Goal: Task Accomplishment & Management: Complete application form

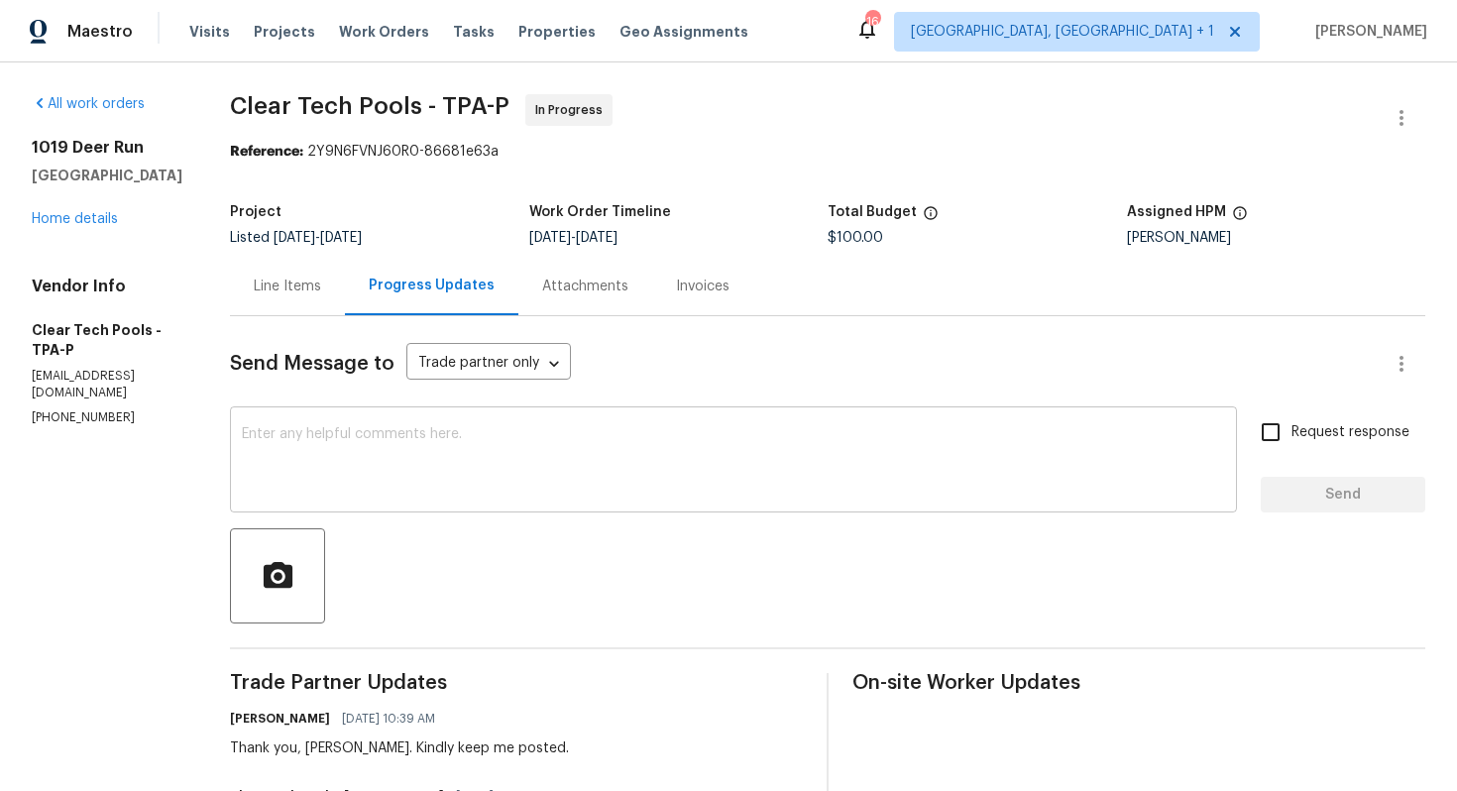
click at [418, 435] on textarea at bounding box center [733, 461] width 983 height 69
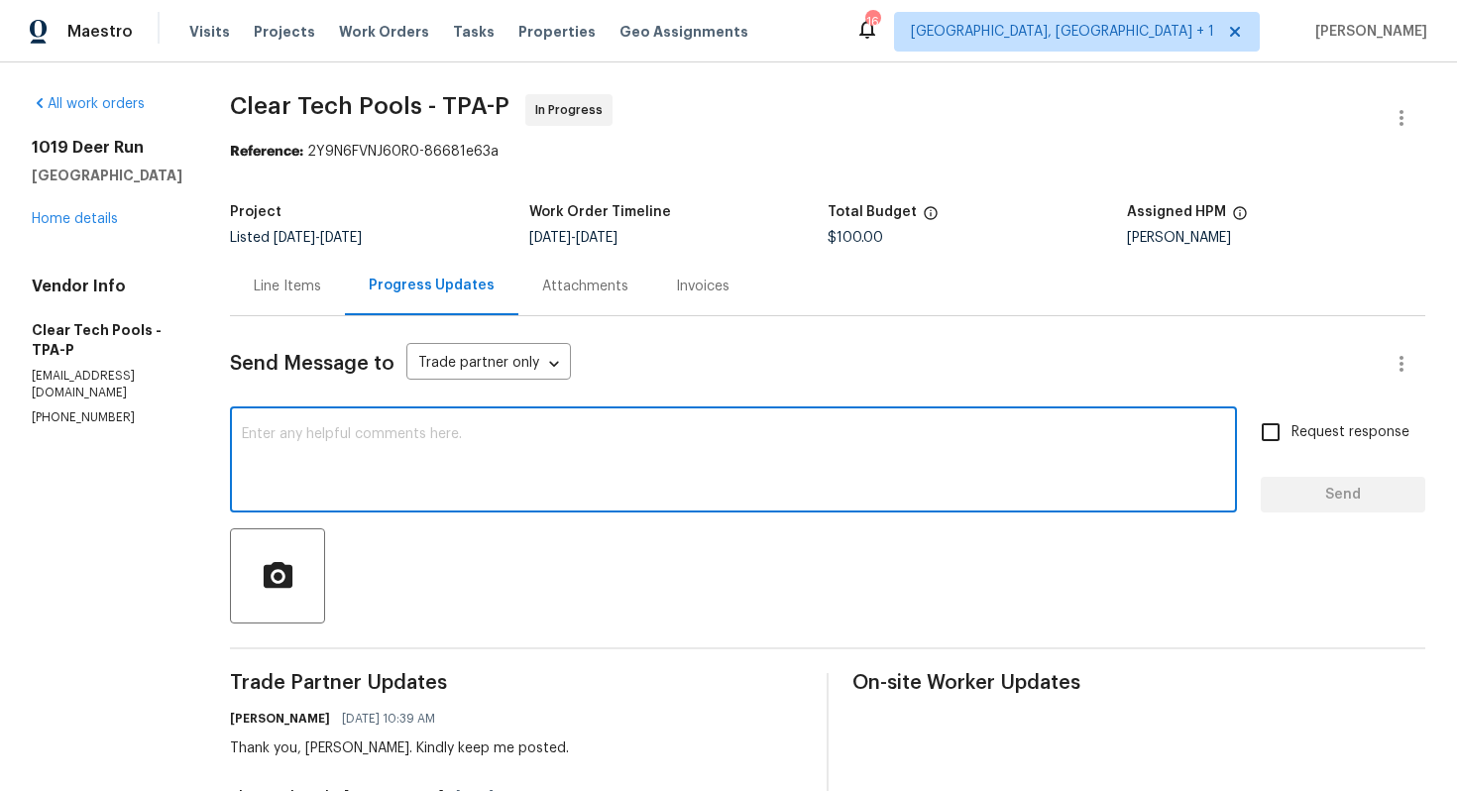
click at [642, 461] on textarea at bounding box center [733, 461] width 983 height 69
paste textarea "Hi team, do we have an update on the progression status of the work order? Plea…"
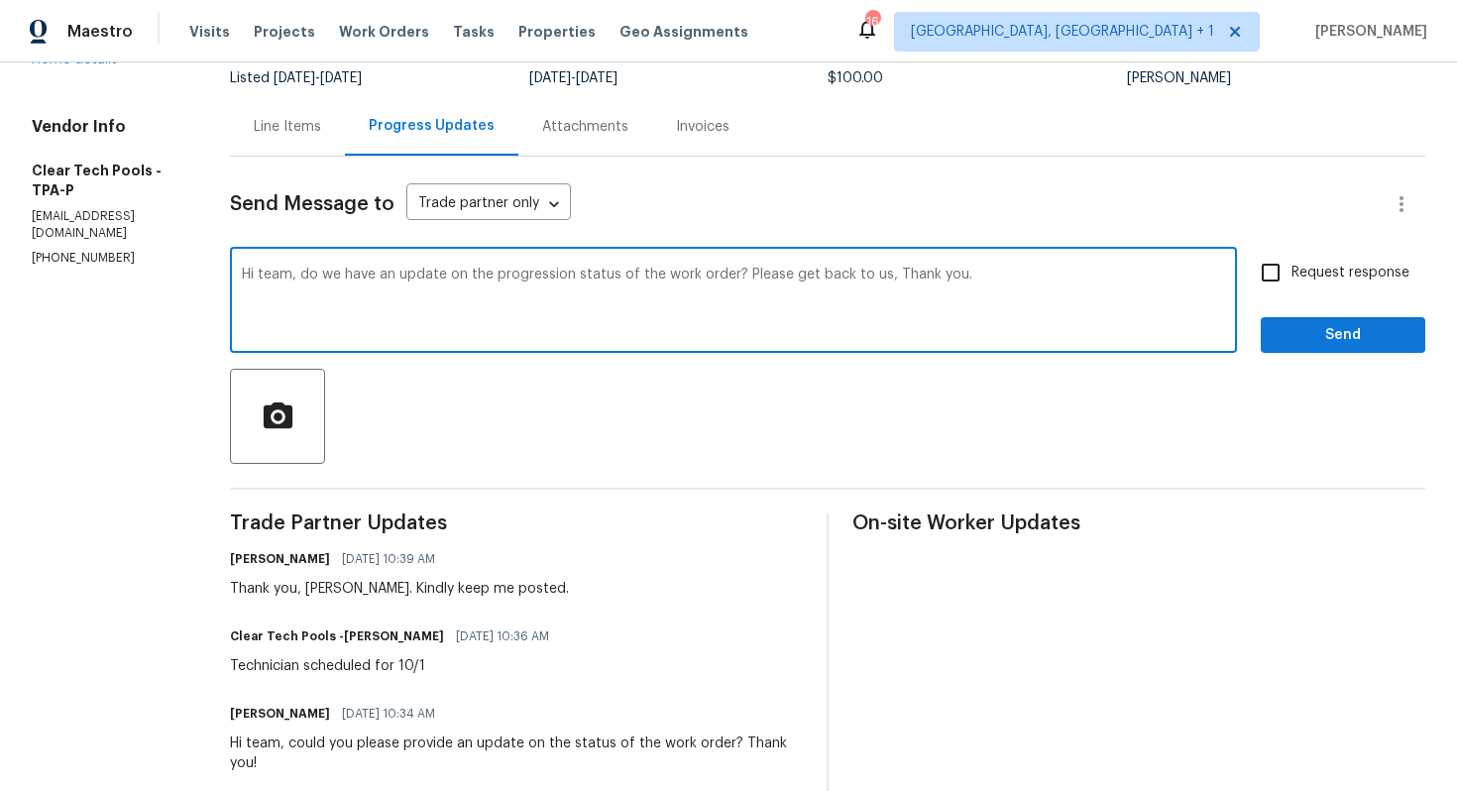
scroll to position [162, 0]
click at [348, 586] on div "Thank you, Ashley. Kindly keep me posted." at bounding box center [399, 587] width 339 height 20
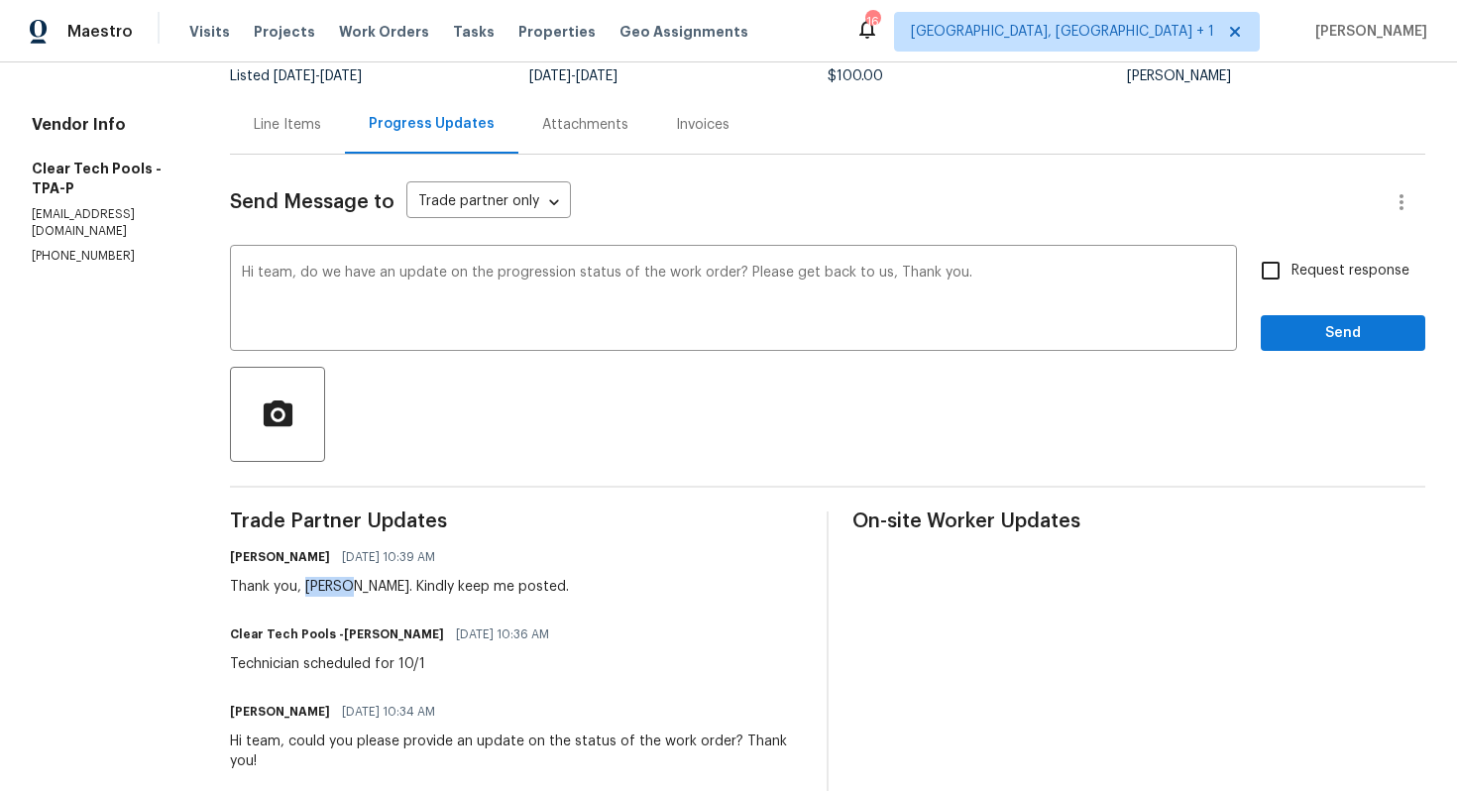
copy div "Ashley"
click at [296, 273] on textarea "Hi team, do we have an update on the progression status of the work order? Plea…" at bounding box center [733, 300] width 983 height 69
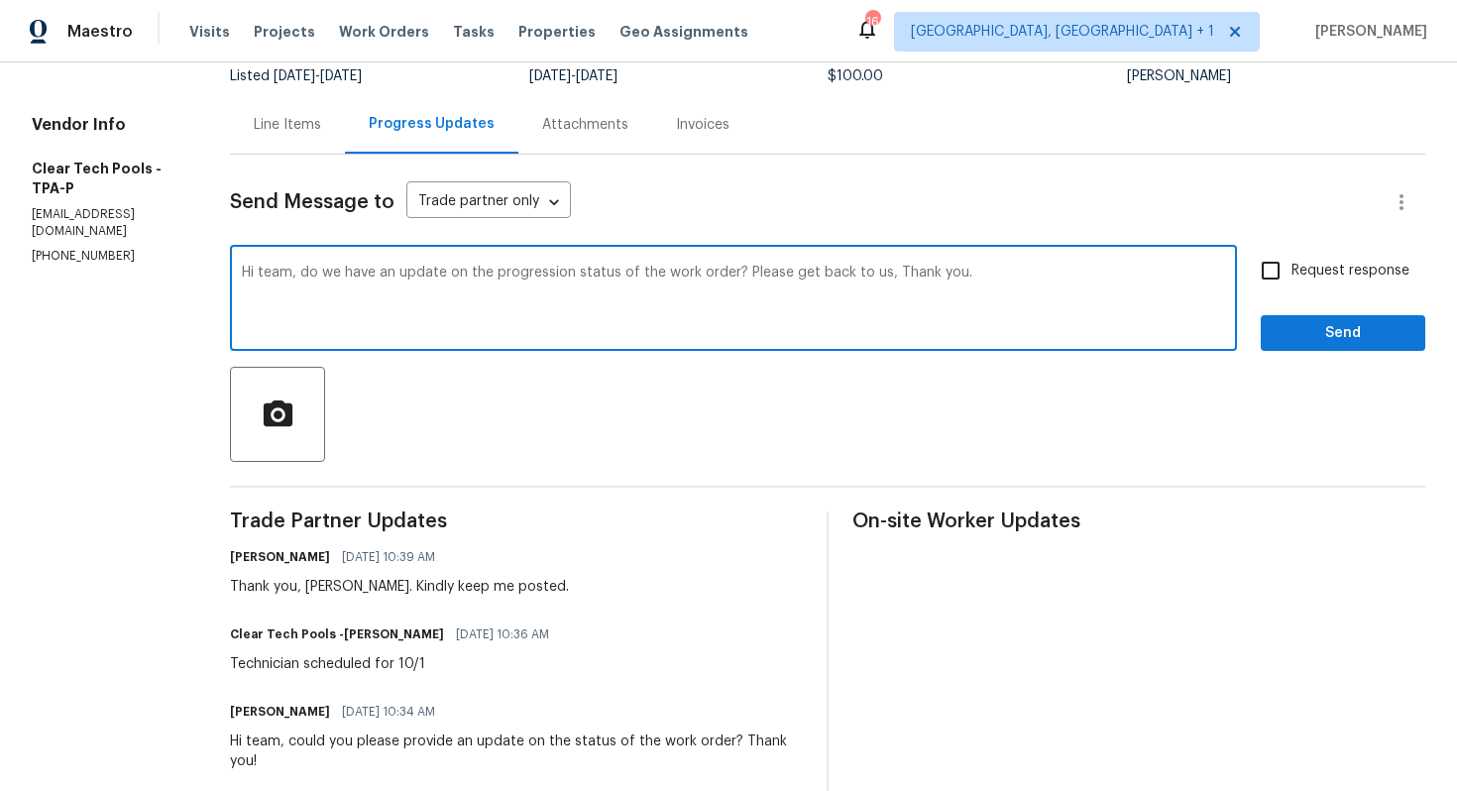
paste textarea "Ashley"
drag, startPoint x: 770, startPoint y: 272, endPoint x: 915, endPoint y: 276, distance: 144.8
click at [915, 276] on textarea "Hi Ashley, do we have an update on the progression status of the work order? Pl…" at bounding box center [733, 300] width 983 height 69
click at [1004, 282] on textarea "Hi Ashley, do we have an update on the progression status of the work order? Th…" at bounding box center [733, 300] width 983 height 69
click at [924, 276] on textarea "Hi Ashley, do we have an update on the progression status of the work order? Th…" at bounding box center [733, 300] width 983 height 69
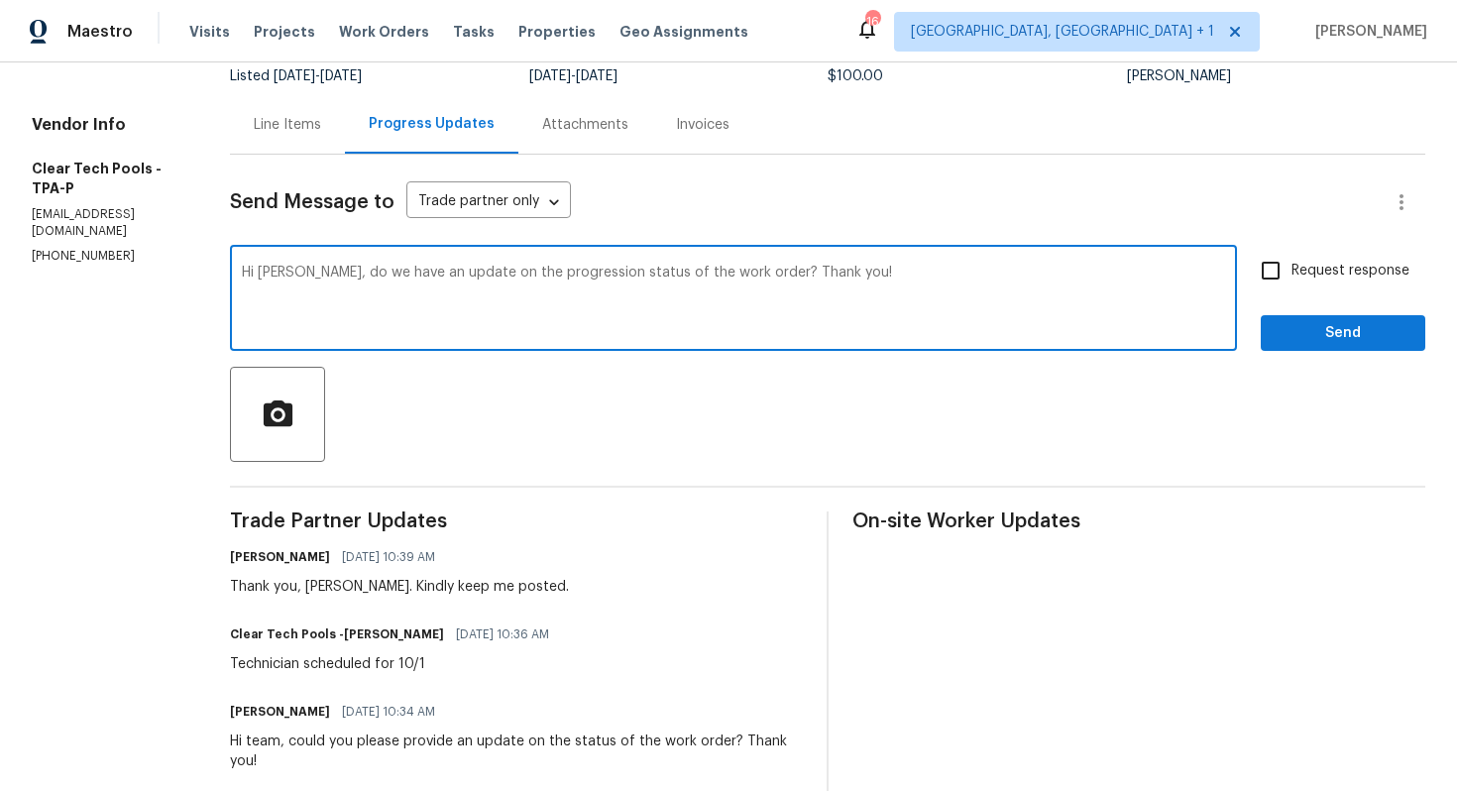
type textarea "Hi Ashley, do we have an update on the progression status of the work order? Th…"
click at [1279, 275] on input "Request response" at bounding box center [1271, 271] width 42 height 42
checkbox input "true"
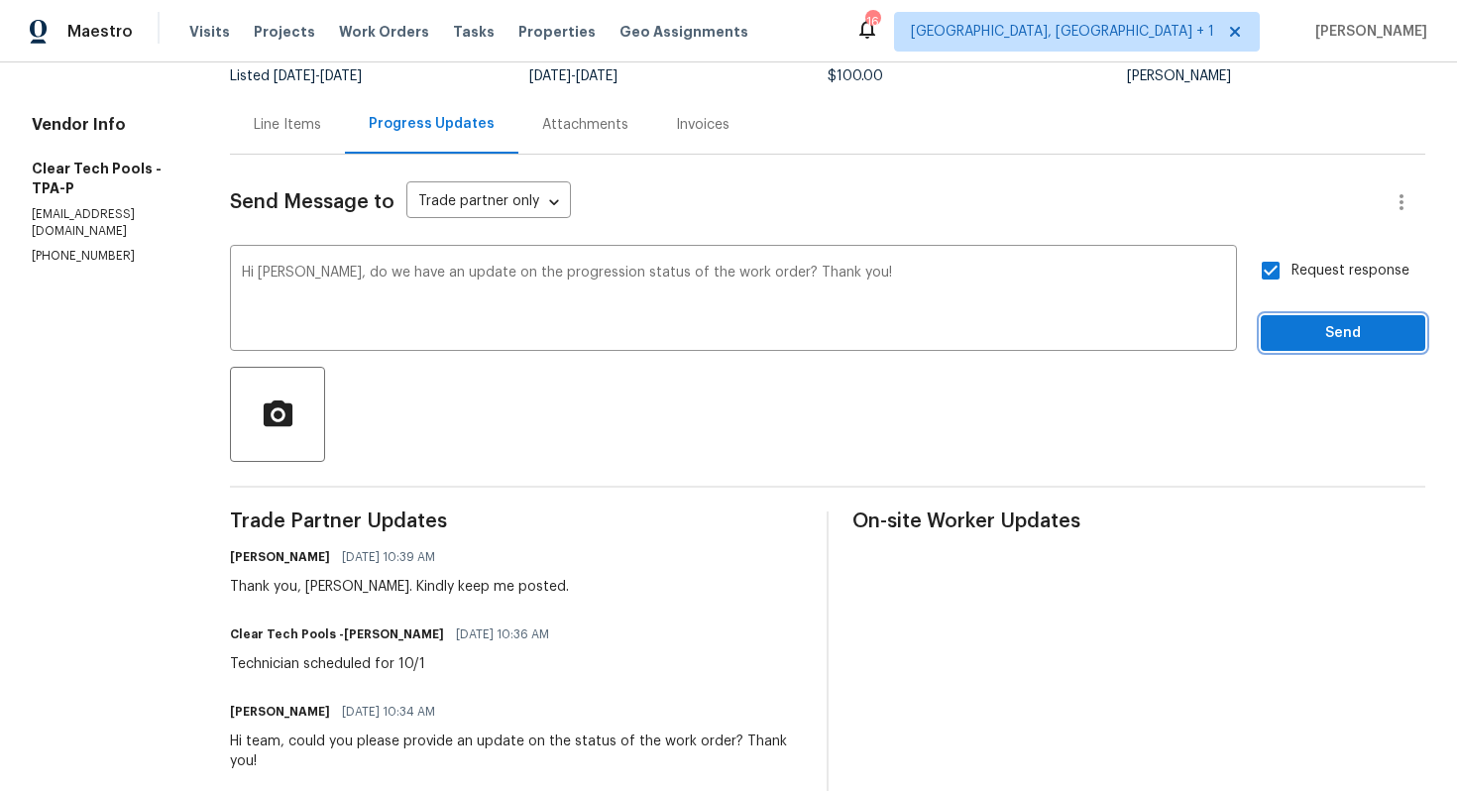
click at [1298, 315] on button "Send" at bounding box center [1343, 333] width 165 height 37
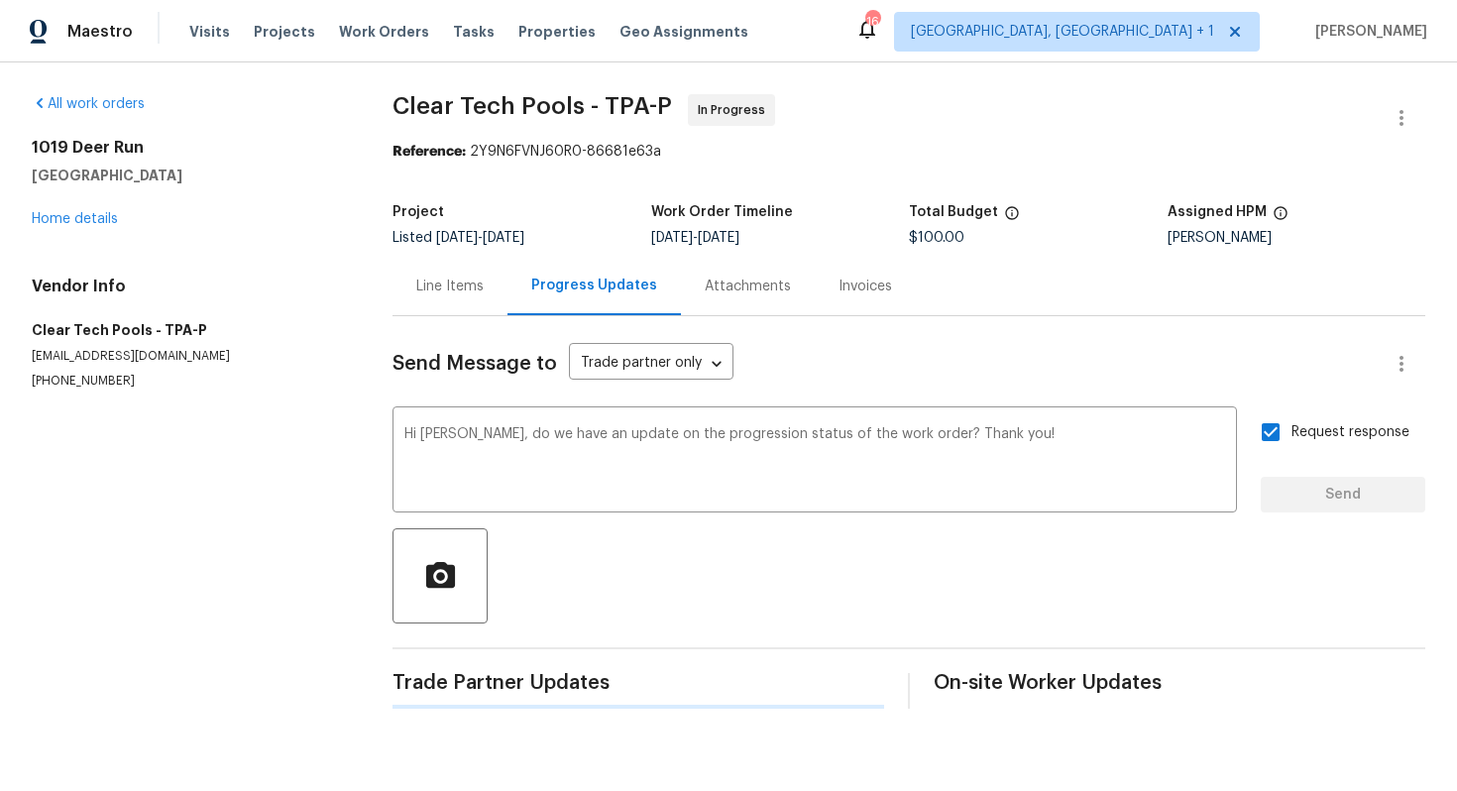
scroll to position [0, 0]
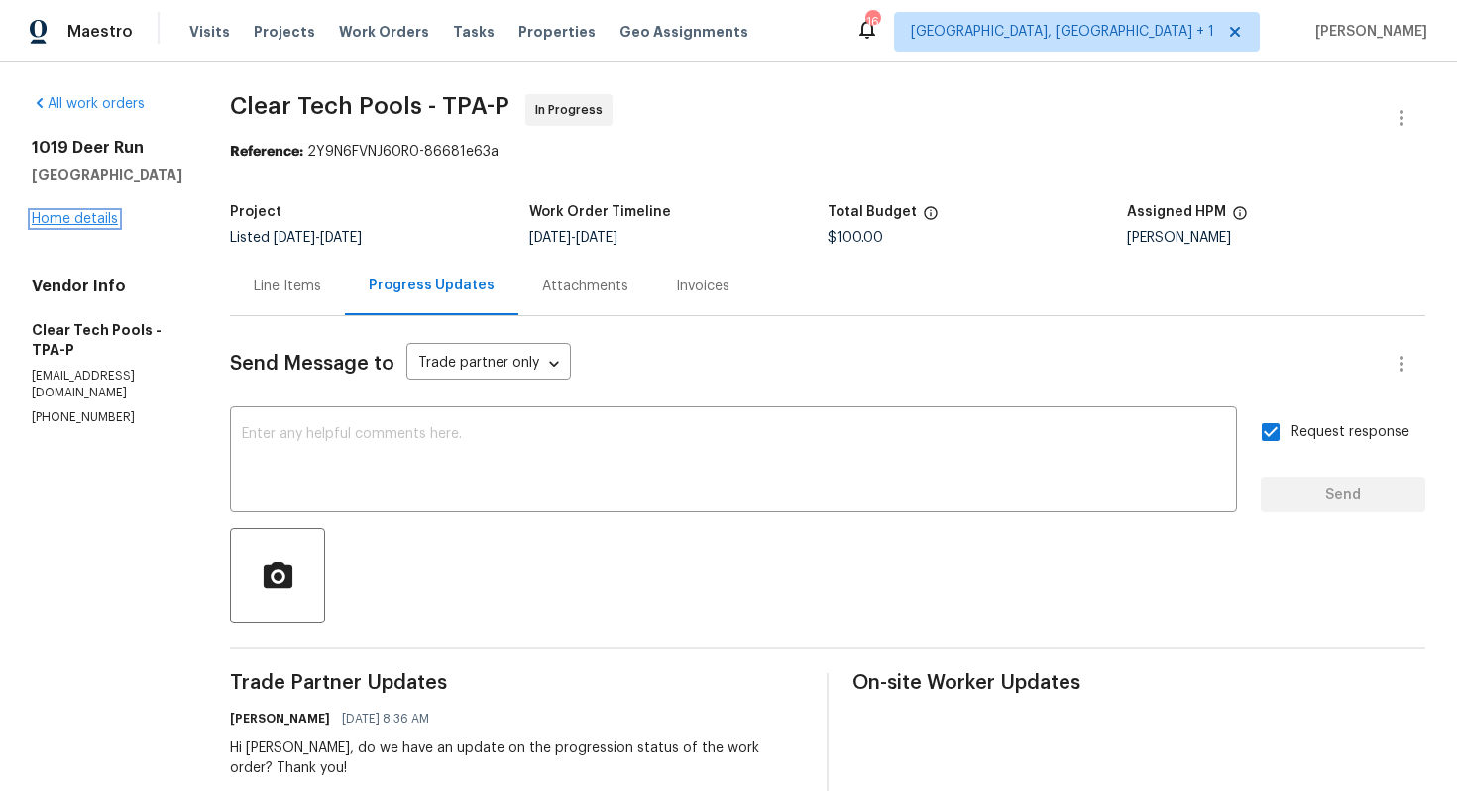
click at [80, 218] on link "Home details" at bounding box center [75, 219] width 86 height 14
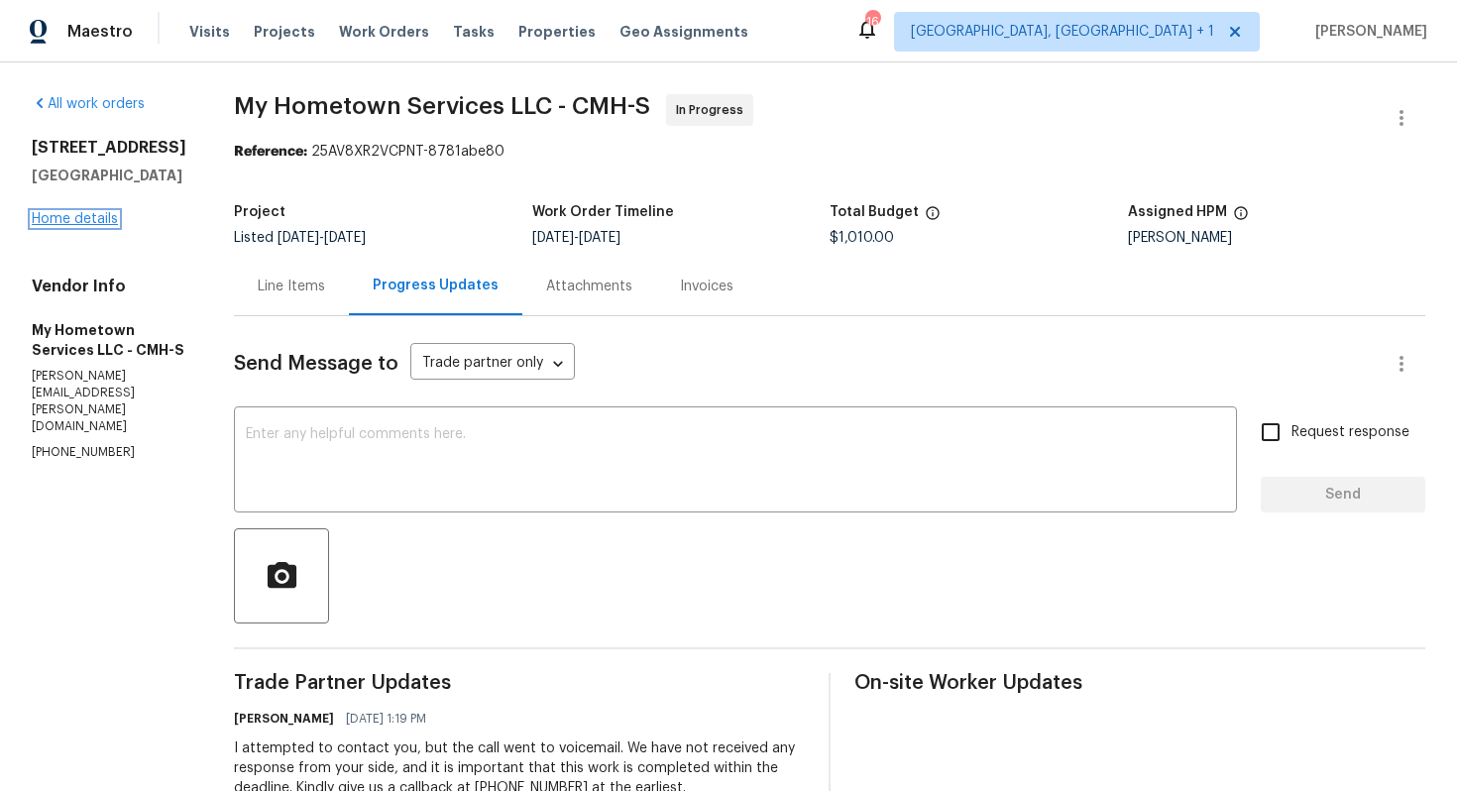
click at [57, 226] on link "Home details" at bounding box center [75, 219] width 86 height 14
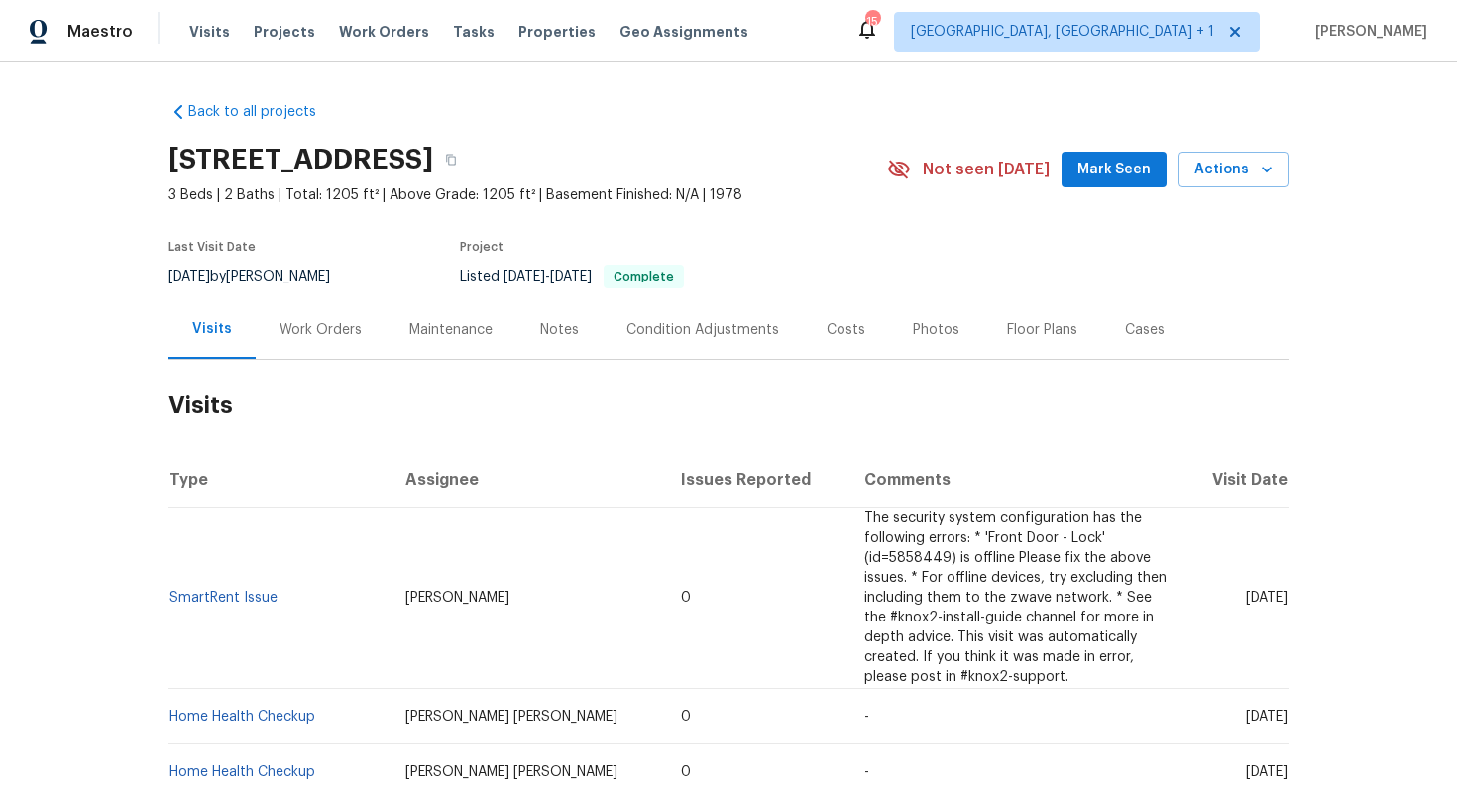
click at [305, 325] on div "Work Orders" at bounding box center [321, 330] width 82 height 20
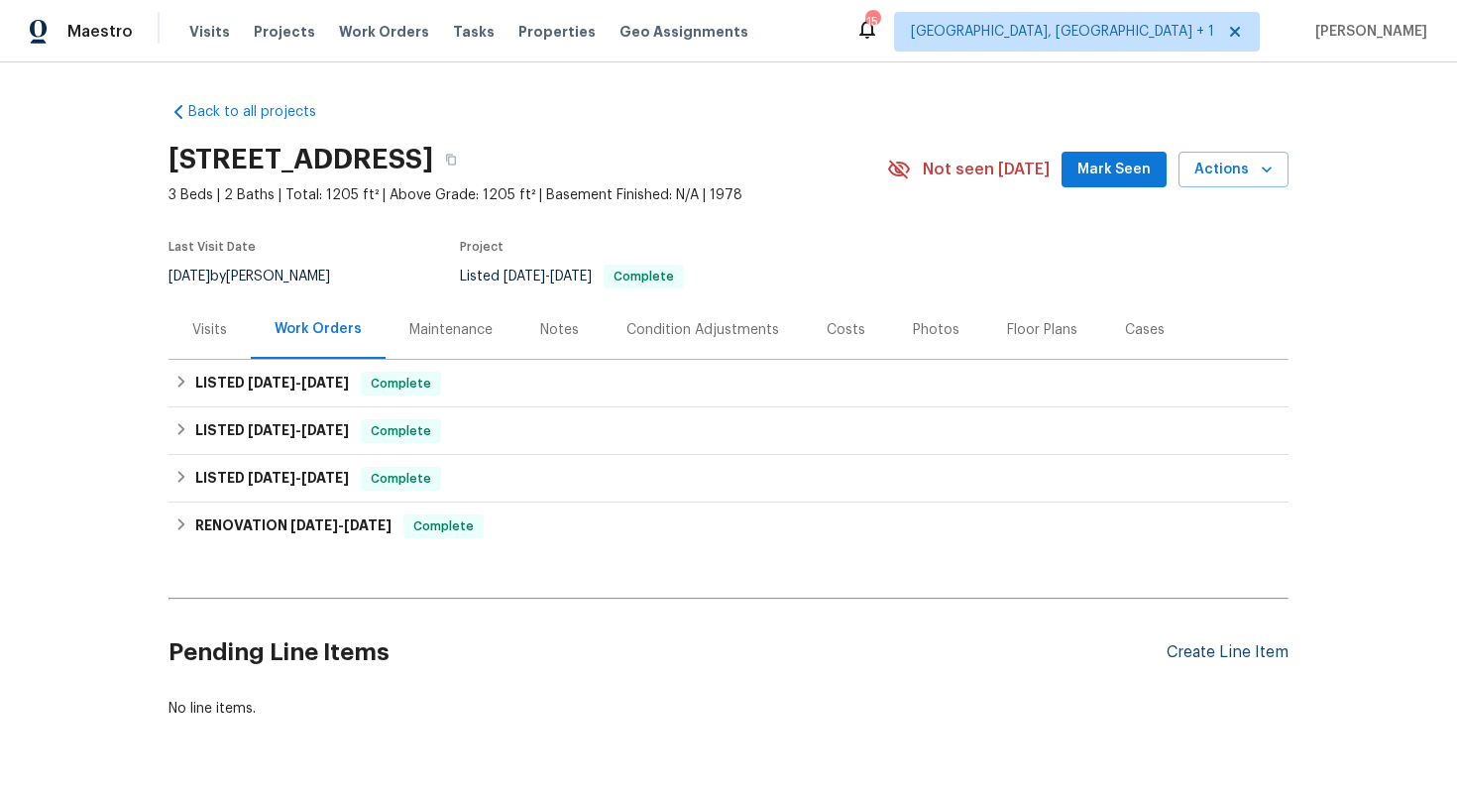
click at [1209, 656] on div "Create Line Item" at bounding box center [1228, 652] width 122 height 19
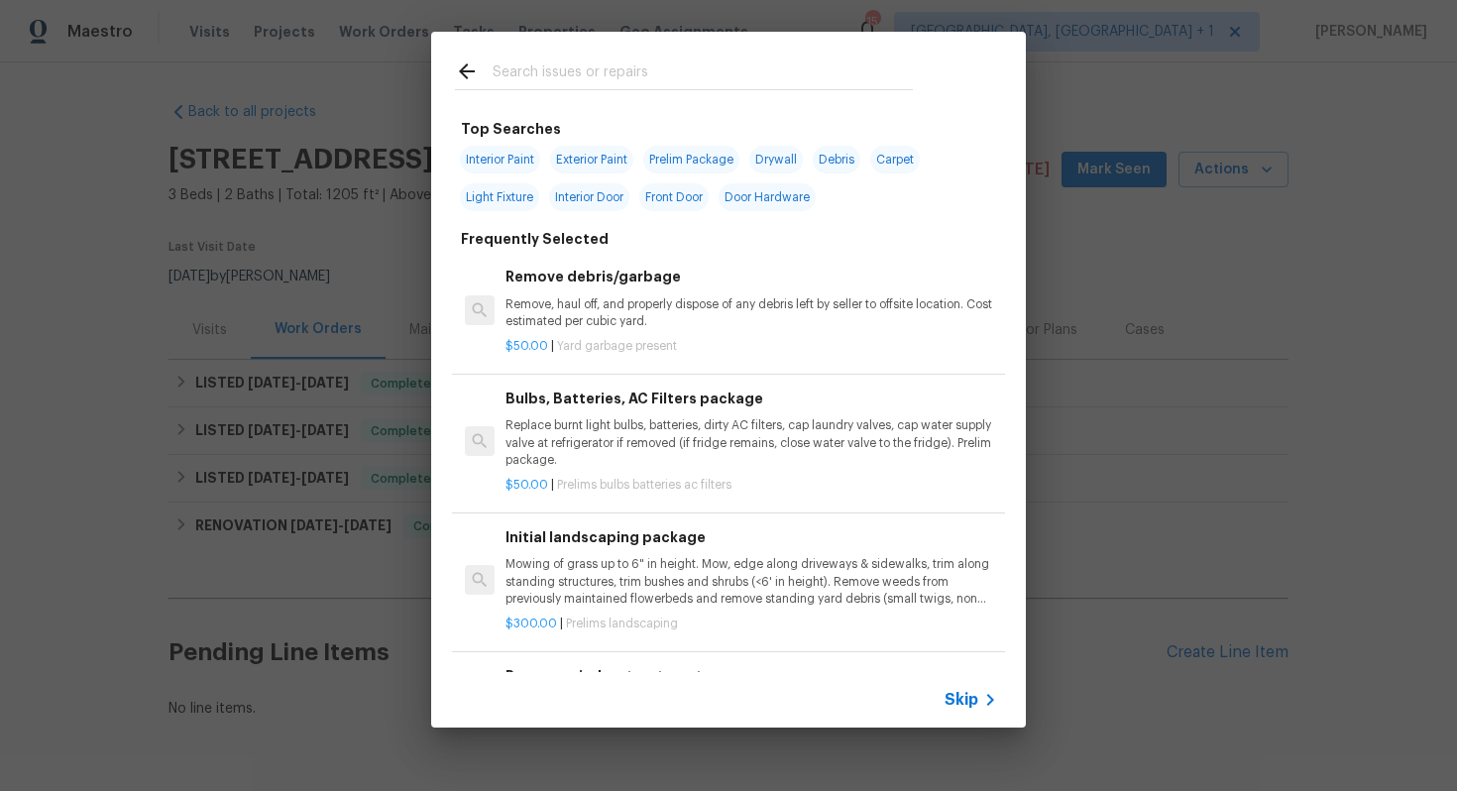
click at [579, 77] on input "text" at bounding box center [703, 74] width 420 height 30
type input "bathroo"
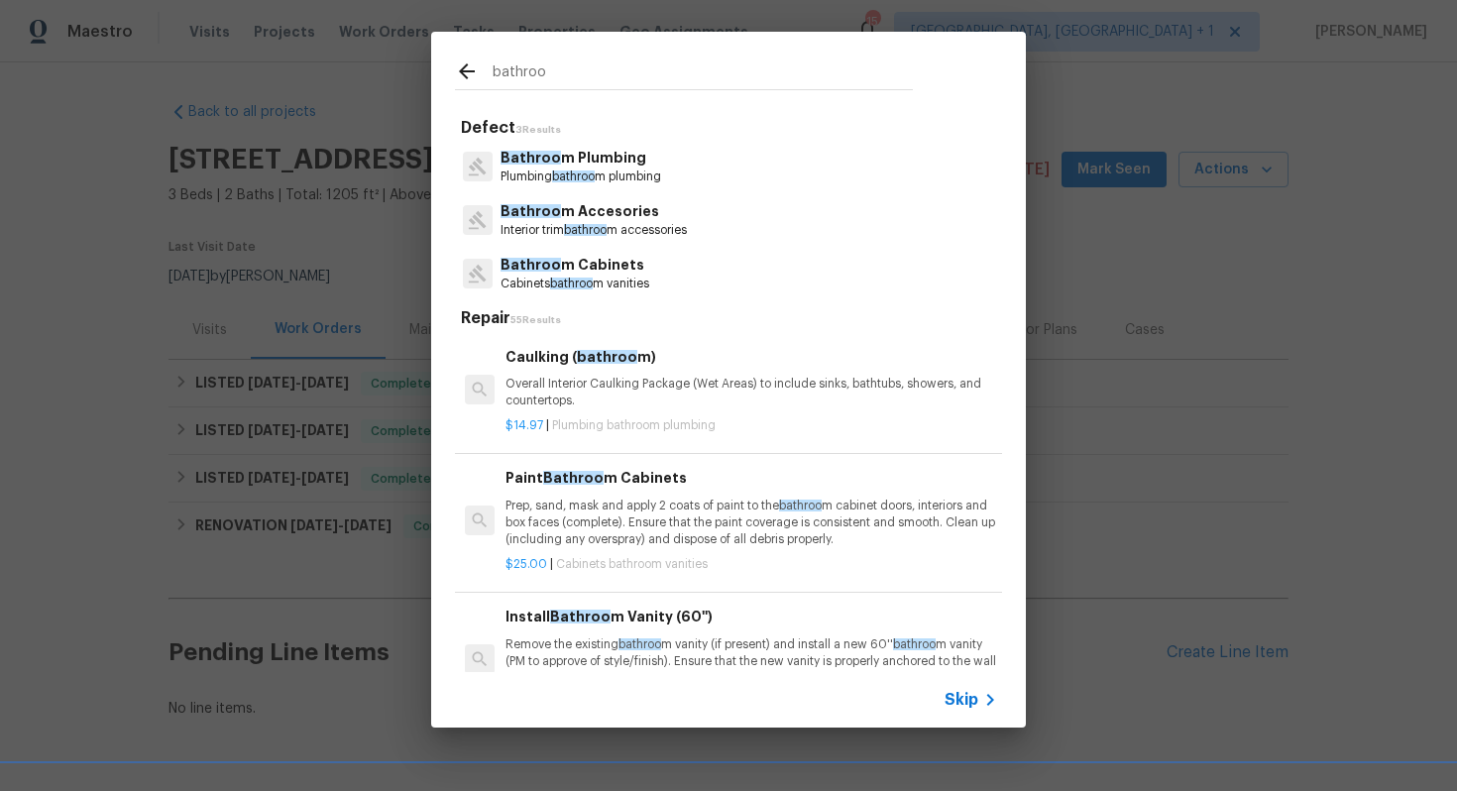
click at [584, 165] on p "Bathroo m Plumbing" at bounding box center [581, 158] width 161 height 21
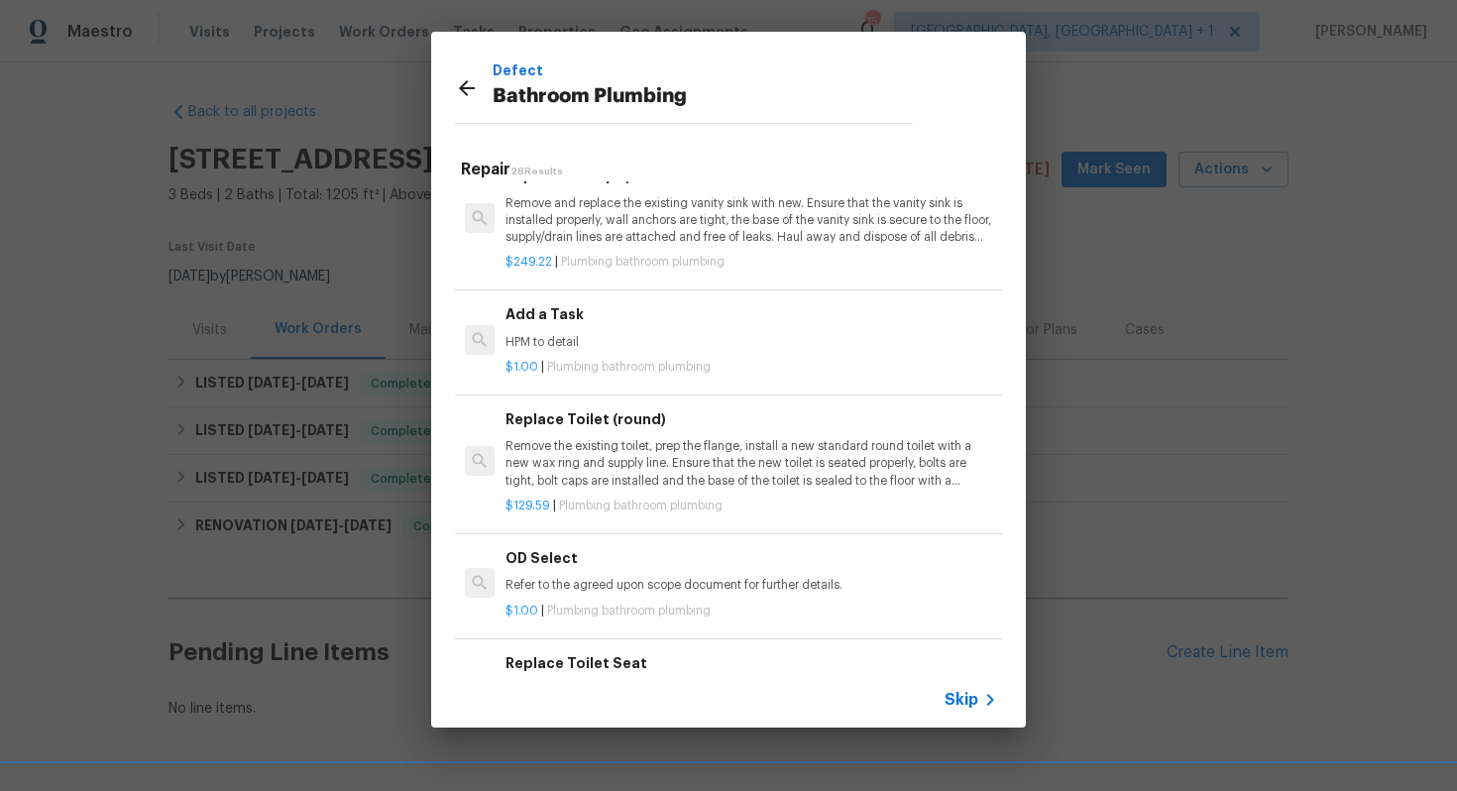
scroll to position [3023, 0]
click at [587, 328] on div "Add a Task HPM to detail" at bounding box center [752, 324] width 492 height 48
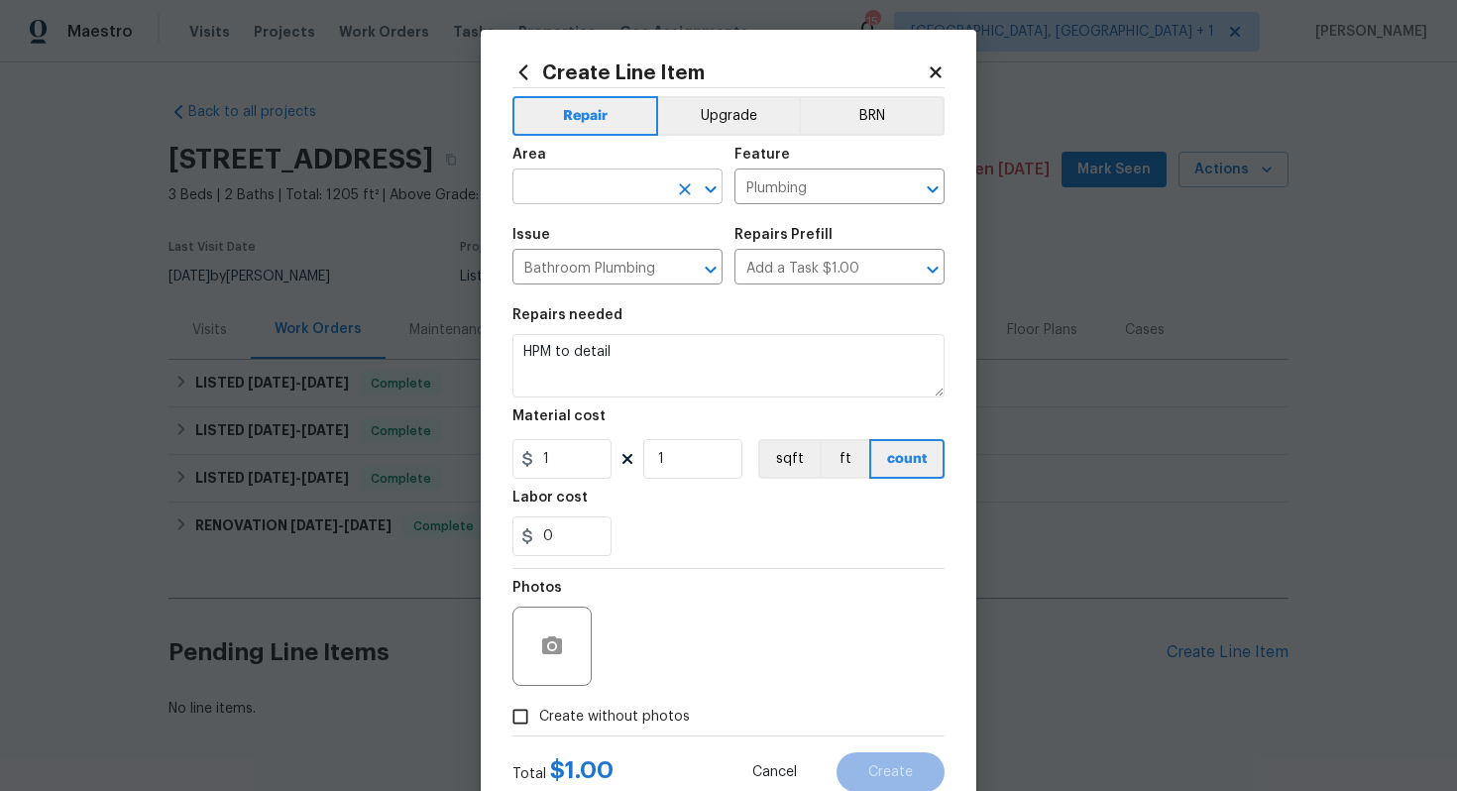
click at [572, 193] on input "text" at bounding box center [589, 188] width 155 height 31
click at [582, 269] on li "Interior Overall" at bounding box center [617, 266] width 210 height 33
type input "Interior Overall"
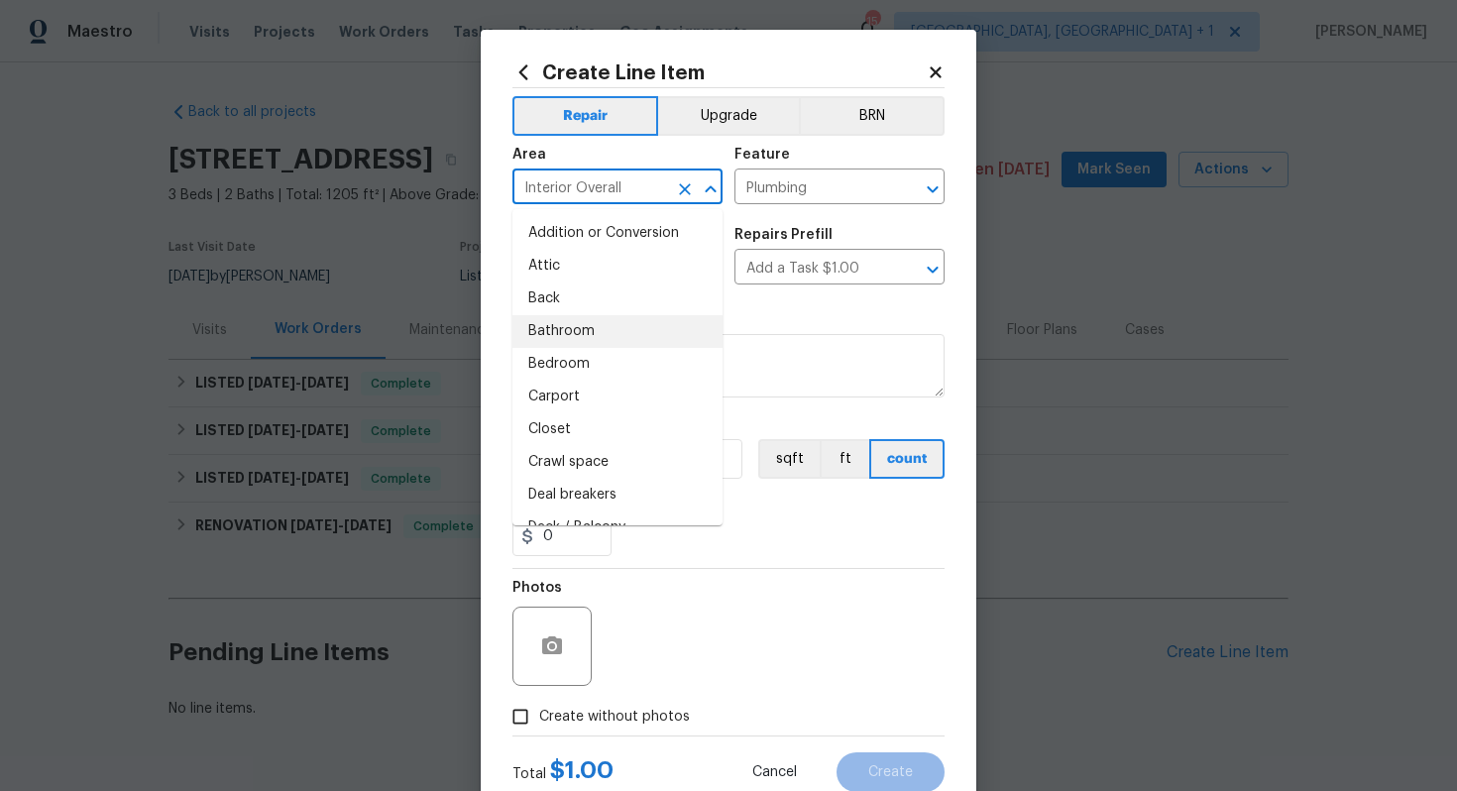
click at [790, 319] on div "Repairs needed" at bounding box center [728, 321] width 432 height 26
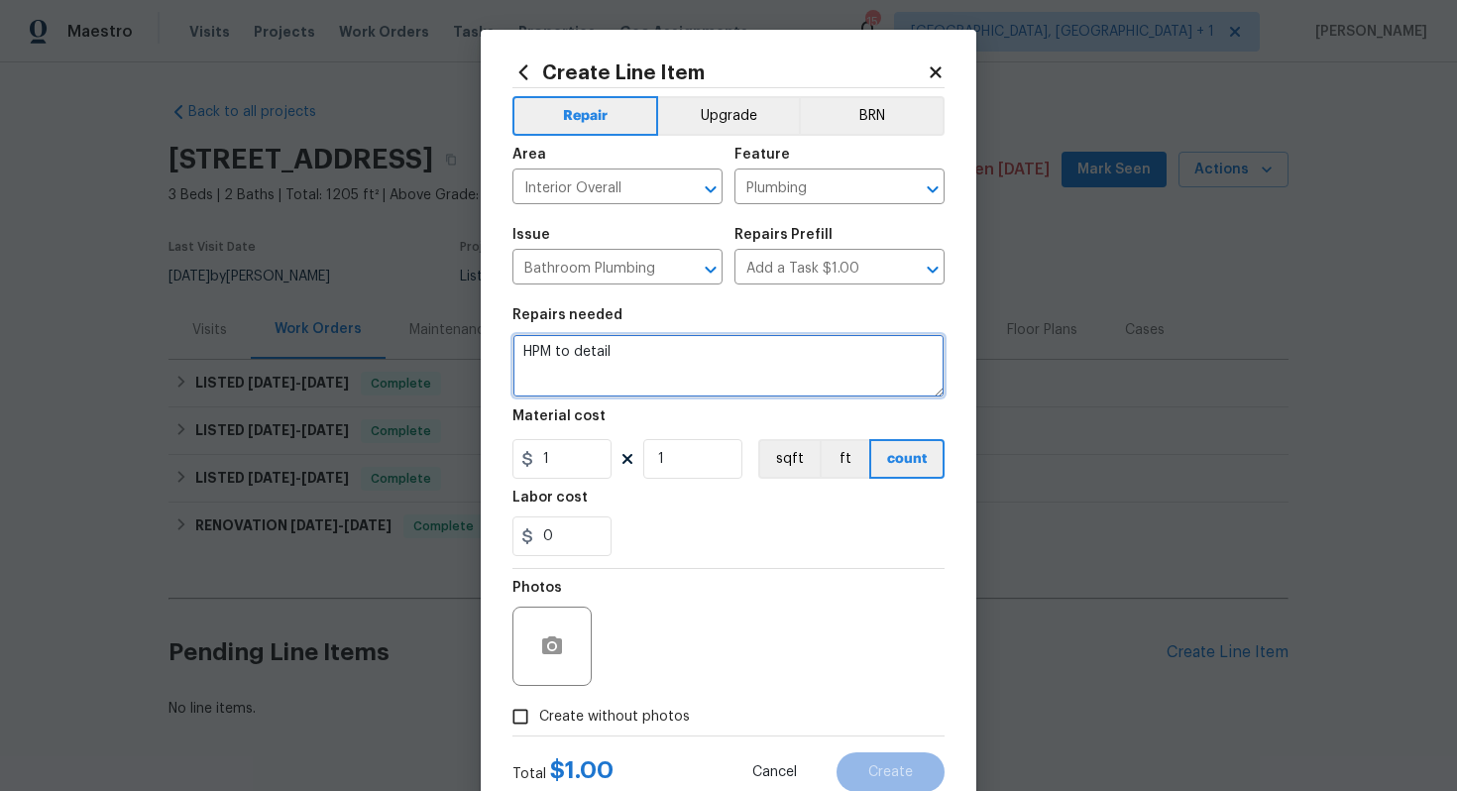
click at [655, 374] on textarea "HPM to detail" at bounding box center [728, 365] width 432 height 63
paste textarea "ot water in guest bathroom sink not working please check water shut off valve w…"
type textarea "Hot water in guest bathroom sink not working please check water shut off valve …"
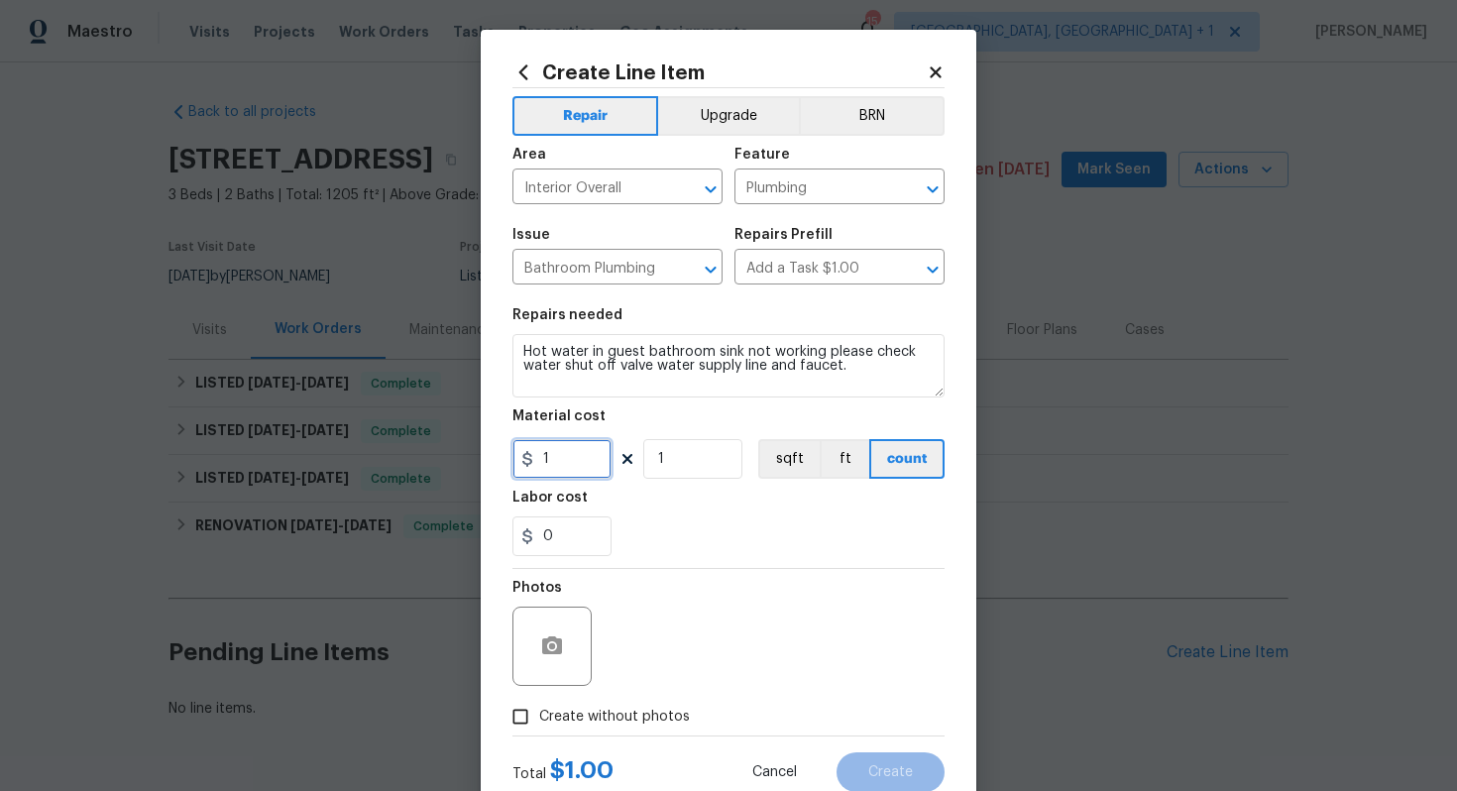
click at [563, 465] on input "1" at bounding box center [561, 459] width 99 height 40
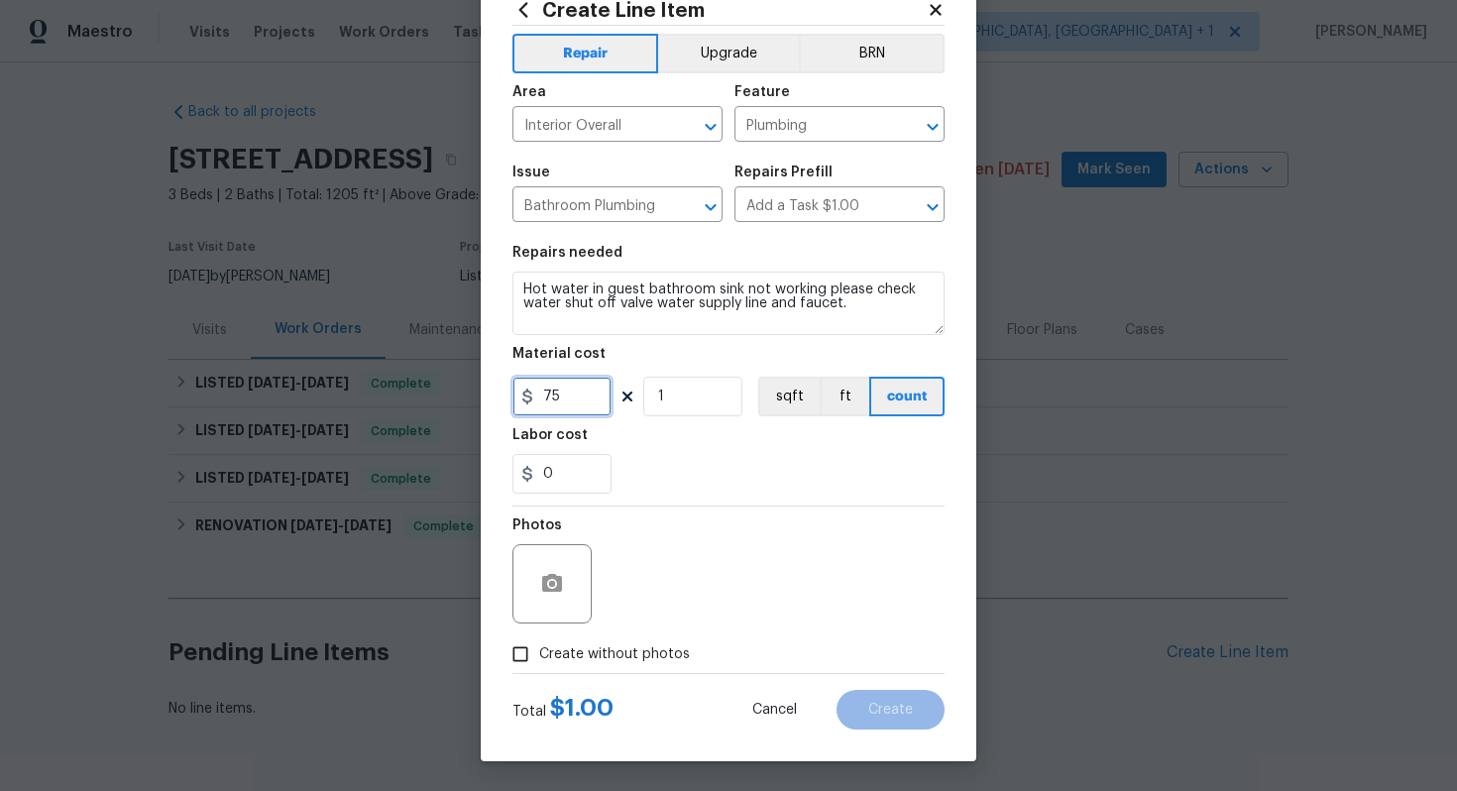
type input "75"
click at [556, 647] on span "Create without photos" at bounding box center [614, 654] width 151 height 21
click at [539, 647] on input "Create without photos" at bounding box center [521, 654] width 38 height 38
checkbox input "true"
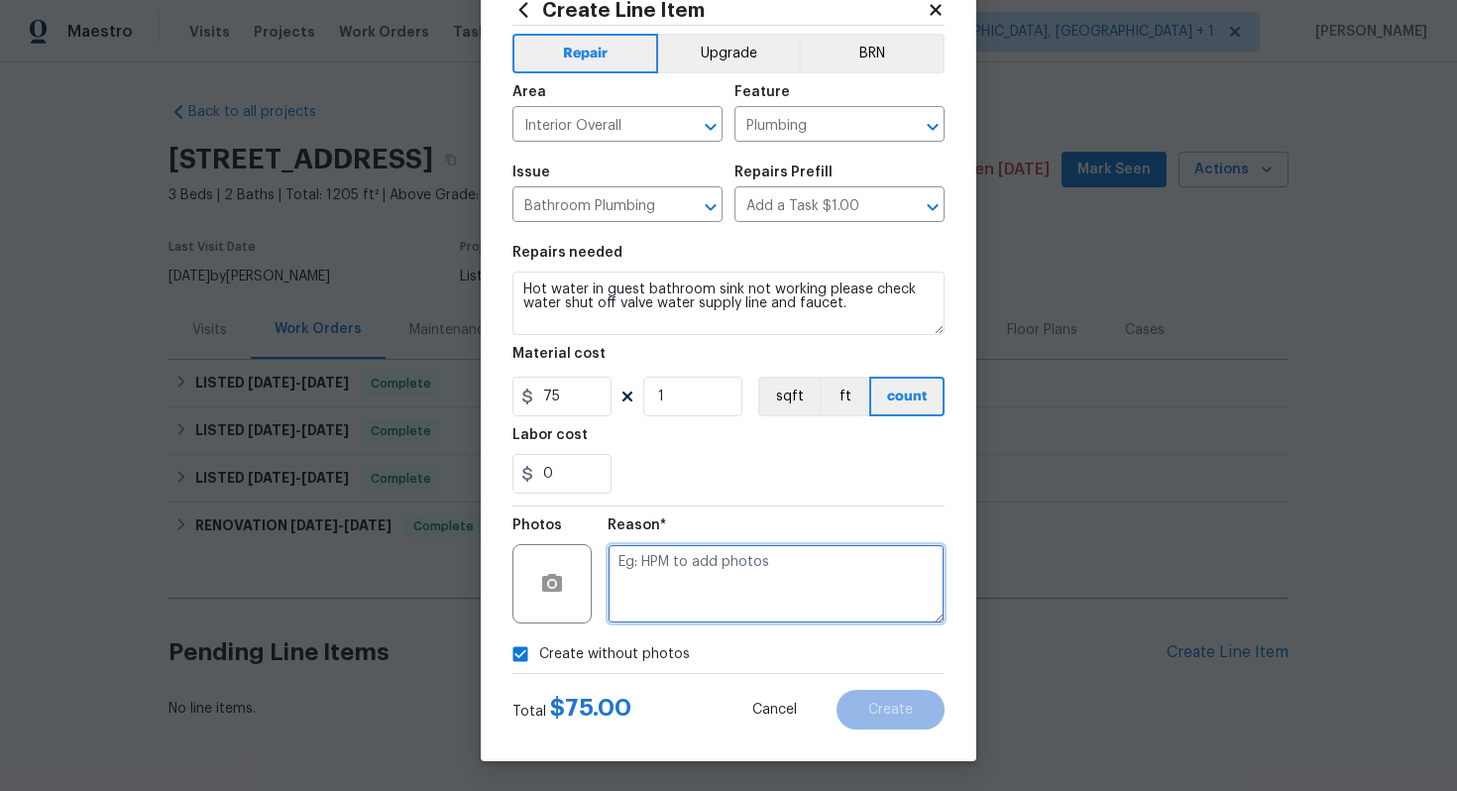
click at [793, 599] on textarea at bounding box center [776, 583] width 337 height 79
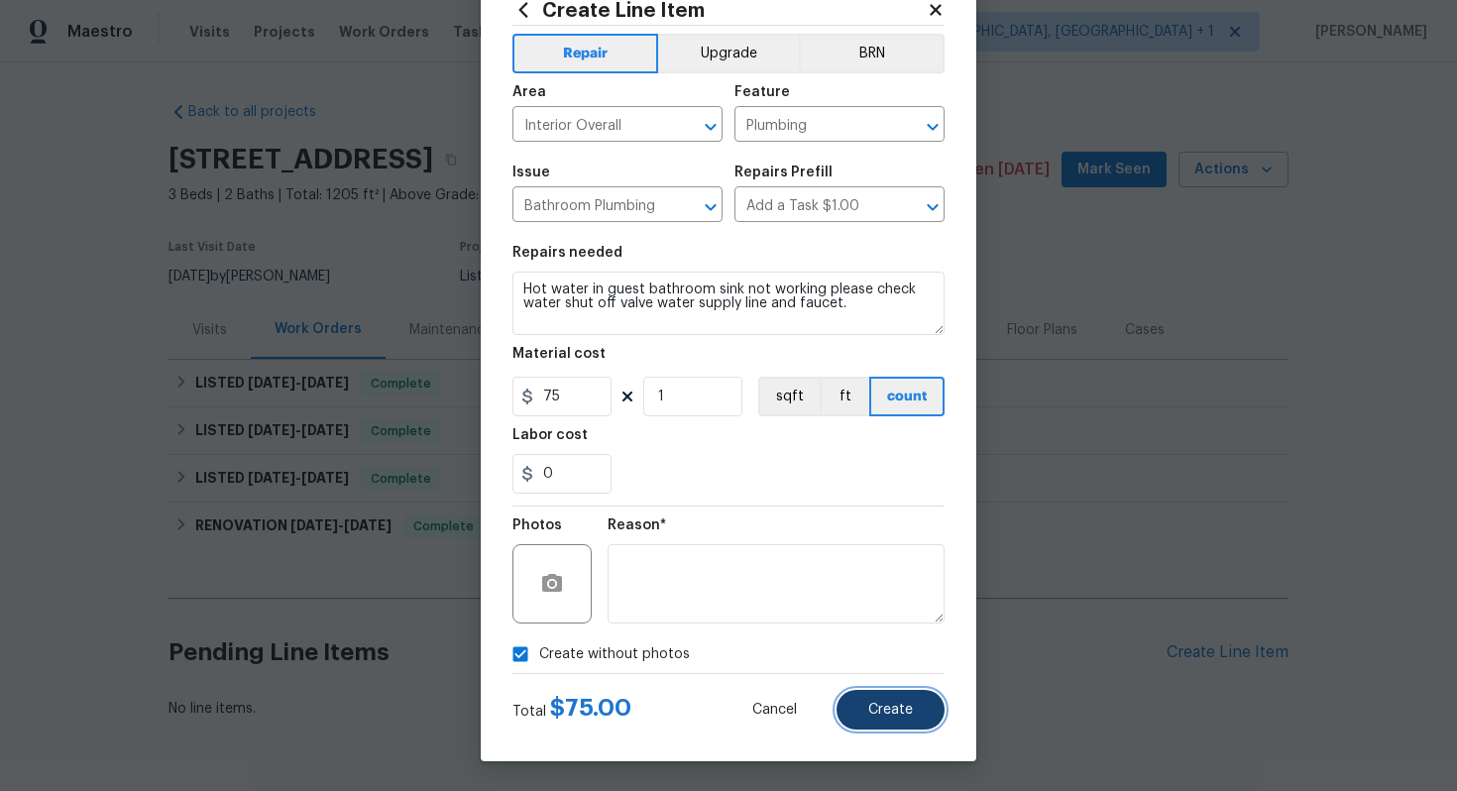
click at [903, 709] on span "Create" at bounding box center [890, 710] width 45 height 15
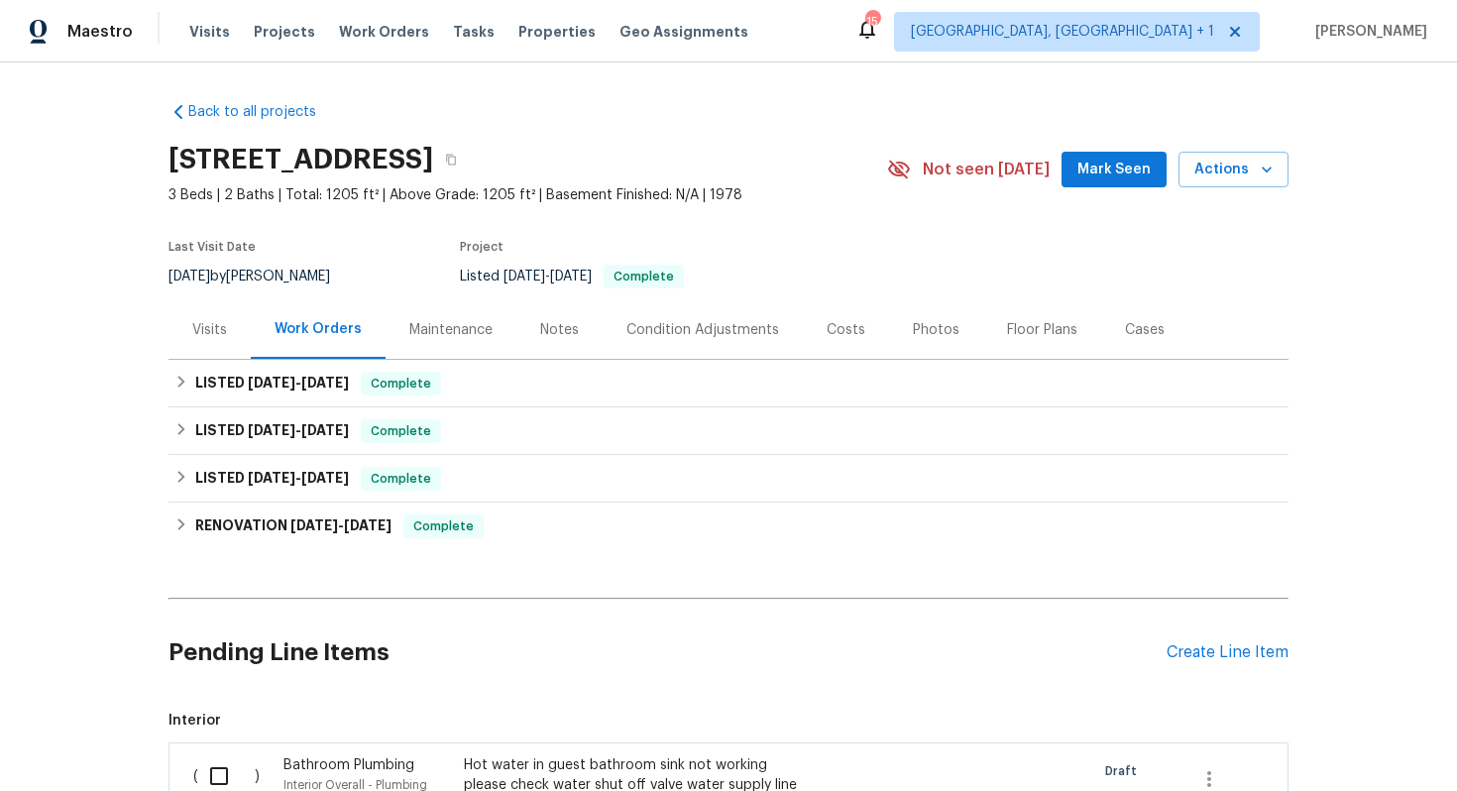
scroll to position [308, 0]
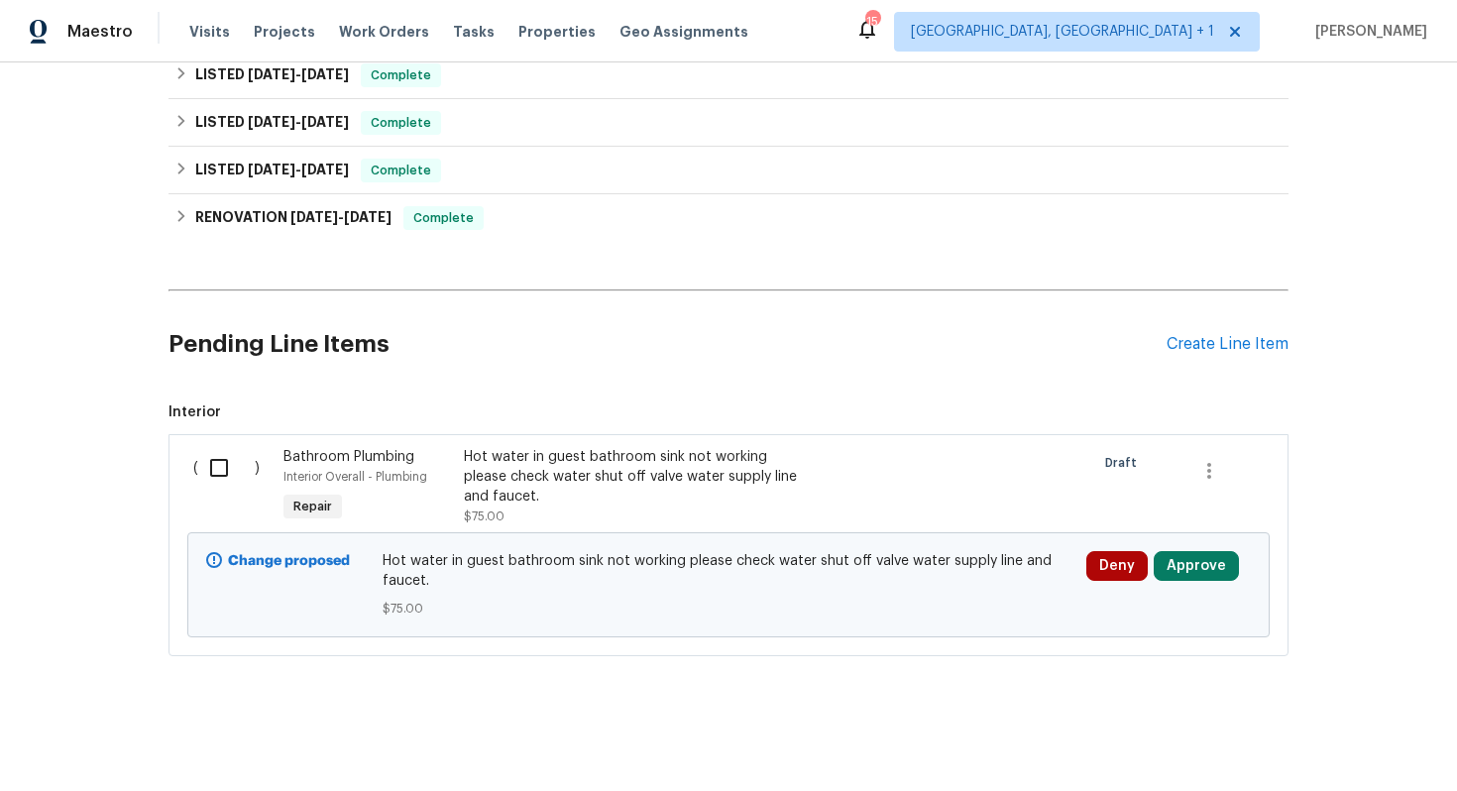
click at [223, 463] on input "checkbox" at bounding box center [226, 468] width 57 height 42
checkbox input "true"
click at [1349, 738] on span "Create Work Order" at bounding box center [1344, 742] width 132 height 25
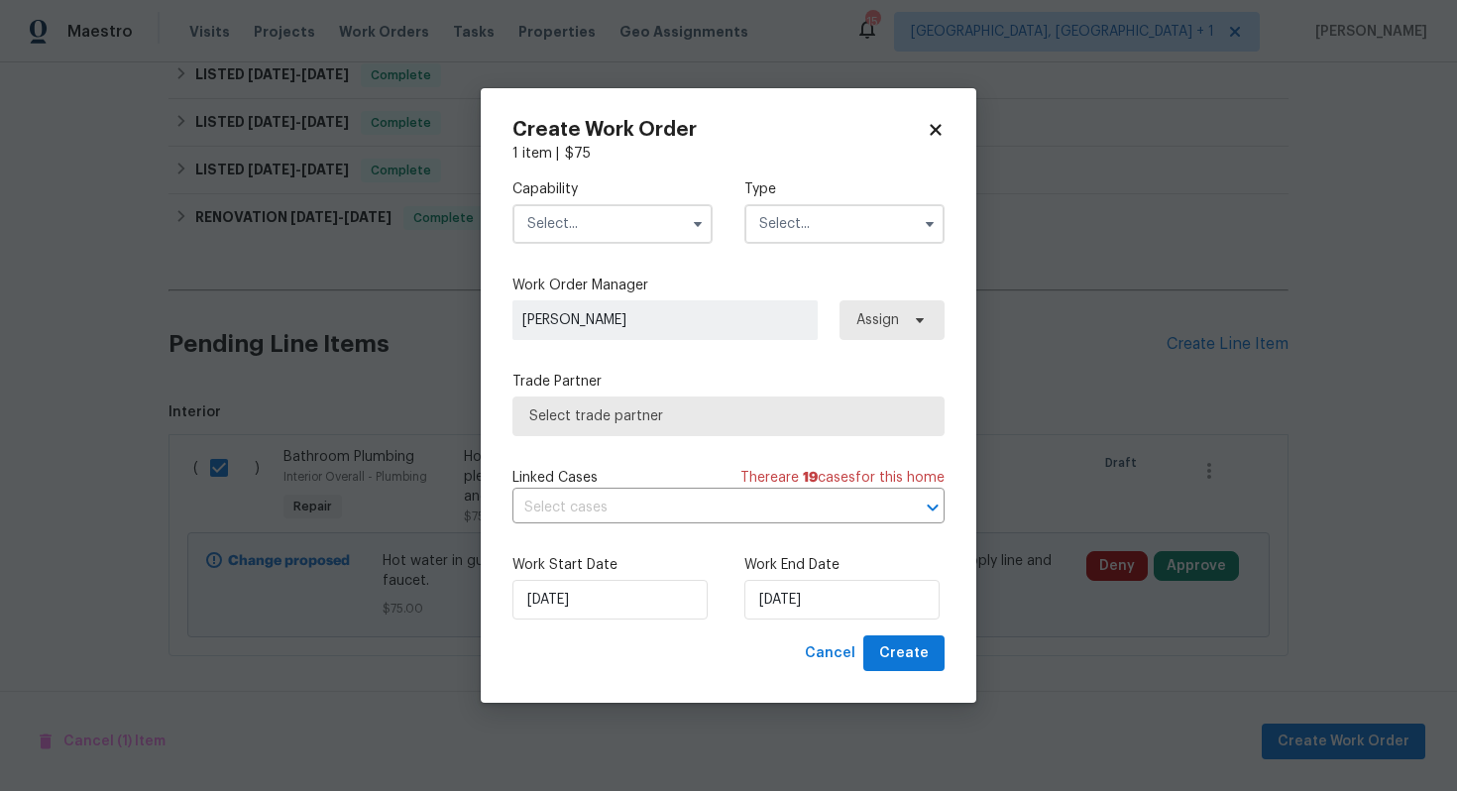
click at [621, 217] on input "text" at bounding box center [612, 224] width 200 height 40
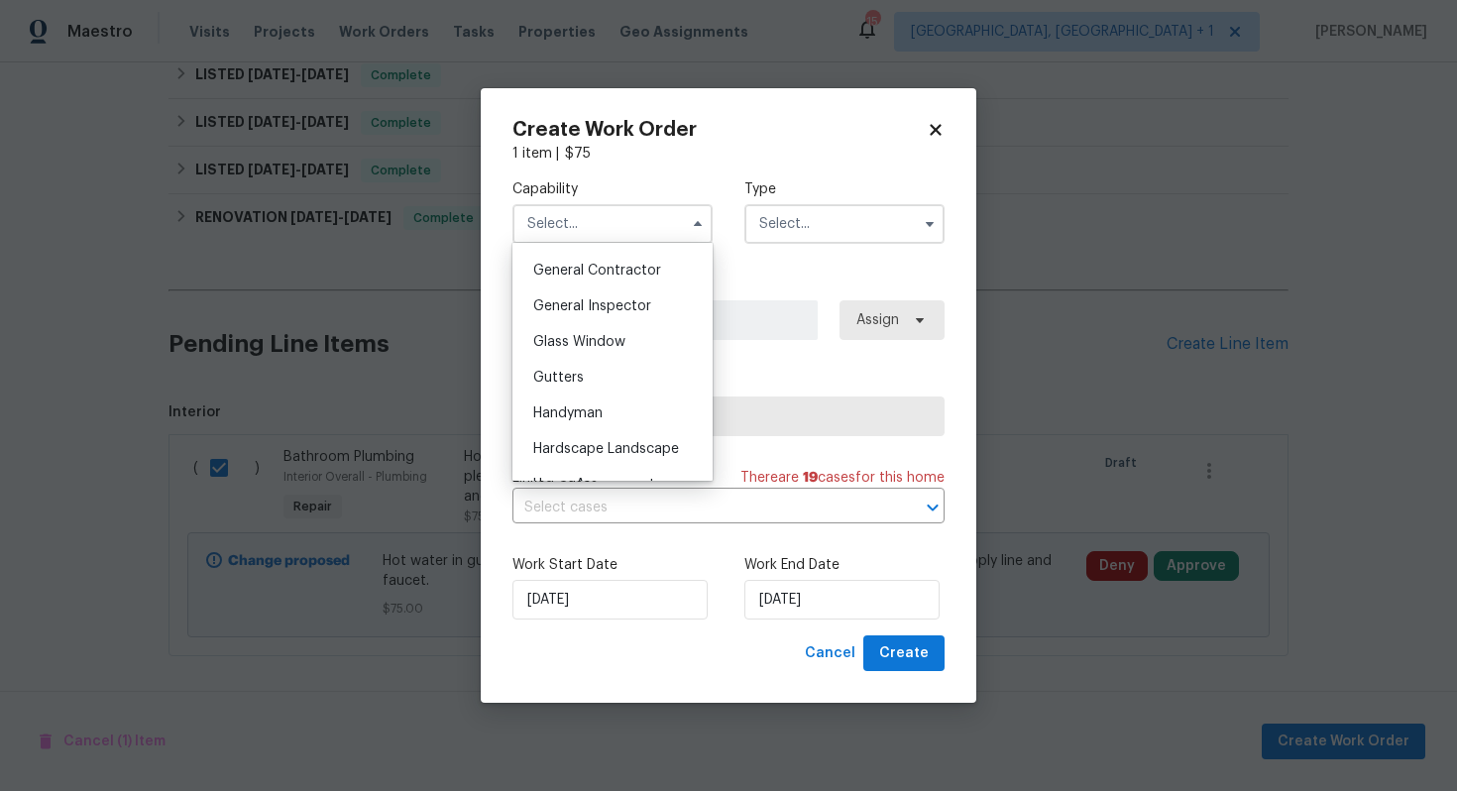
scroll to position [993, 0]
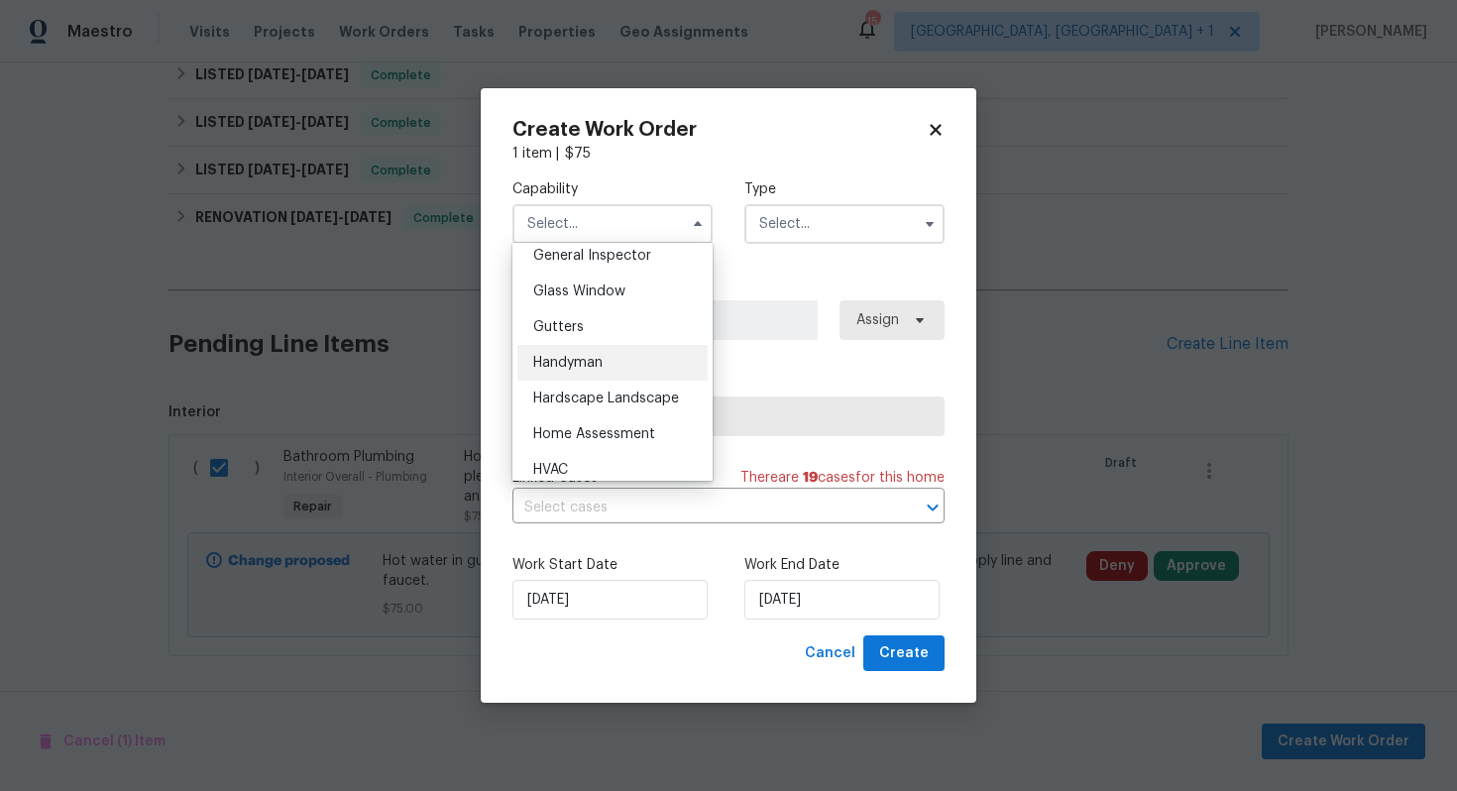
click at [601, 364] on span "Handyman" at bounding box center [567, 363] width 69 height 14
type input "Handyman"
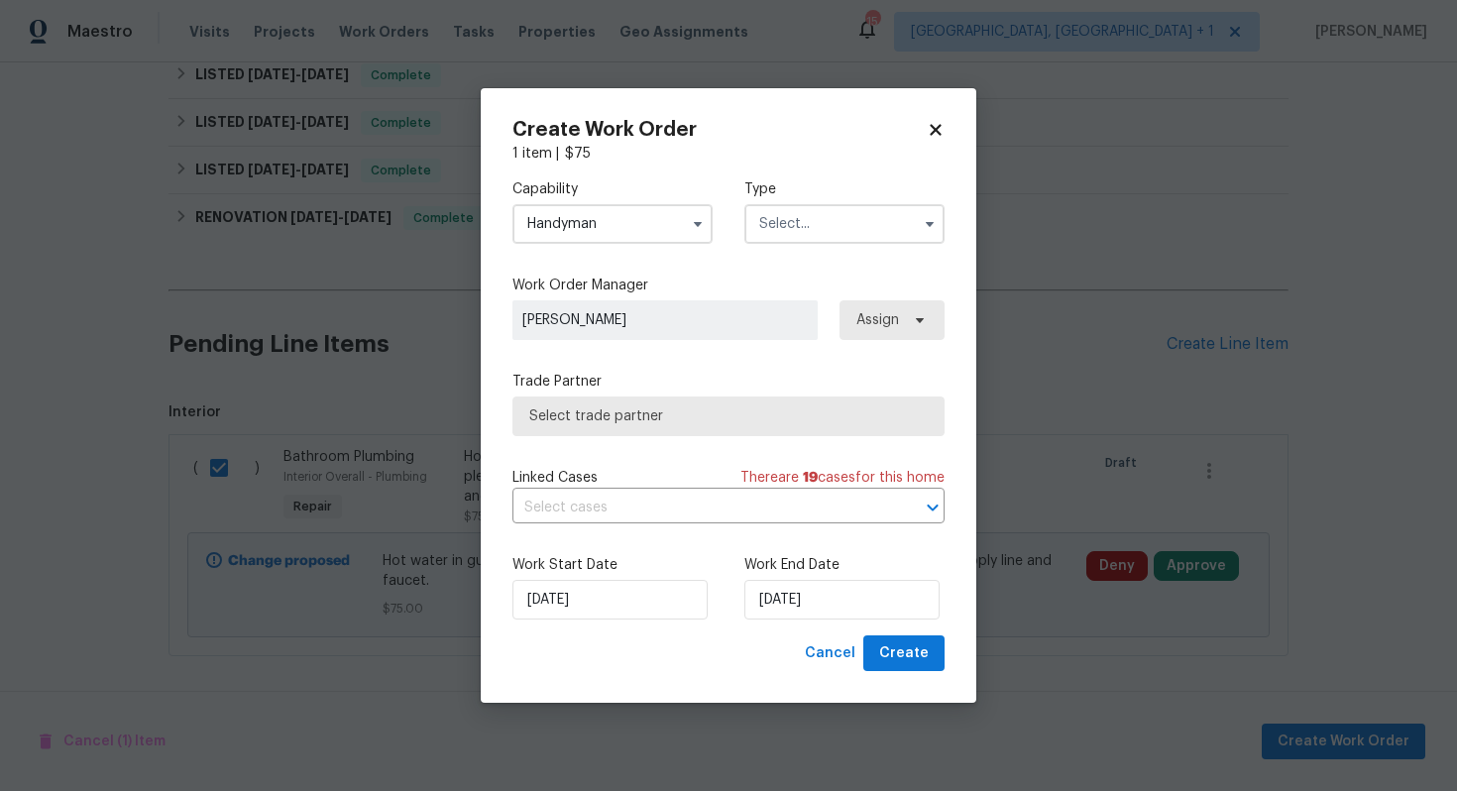
click at [843, 225] on input "text" at bounding box center [844, 224] width 200 height 40
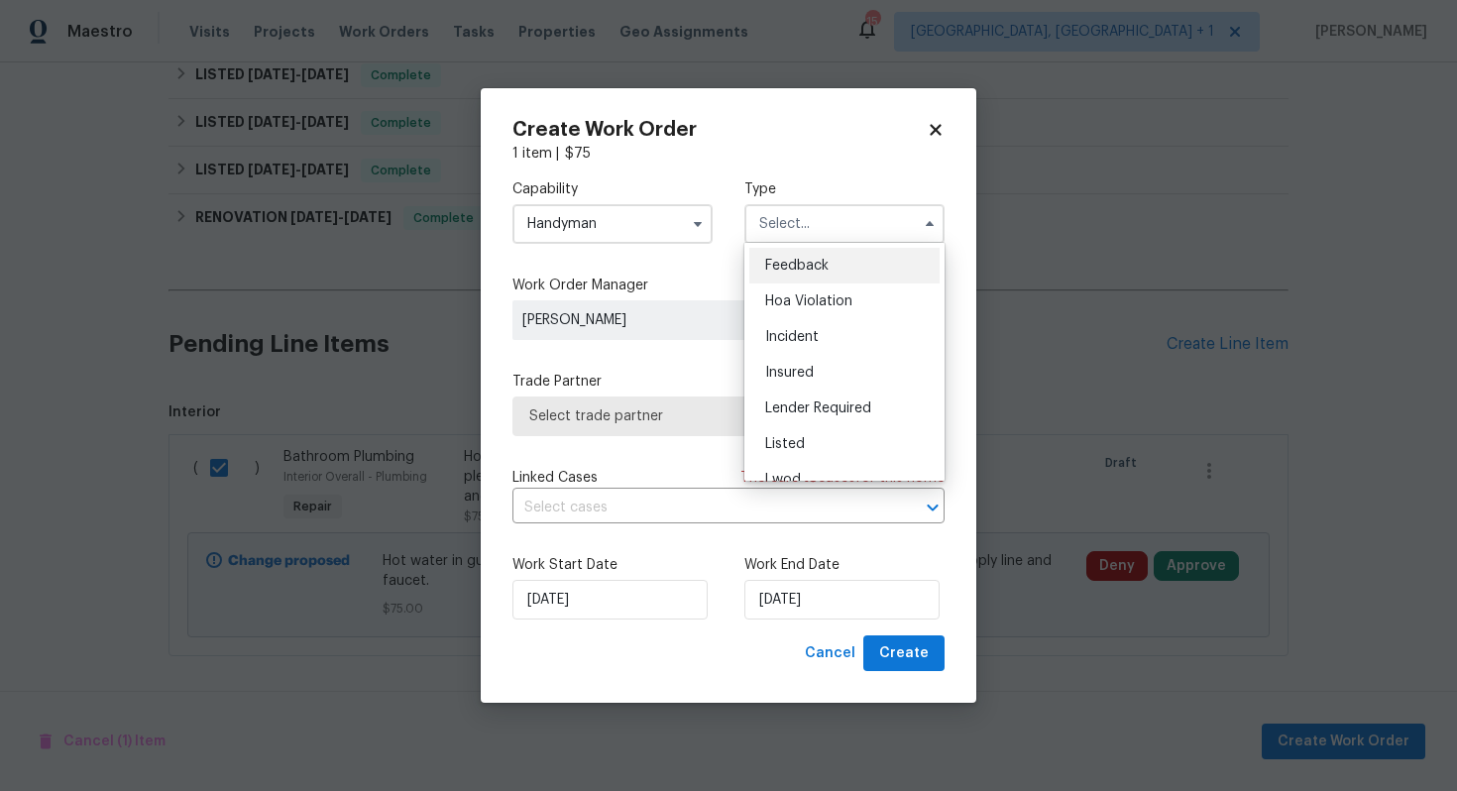
click at [813, 269] on span "Feedback" at bounding box center [796, 266] width 63 height 14
type input "Feedback"
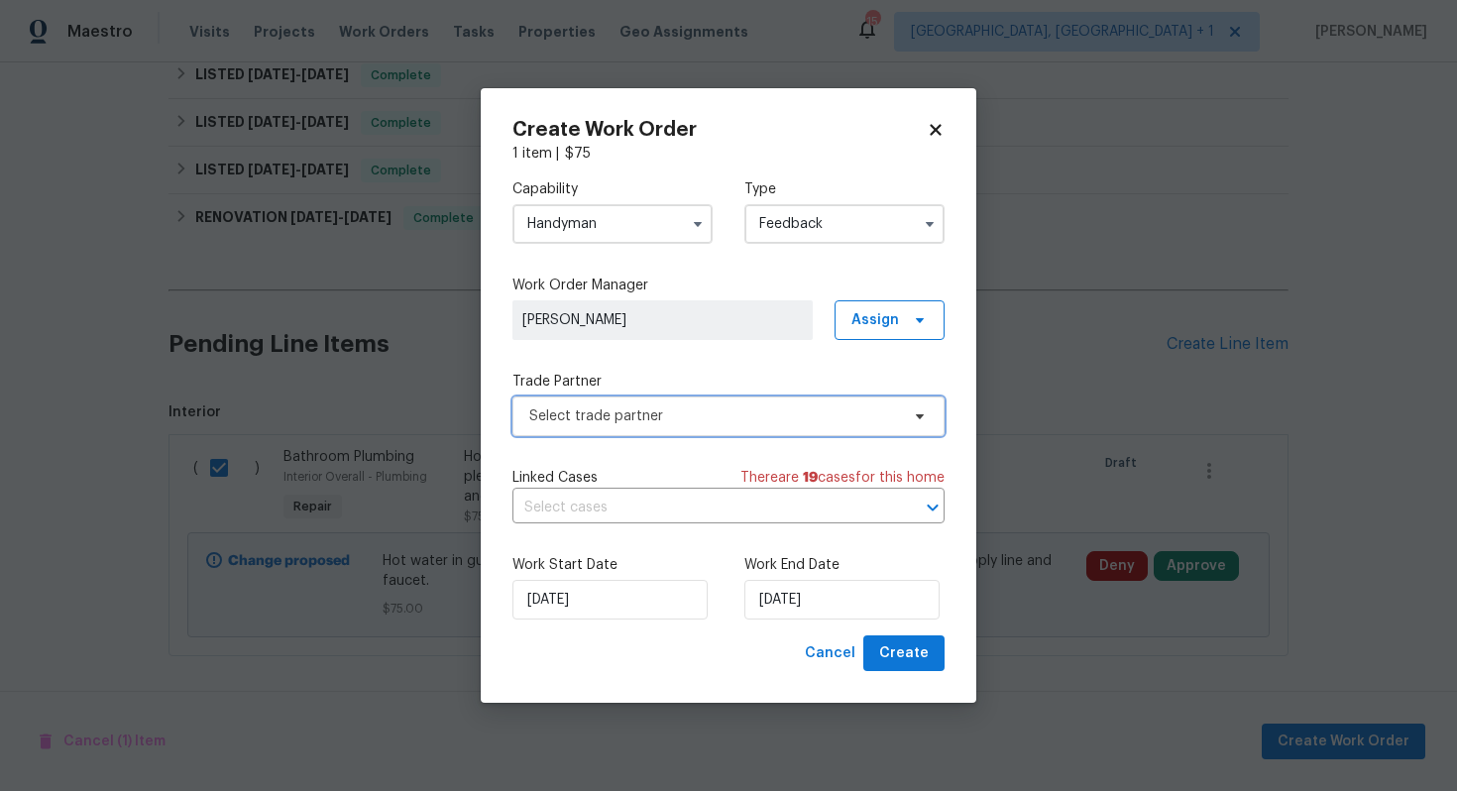
click at [627, 425] on span "Select trade partner" at bounding box center [728, 417] width 432 height 40
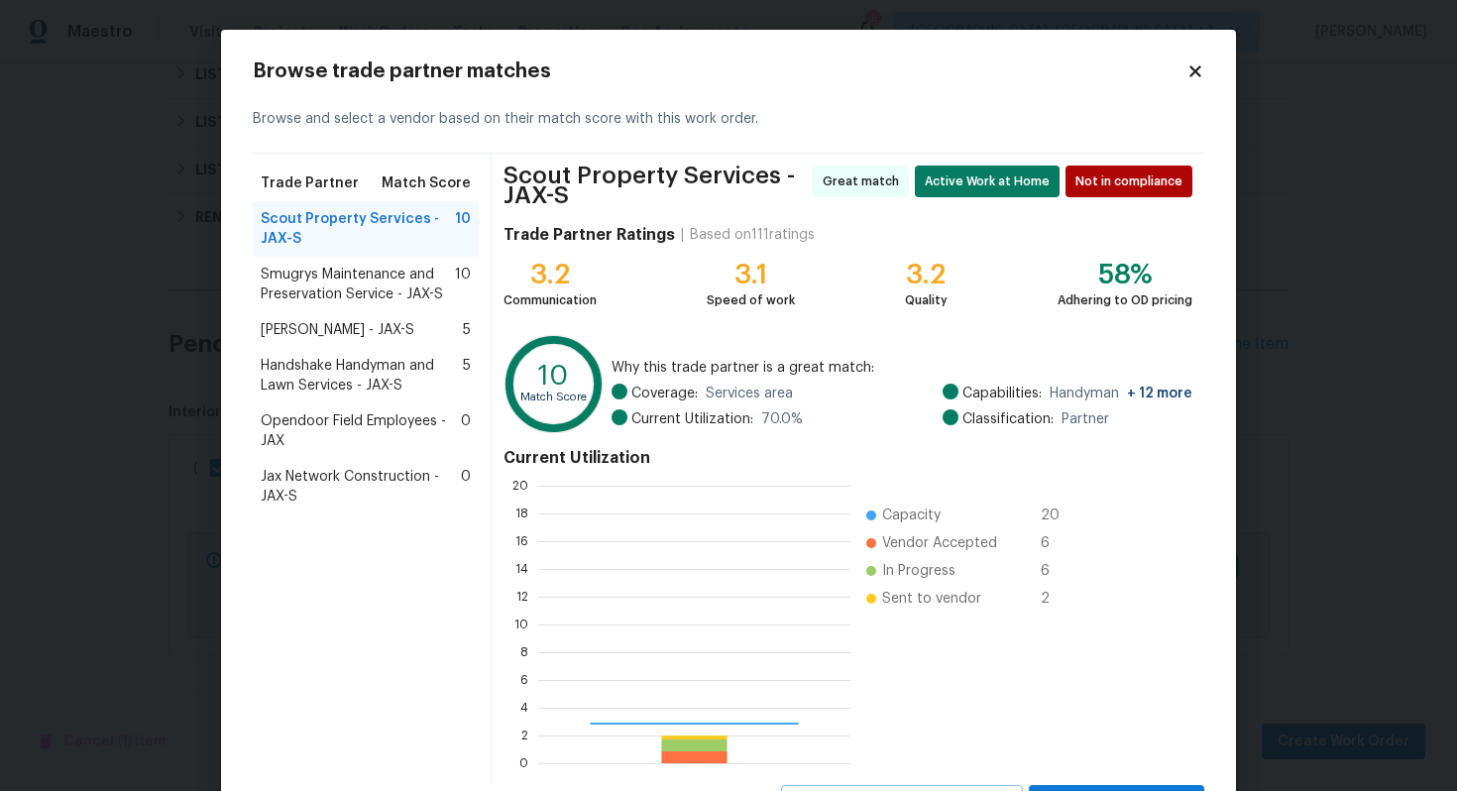
scroll to position [278, 312]
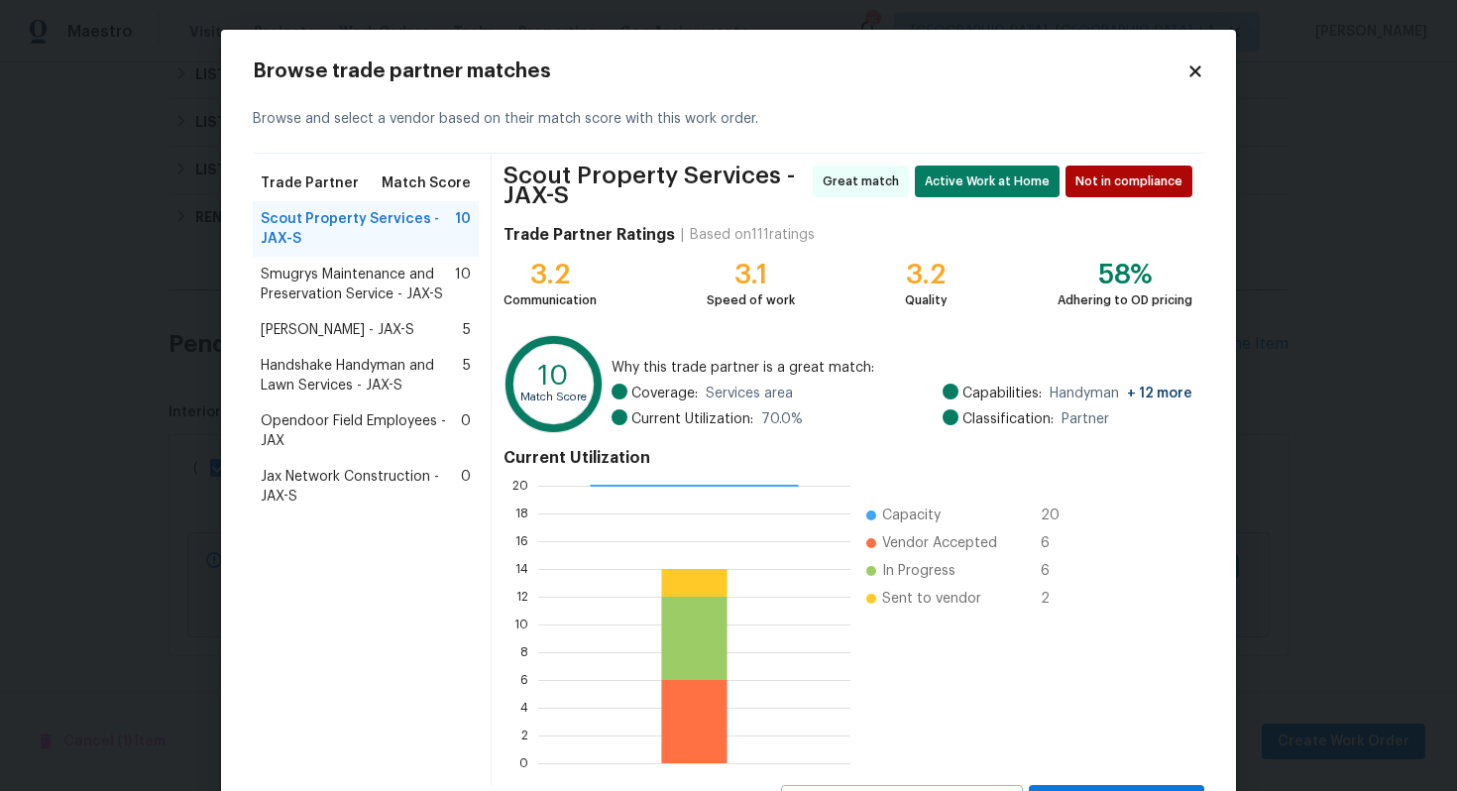
click at [333, 281] on span "Smugrys Maintenance and Preservation Service - JAX-S" at bounding box center [358, 285] width 194 height 40
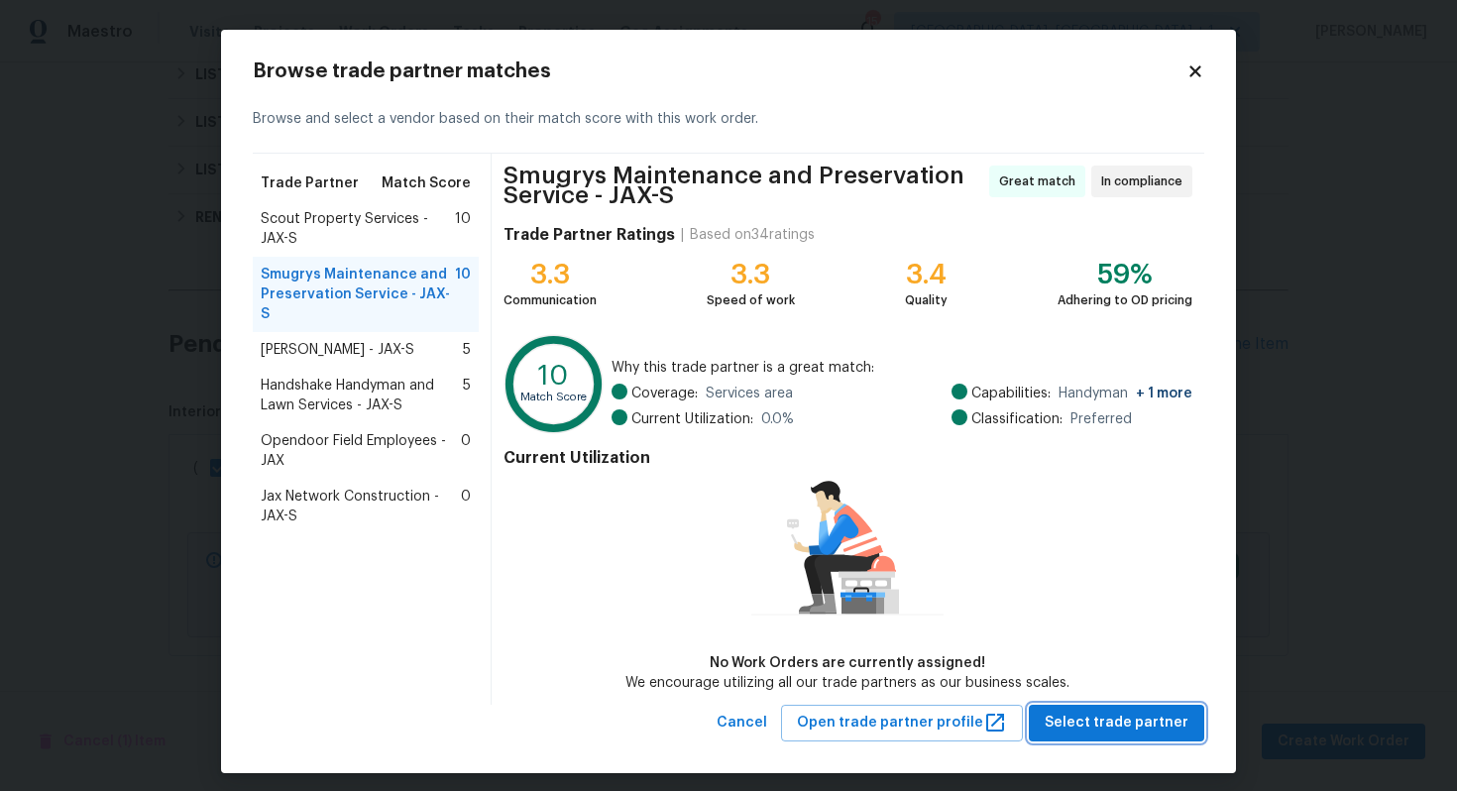
click at [1118, 721] on span "Select trade partner" at bounding box center [1117, 723] width 144 height 25
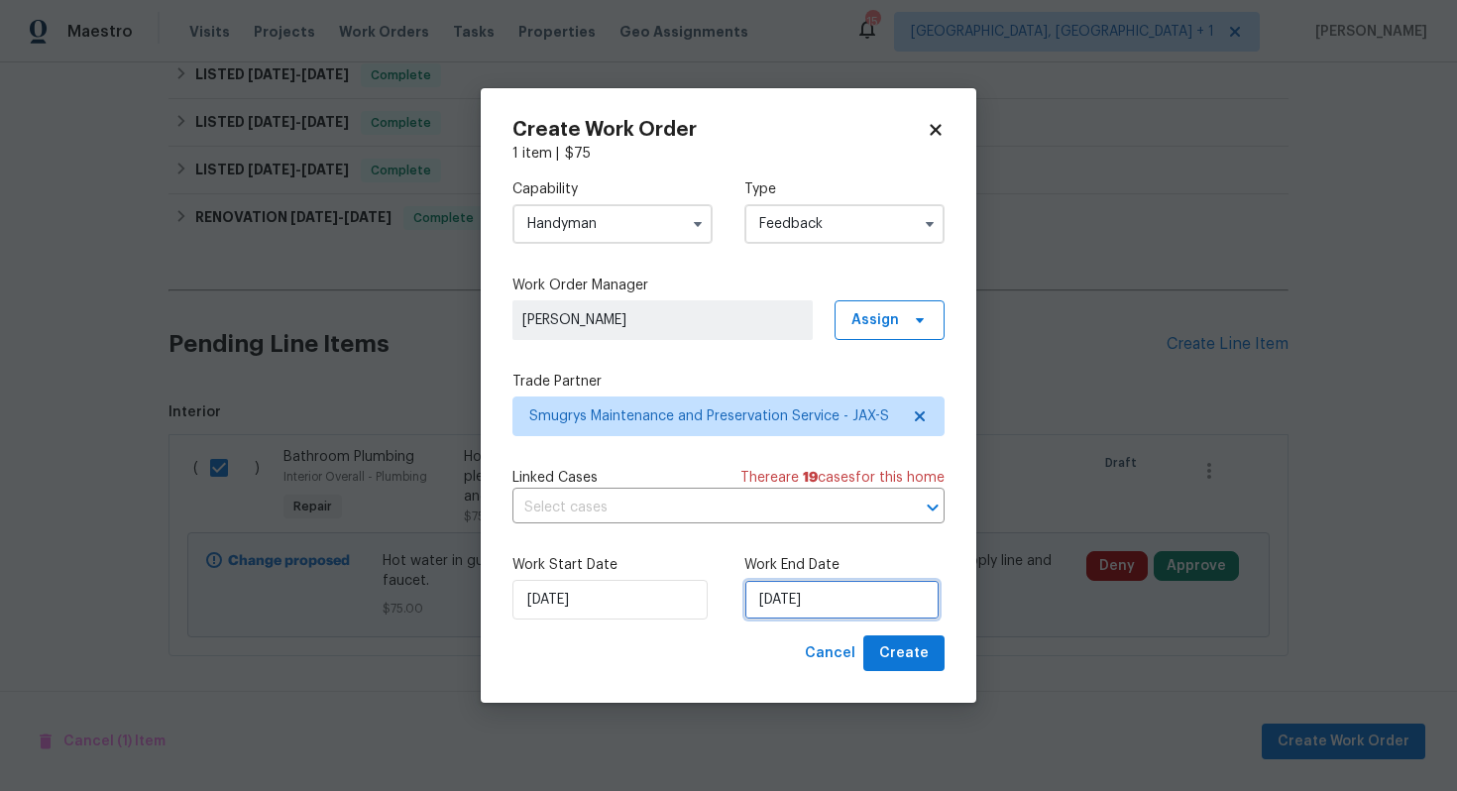
click at [838, 593] on input "01/10/2025" at bounding box center [841, 600] width 195 height 40
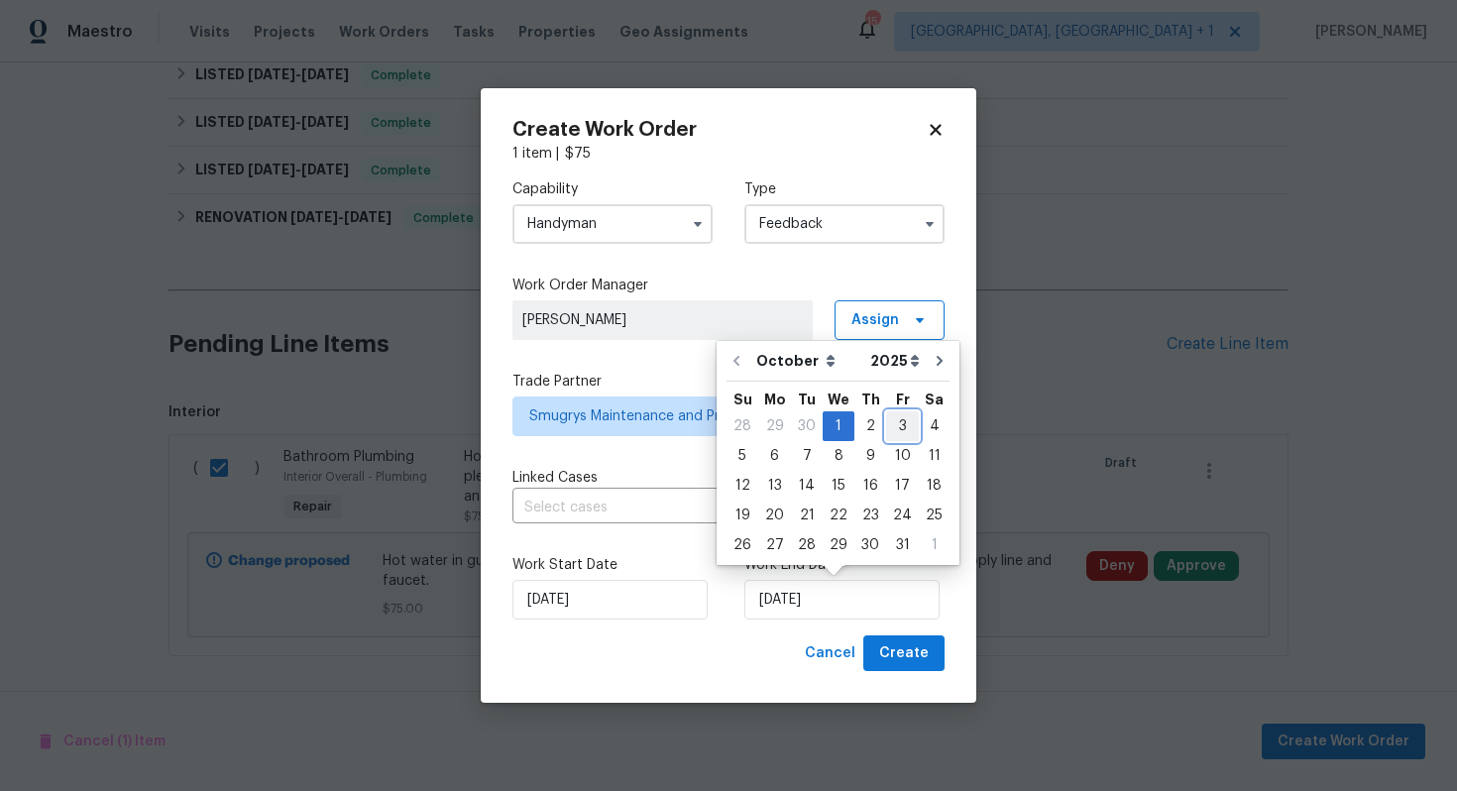
click at [896, 435] on div "3" at bounding box center [902, 426] width 33 height 28
type input "03/10/2025"
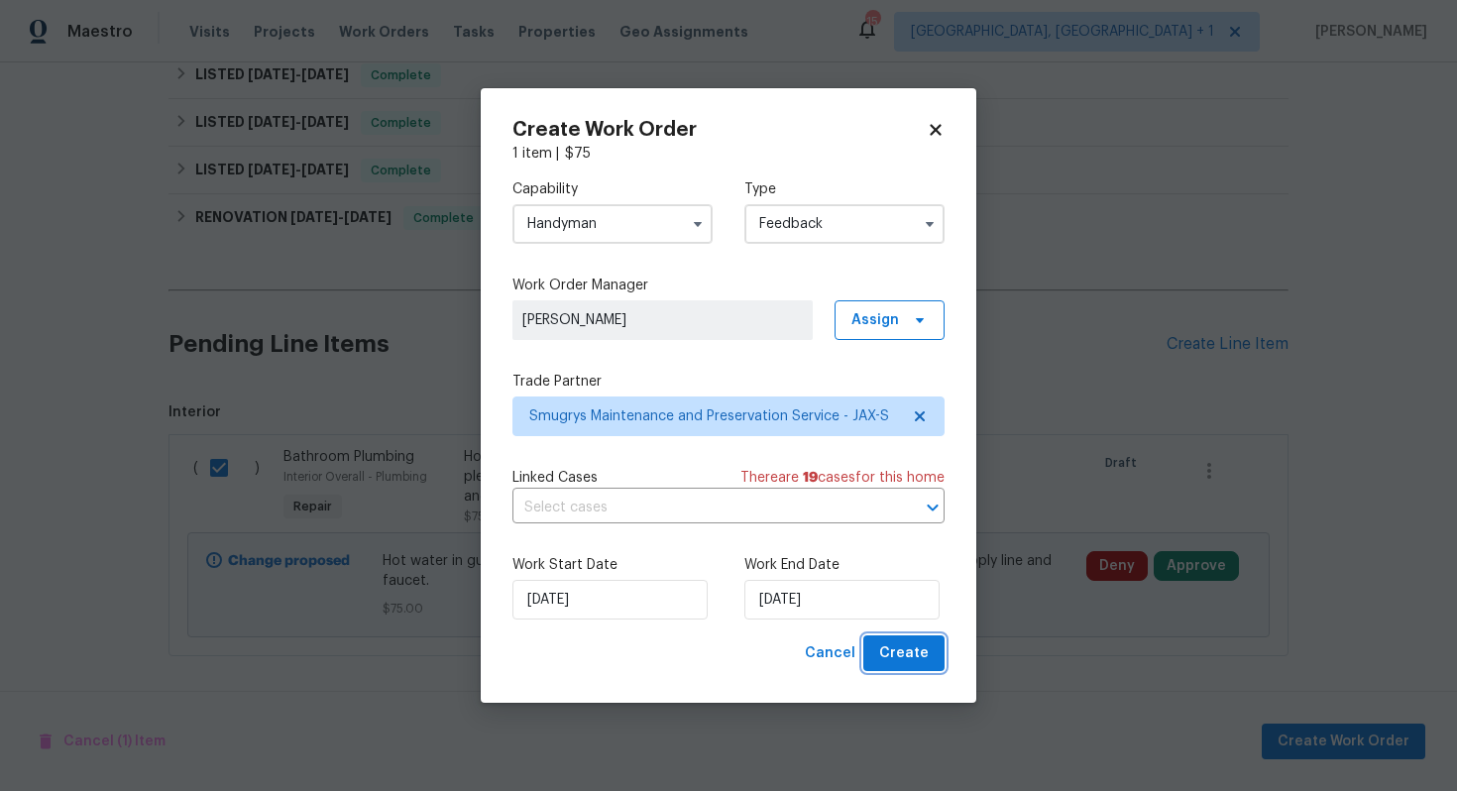
click at [901, 651] on span "Create" at bounding box center [904, 653] width 50 height 25
checkbox input "false"
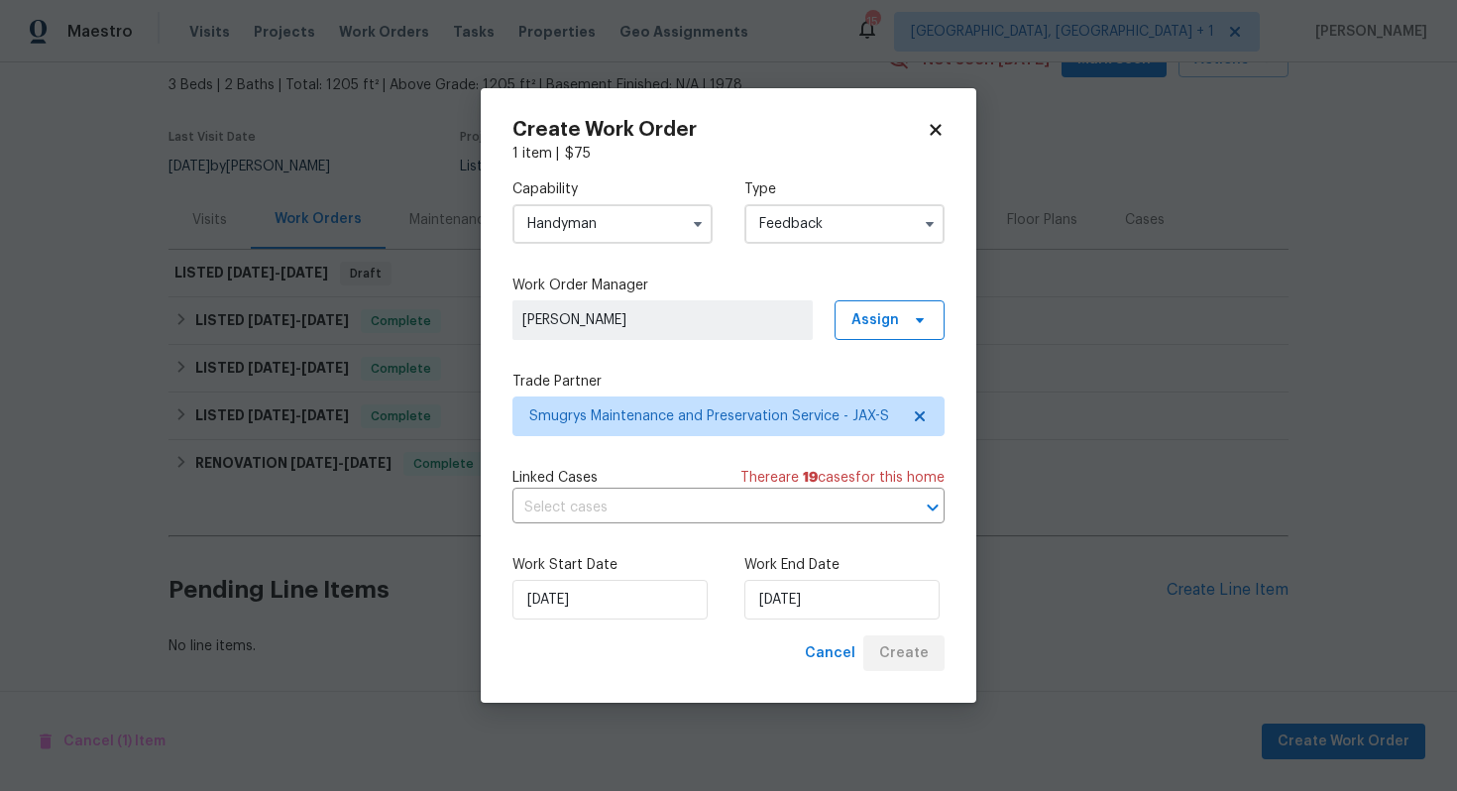
scroll to position [110, 0]
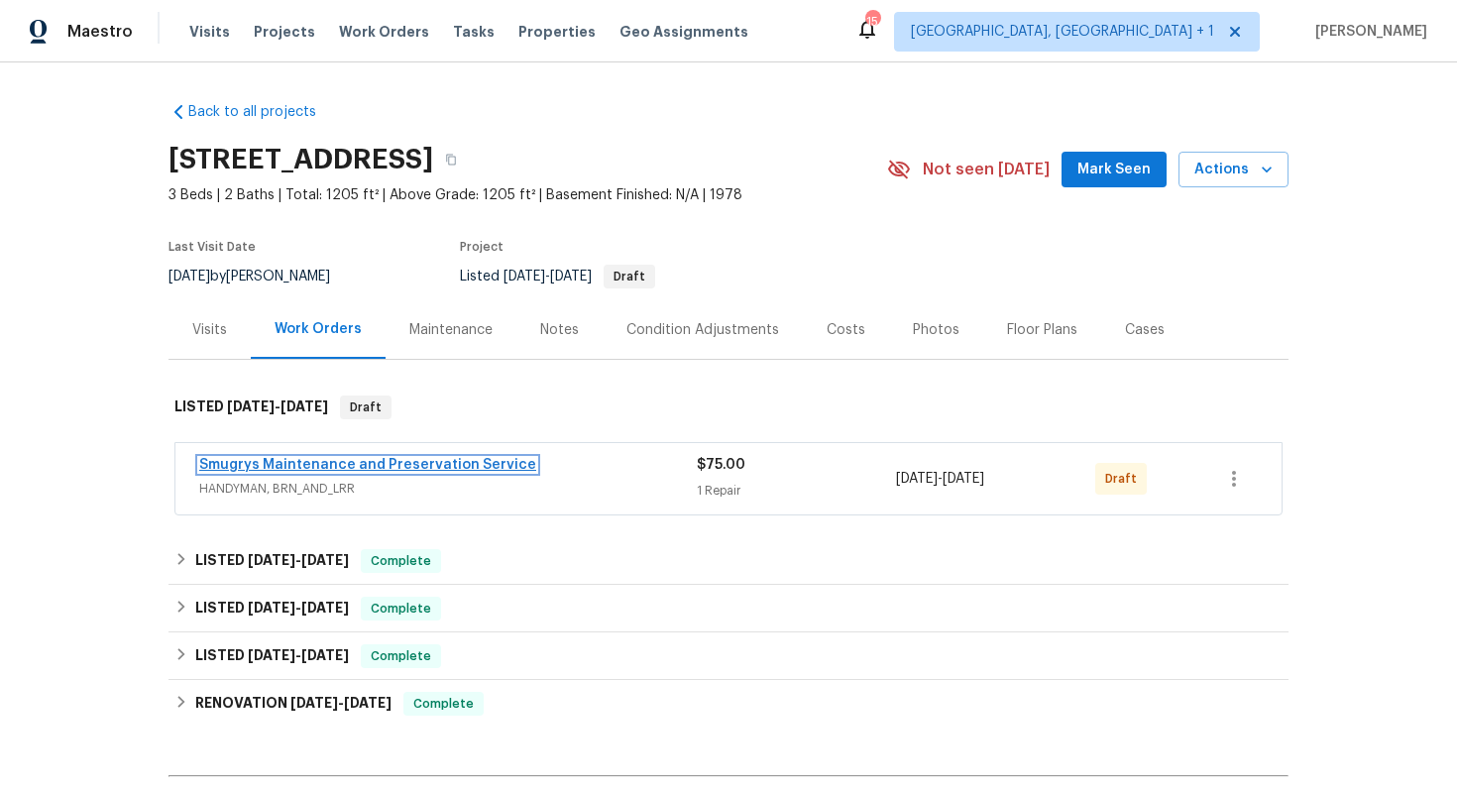
click at [299, 465] on link "Smugrys Maintenance and Preservation Service" at bounding box center [367, 465] width 337 height 14
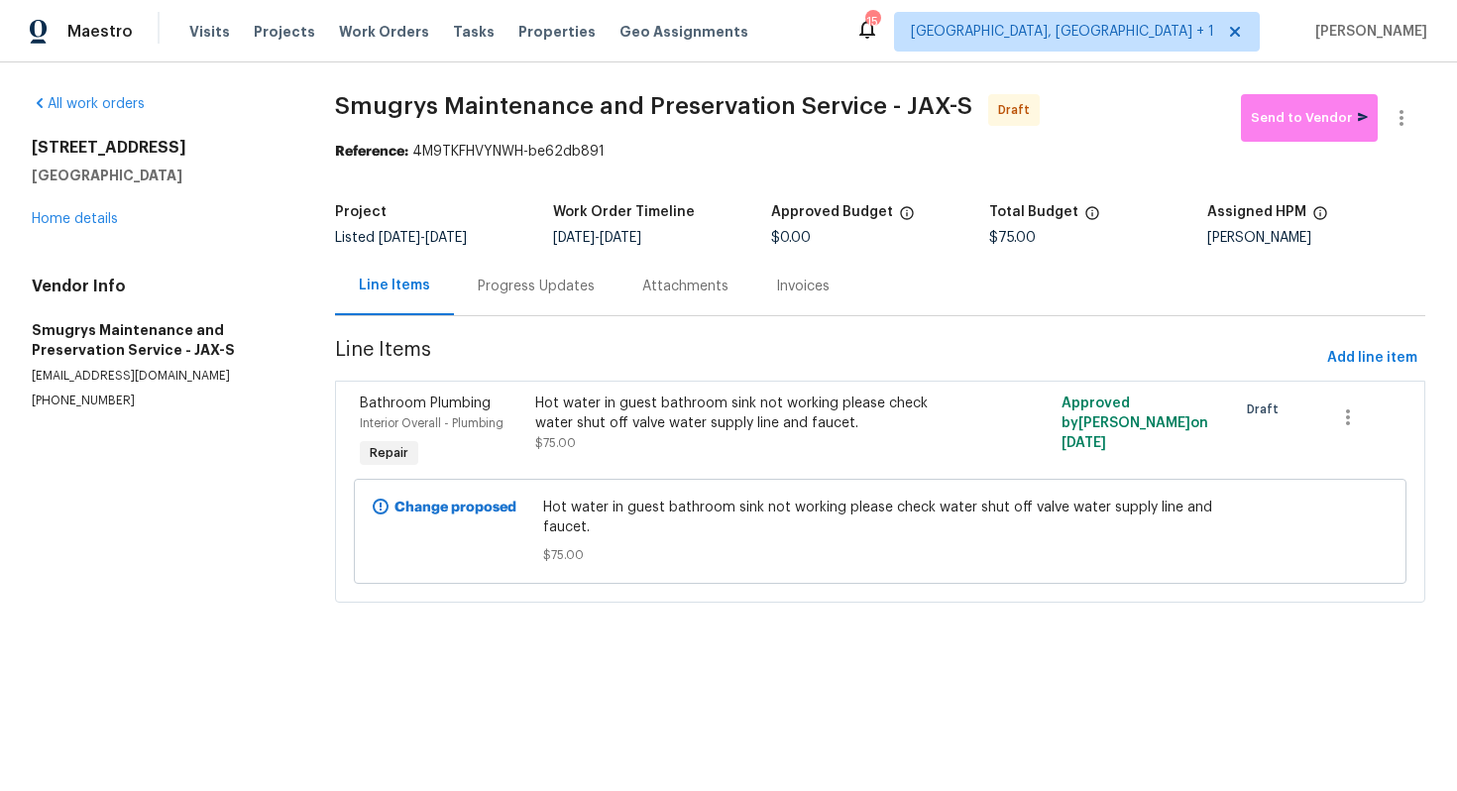
click at [509, 289] on div "Progress Updates" at bounding box center [536, 287] width 117 height 20
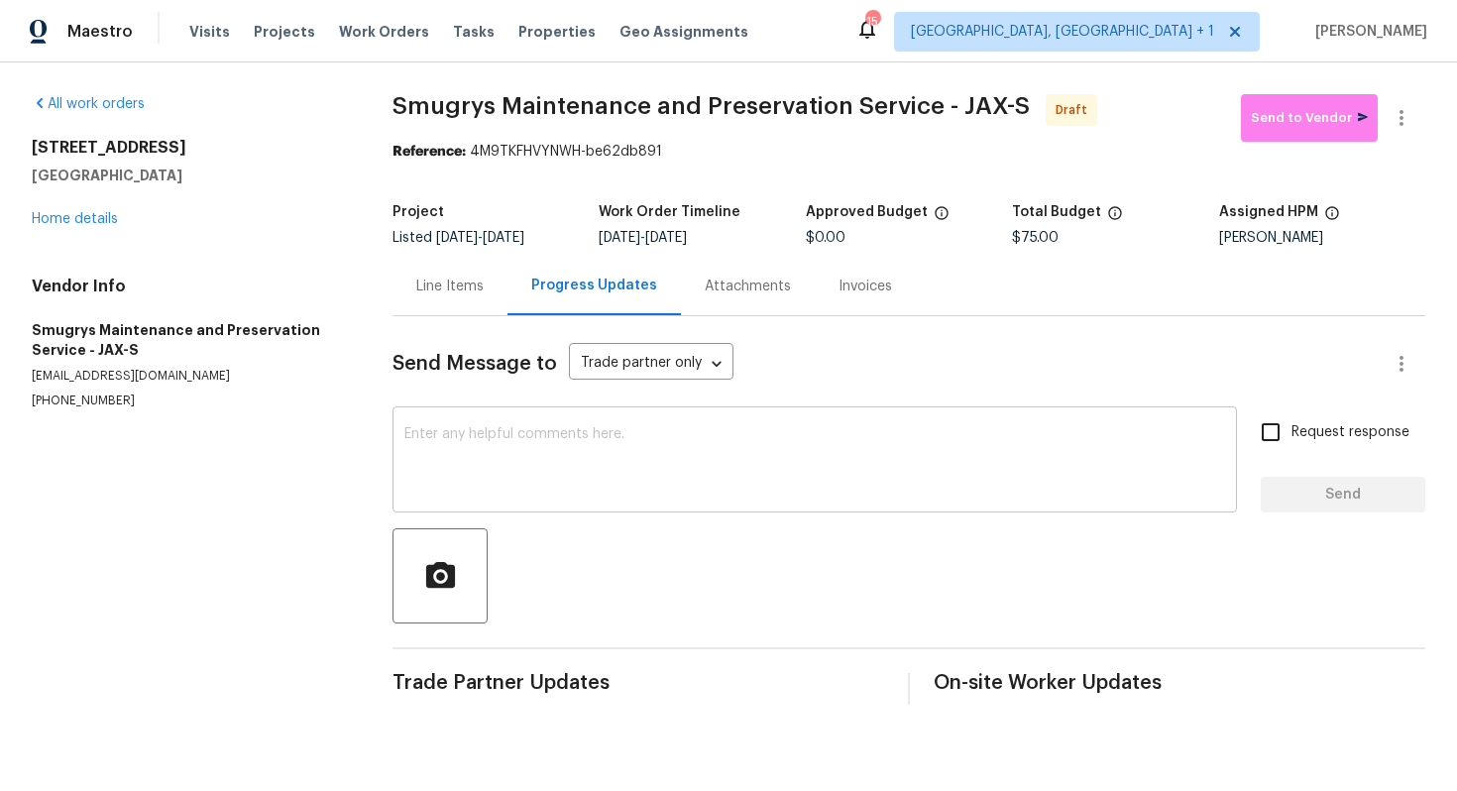
click at [529, 495] on textarea at bounding box center [814, 461] width 821 height 69
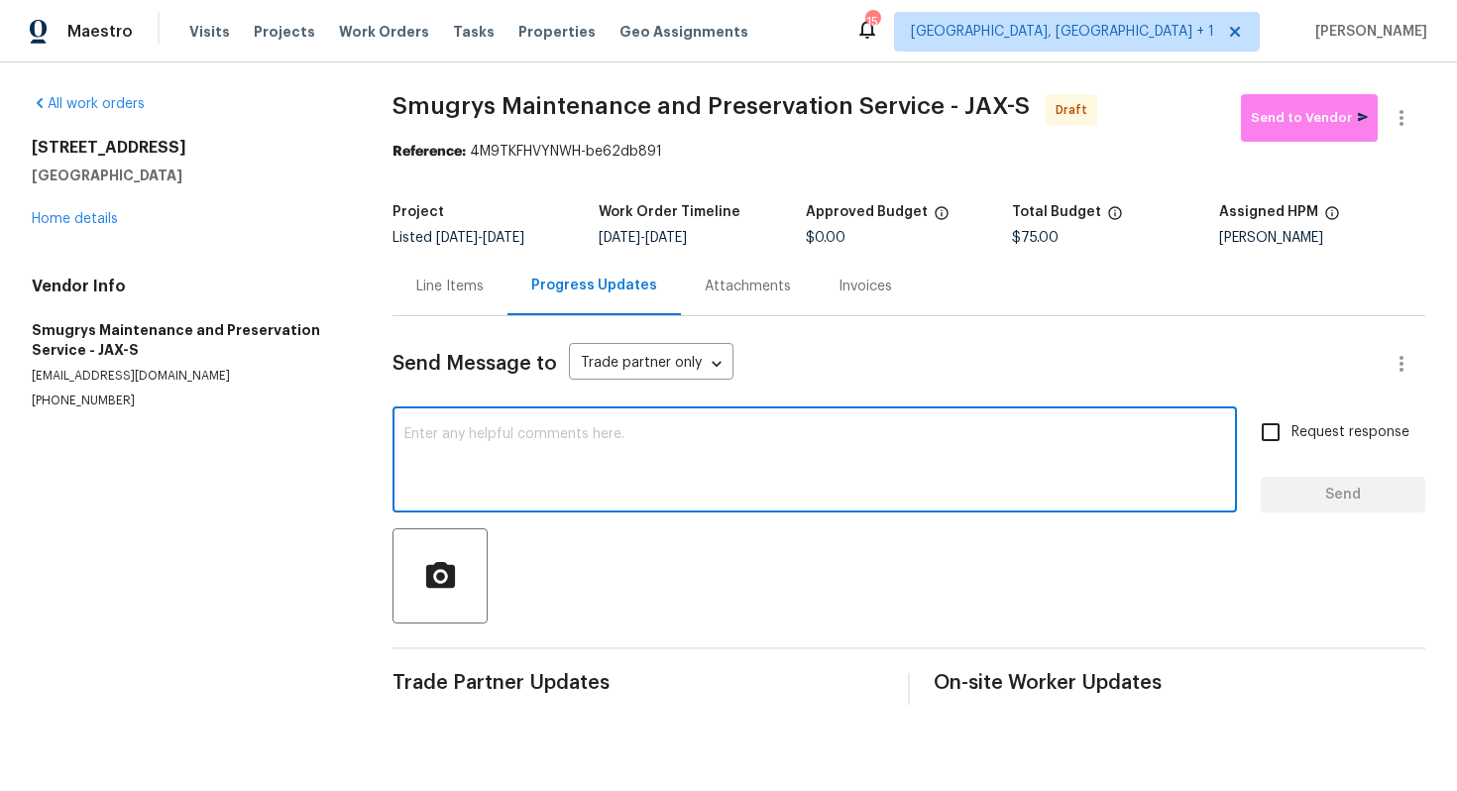
click at [584, 420] on div "x ​" at bounding box center [815, 461] width 845 height 101
paste textarea "Hi this is Arvind with Opendoor. I’m confirming you received the WO for the pro…"
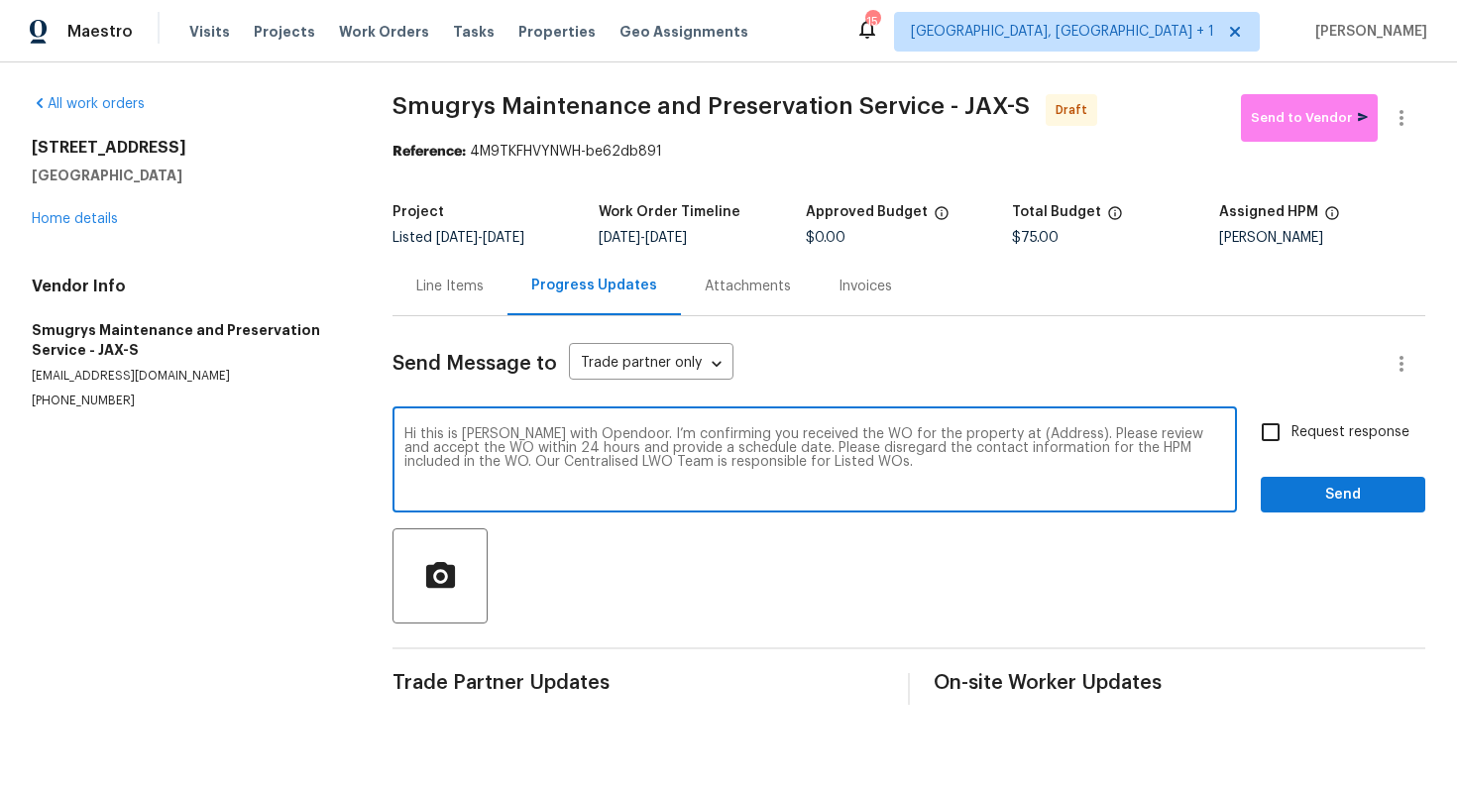
drag, startPoint x: 1034, startPoint y: 433, endPoint x: 973, endPoint y: 432, distance: 60.5
click at [973, 432] on textarea "Hi this is Arvind with Opendoor. I’m confirming you received the WO for the pro…" at bounding box center [814, 461] width 821 height 69
paste textarea "7027 Beechfern Ln S, Jacksonville, FL 32244"
type textarea "Hi this is Arvind with Opendoor. I’m confirming you received the WO for the pro…"
click at [1272, 435] on input "Request response" at bounding box center [1271, 432] width 42 height 42
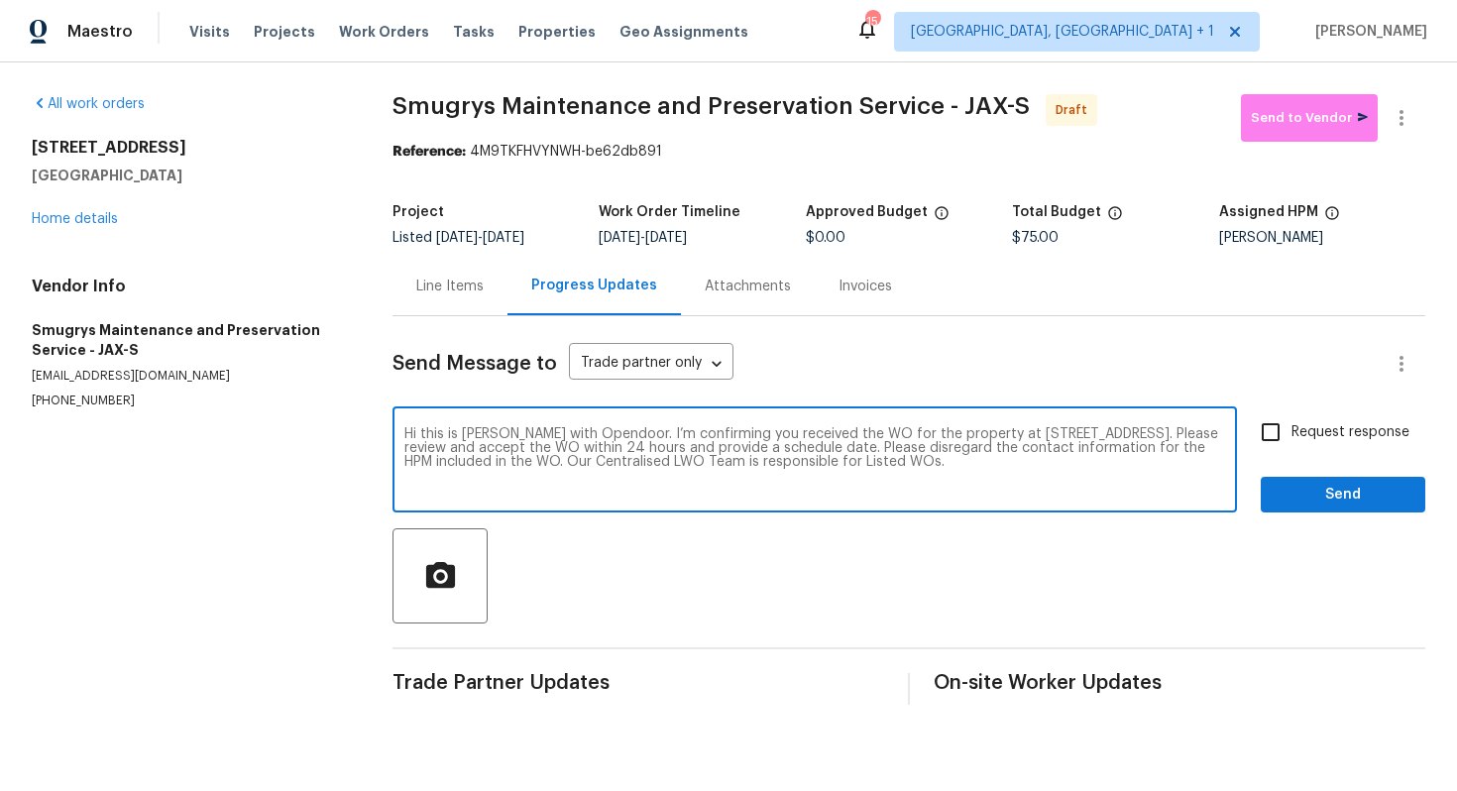
checkbox input "true"
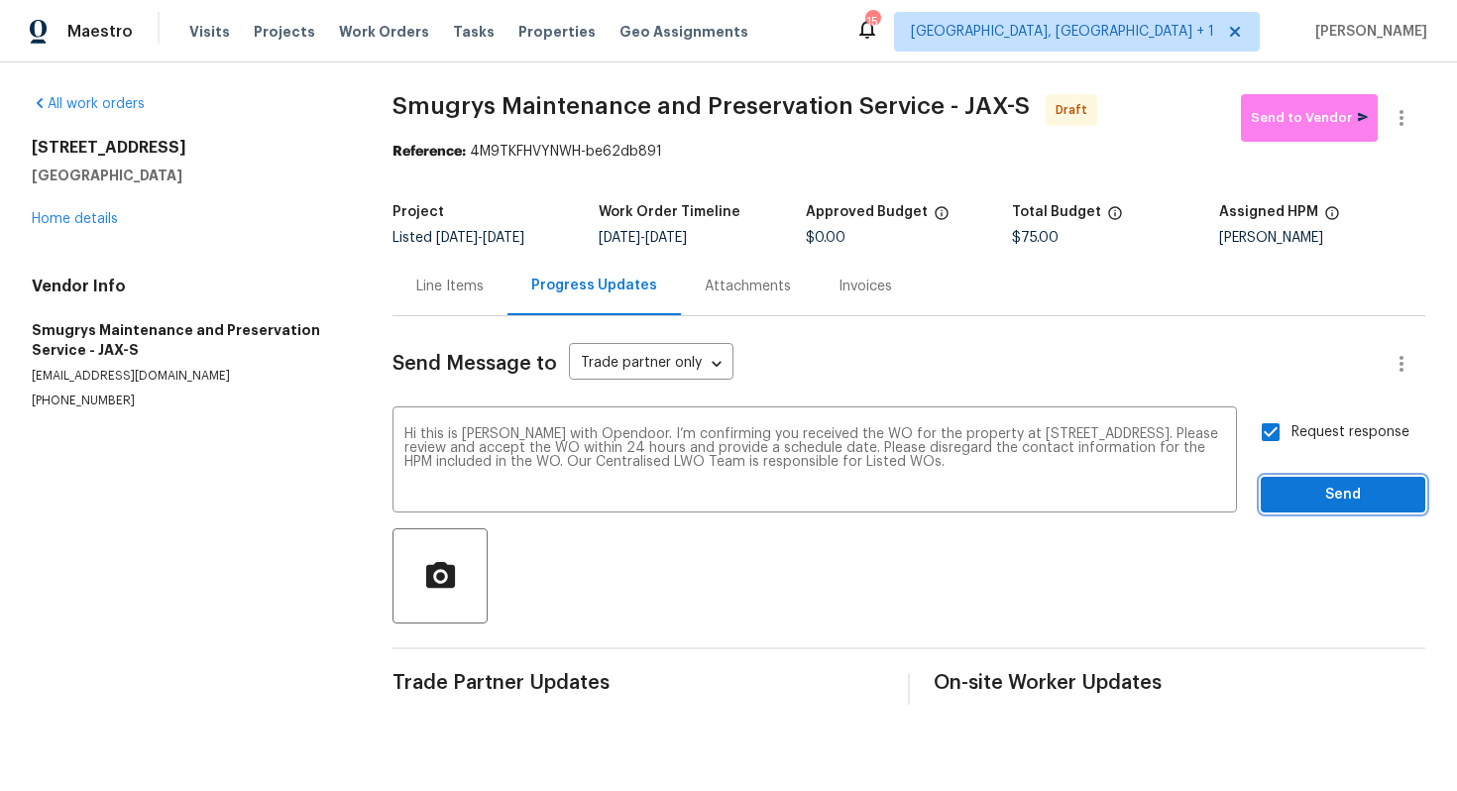
click at [1348, 495] on span "Send" at bounding box center [1343, 495] width 133 height 25
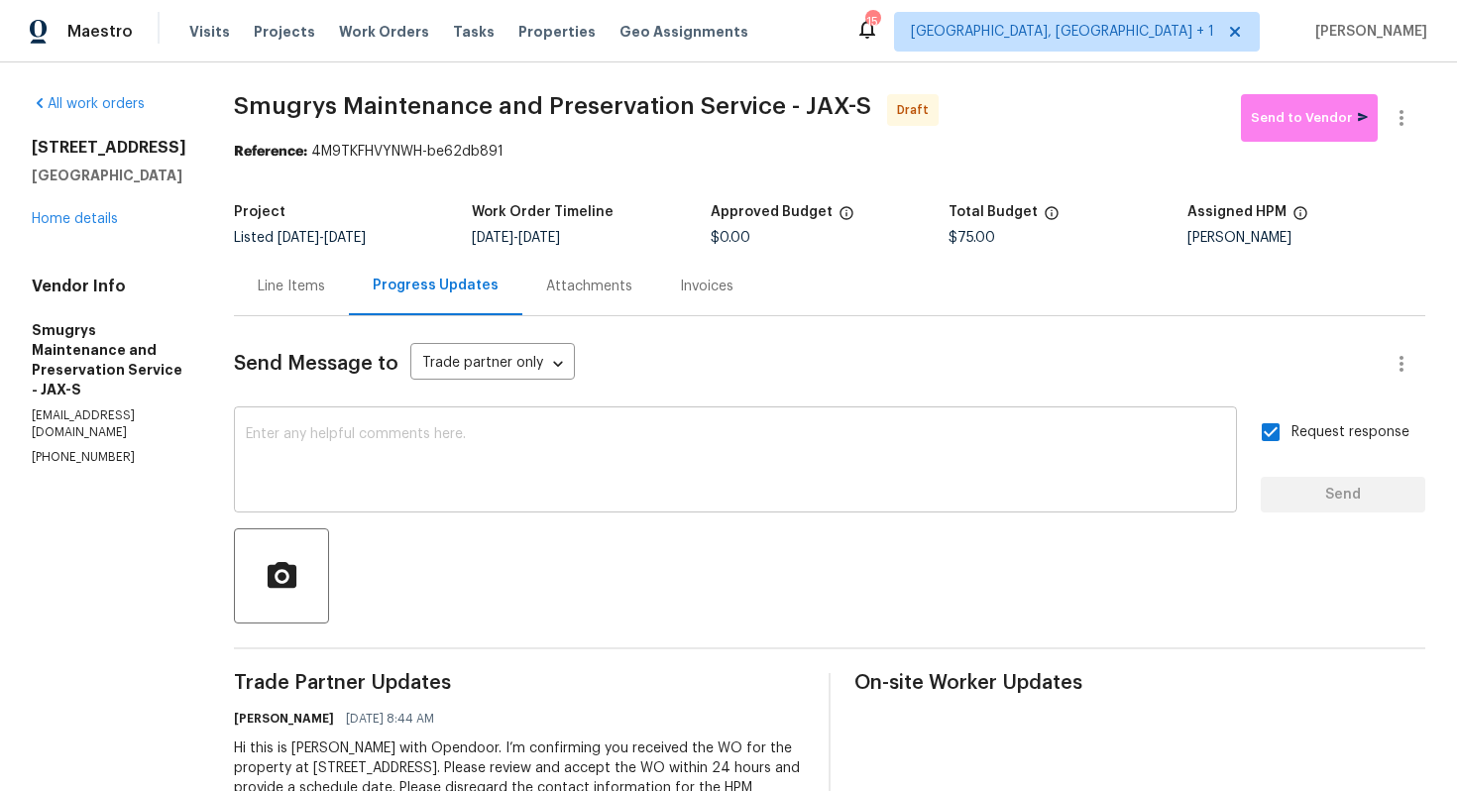
click at [644, 449] on textarea at bounding box center [735, 461] width 979 height 69
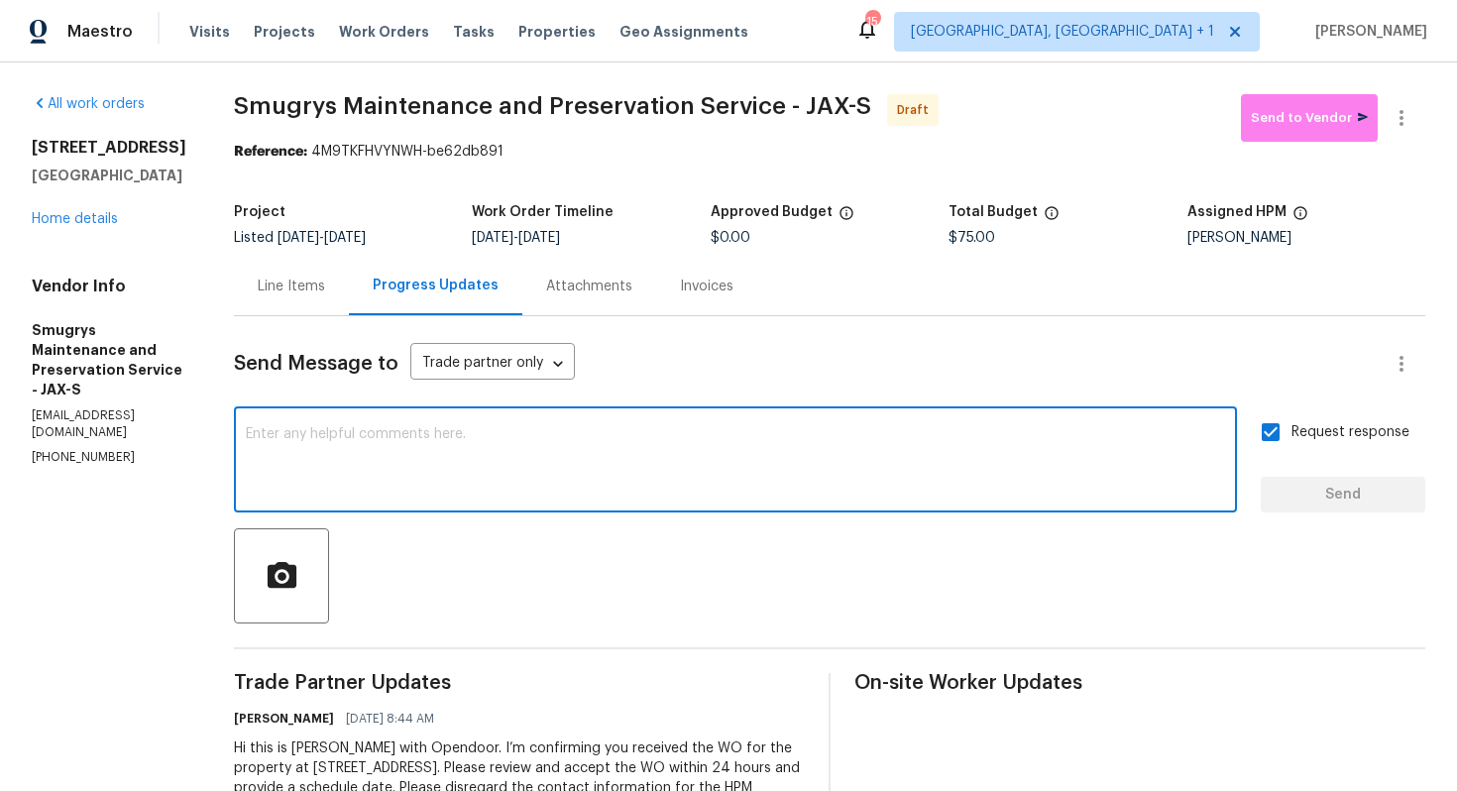
paste textarea "Attention All Work Orders must include before-photos (both close-up and wide-an…"
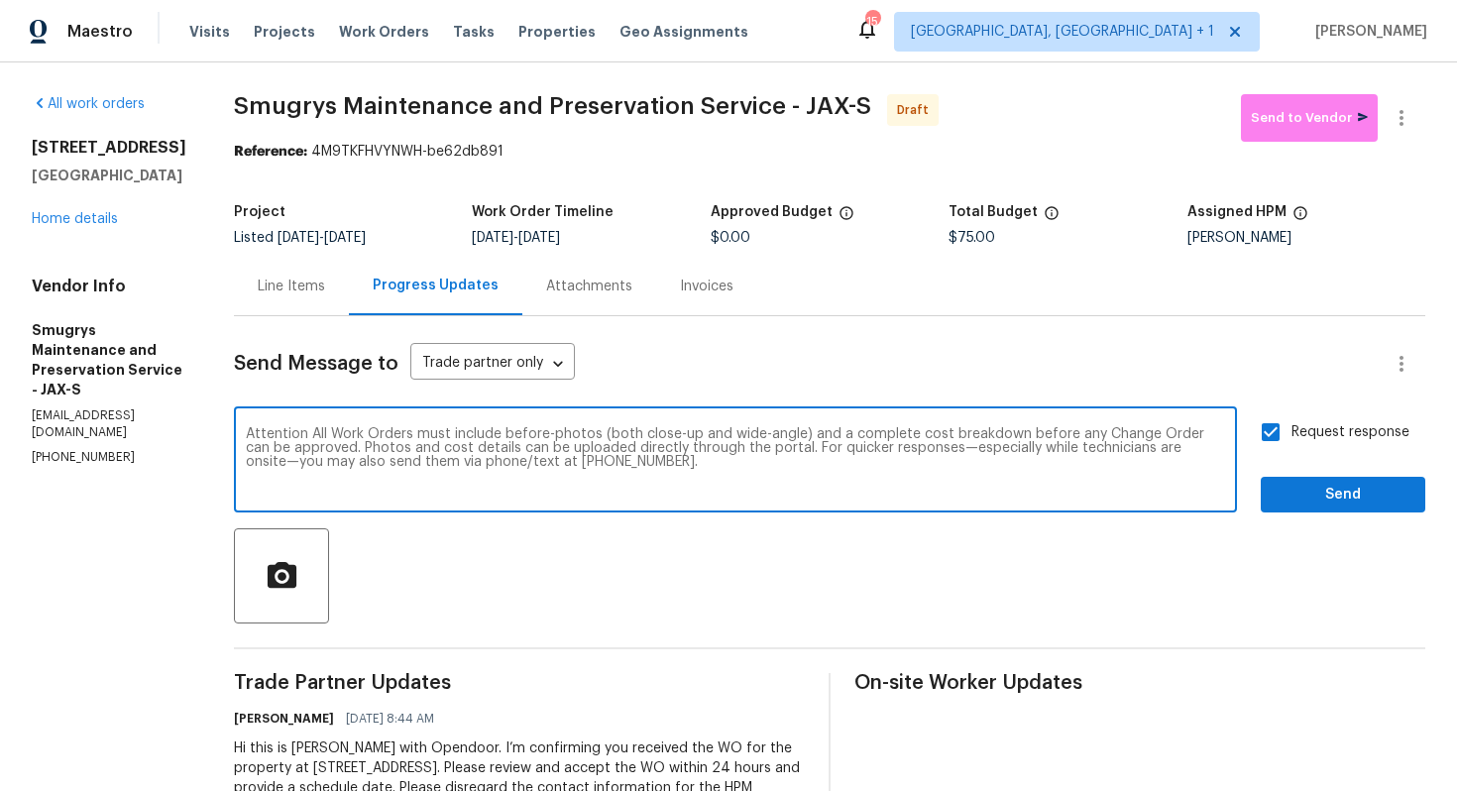
type textarea "Attention All Work Orders must include before-photos (both close-up and wide-an…"
click at [1371, 497] on span "Send" at bounding box center [1343, 495] width 133 height 25
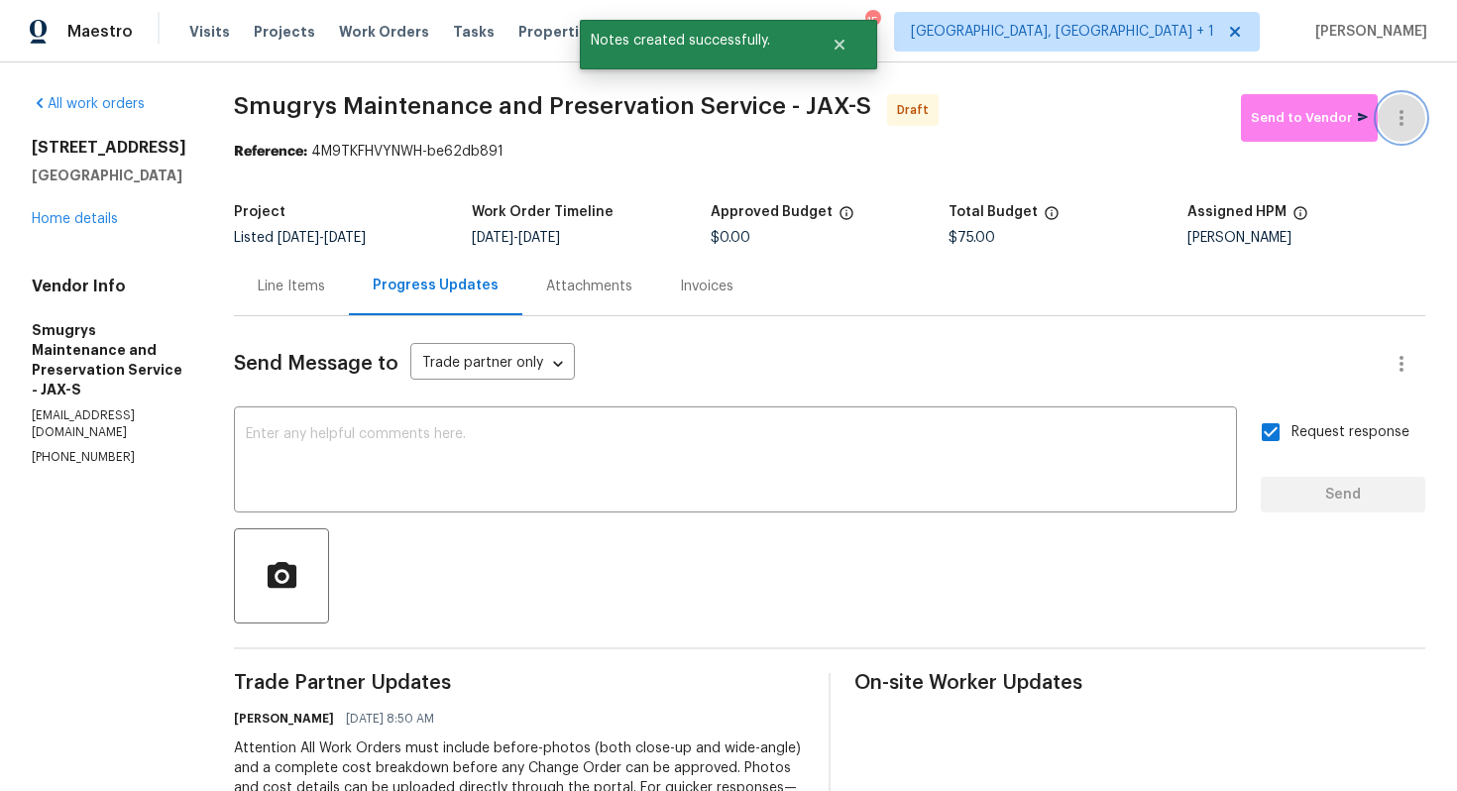
click at [1401, 117] on icon "button" at bounding box center [1402, 118] width 4 height 16
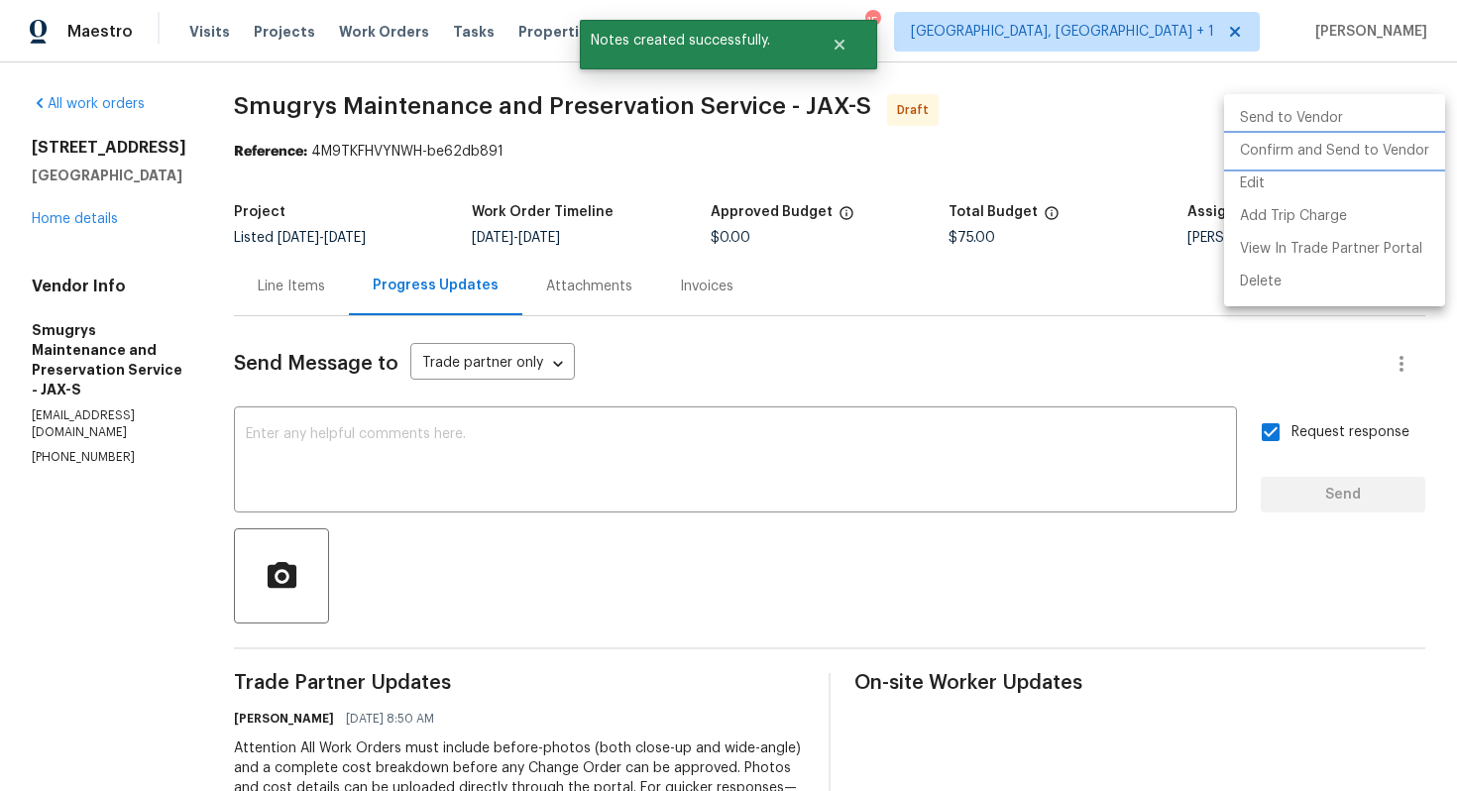
click at [1313, 161] on li "Confirm and Send to Vendor" at bounding box center [1334, 151] width 221 height 33
click at [939, 153] on div at bounding box center [728, 395] width 1457 height 791
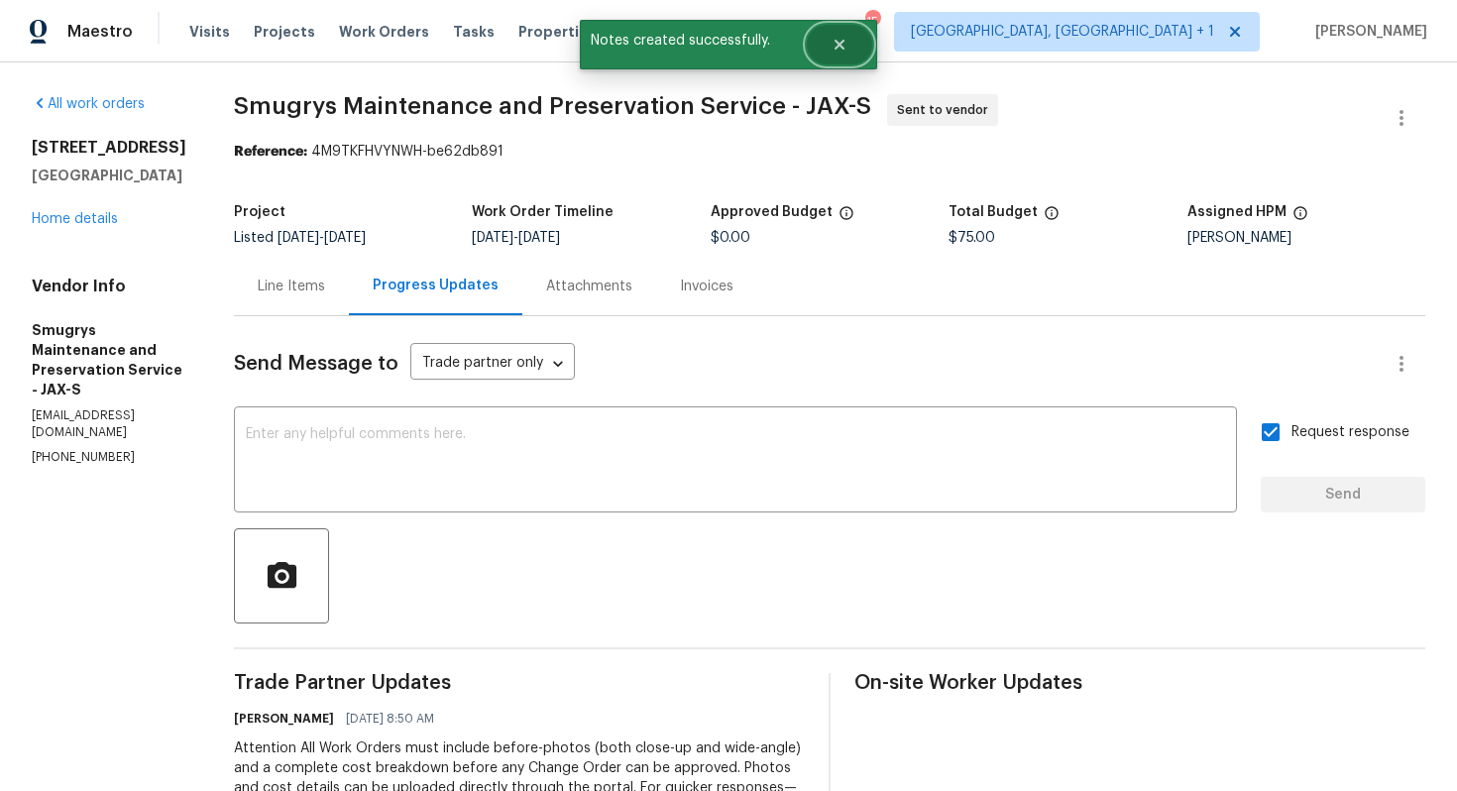
click at [843, 39] on icon "Close" at bounding box center [840, 45] width 16 height 16
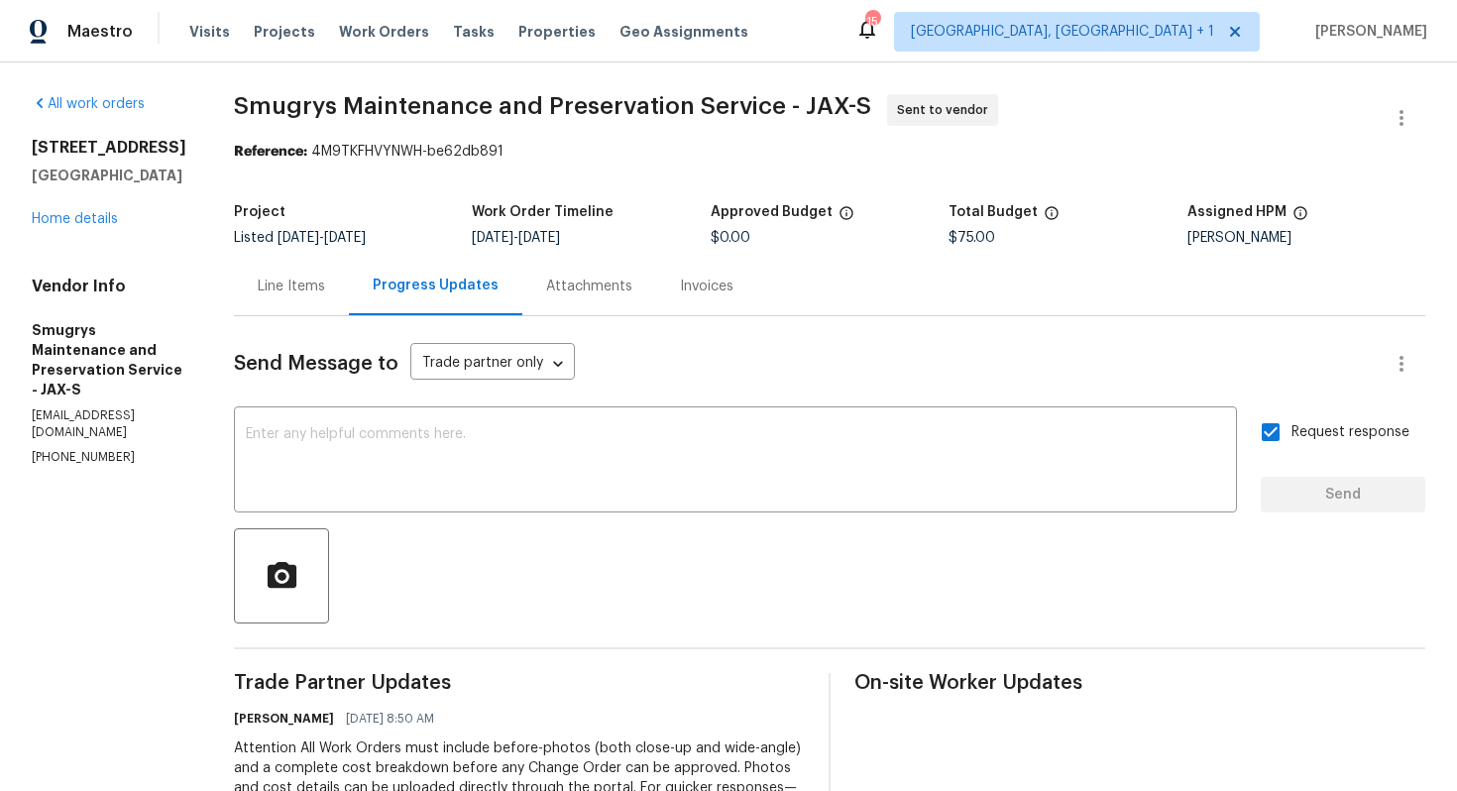
click at [499, 110] on span "Smugrys Maintenance and Preservation Service - JAX-S" at bounding box center [552, 106] width 637 height 24
click at [584, 121] on span "Smugrys Maintenance and Preservation Service - JAX-S Sent to vendor" at bounding box center [806, 118] width 1144 height 48
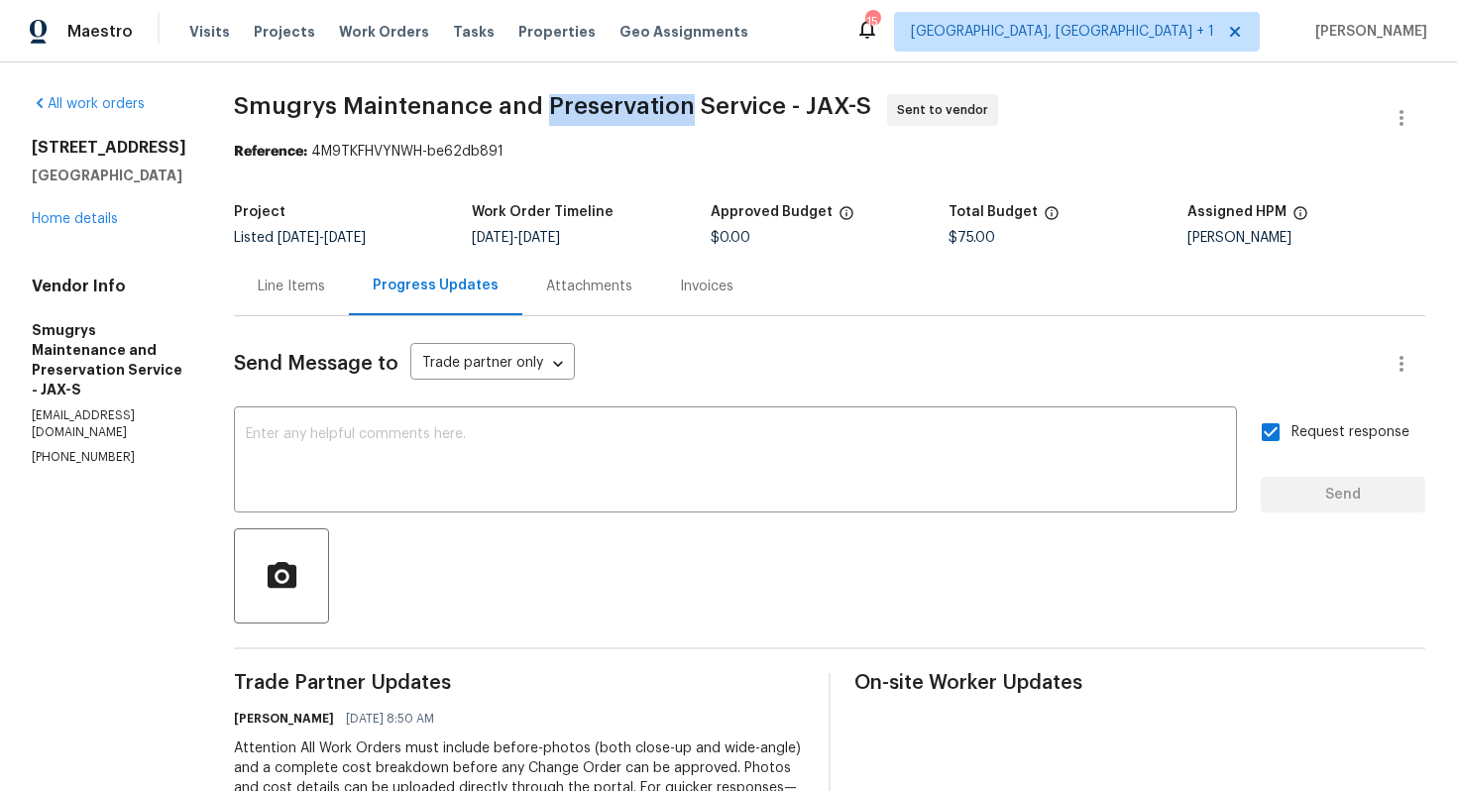
click at [584, 121] on span "Smugrys Maintenance and Preservation Service - JAX-S Sent to vendor" at bounding box center [806, 118] width 1144 height 48
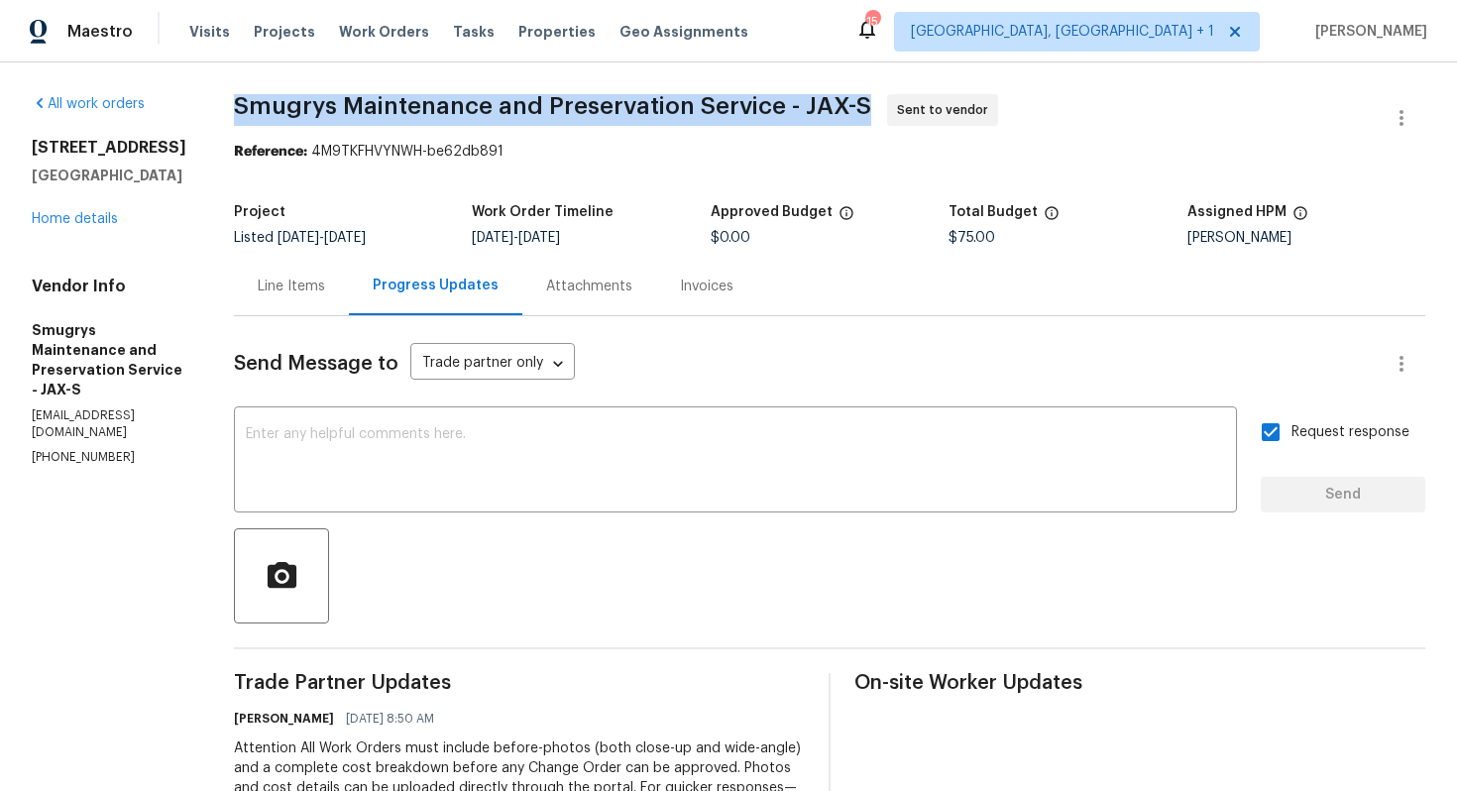
copy span "Smugrys Maintenance and Preservation Service - JAX-S"
click at [394, 190] on section "Smugrys Maintenance and Preservation Service - JAX-S Sent to vendor Reference: …" at bounding box center [830, 546] width 1192 height 904
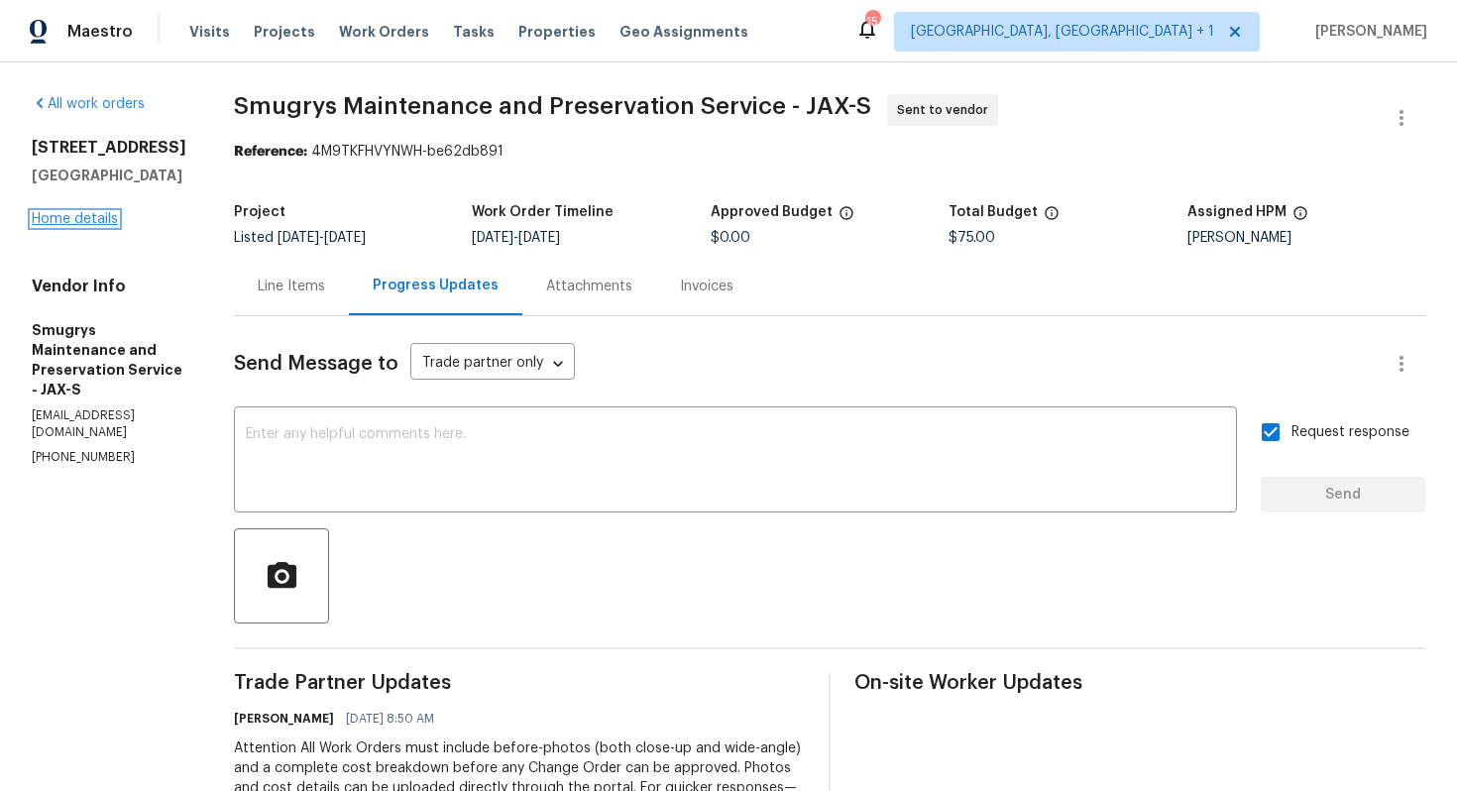
click at [76, 226] on link "Home details" at bounding box center [75, 219] width 86 height 14
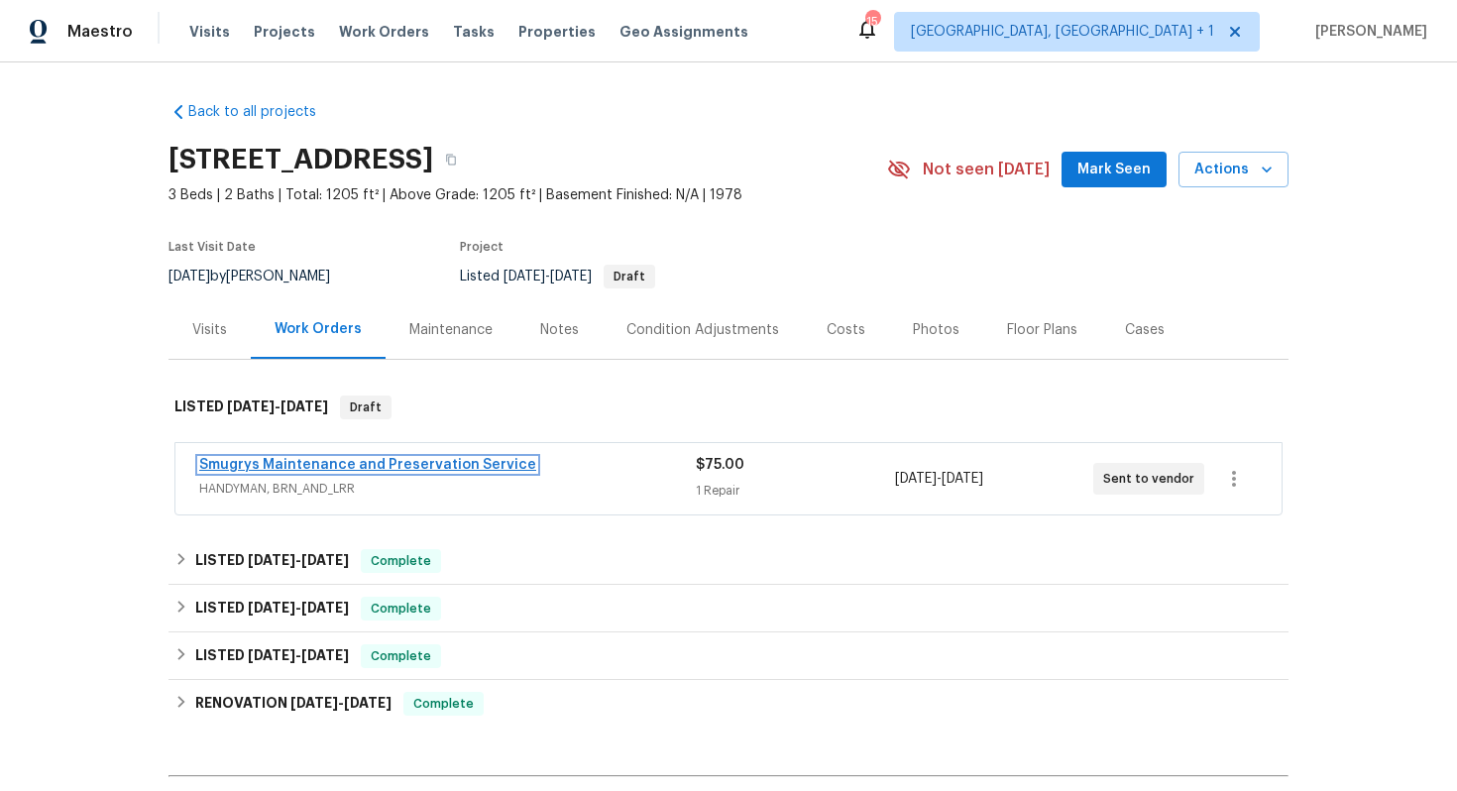
click at [264, 463] on link "Smugrys Maintenance and Preservation Service" at bounding box center [367, 465] width 337 height 14
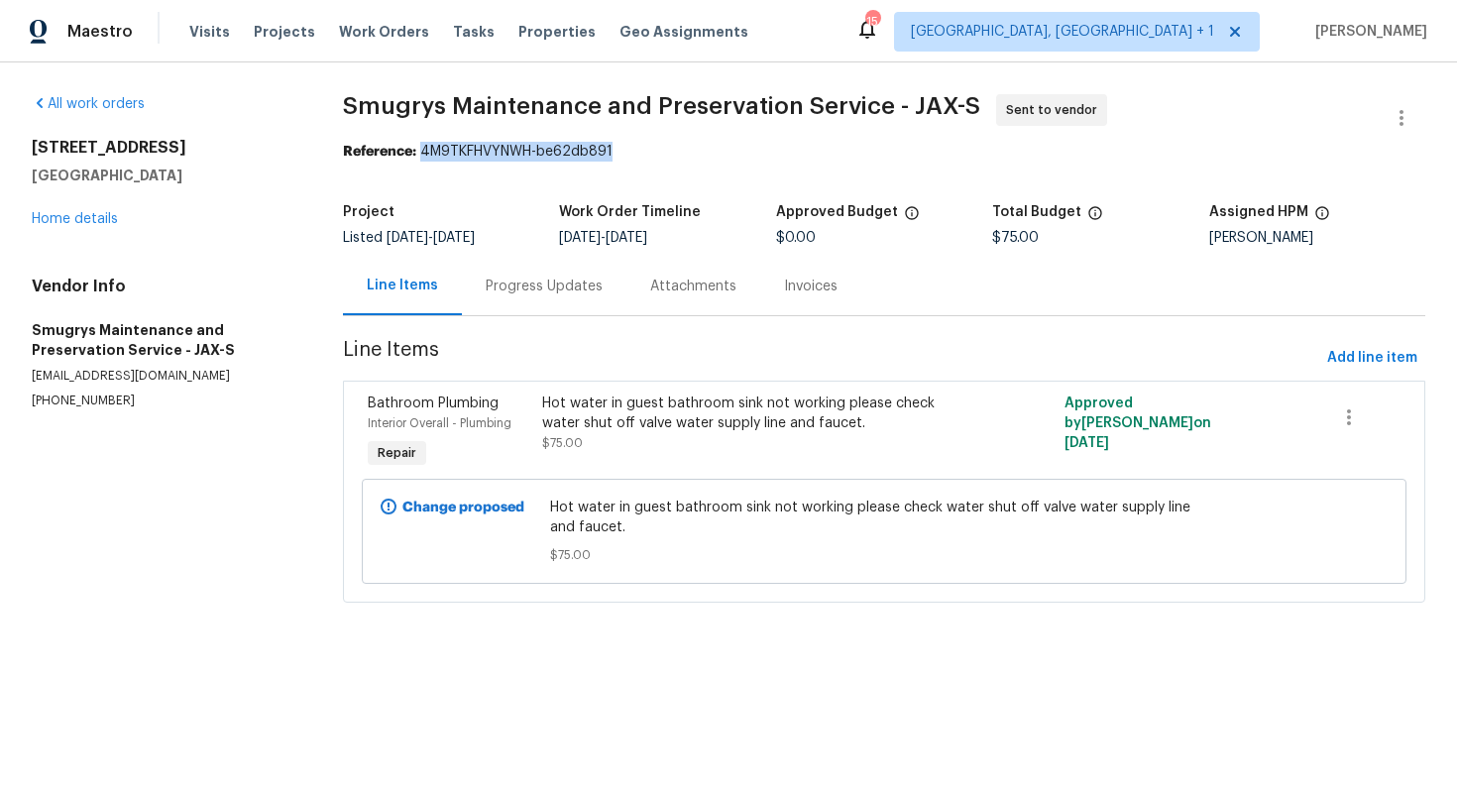
drag, startPoint x: 425, startPoint y: 153, endPoint x: 628, endPoint y: 151, distance: 203.2
click at [628, 151] on div "Reference: 4M9TKFHVYNWH-be62db891" at bounding box center [884, 152] width 1082 height 20
copy div "4M9TKFHVYNWH-be62db891"
click at [269, 180] on h5 "Jacksonville, FL 32244" at bounding box center [164, 176] width 264 height 20
click at [100, 218] on link "Home details" at bounding box center [75, 219] width 86 height 14
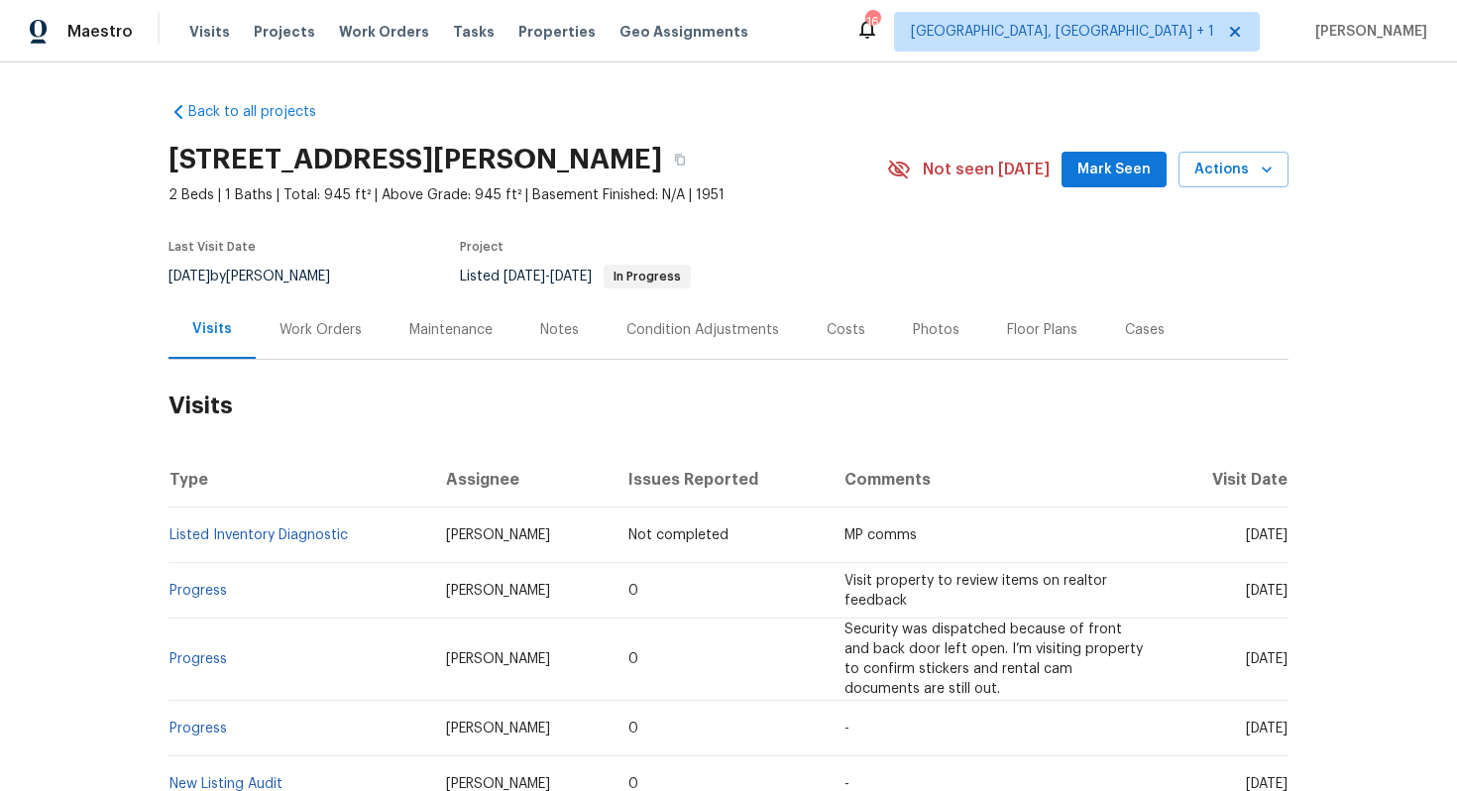
click at [323, 331] on div "Work Orders" at bounding box center [321, 330] width 82 height 20
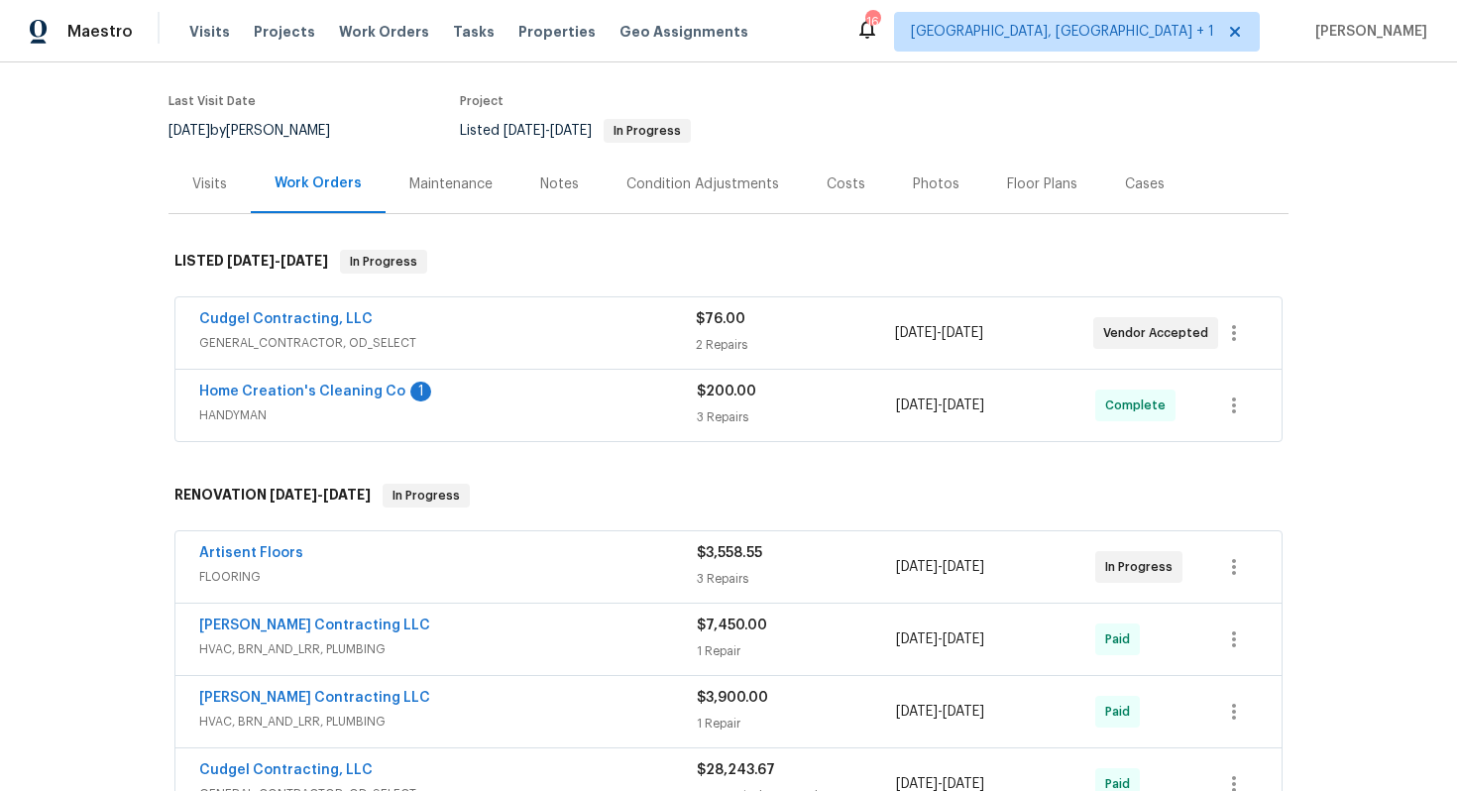
scroll to position [148, 0]
click at [317, 390] on link "Home Creation's Cleaning Co" at bounding box center [302, 390] width 206 height 14
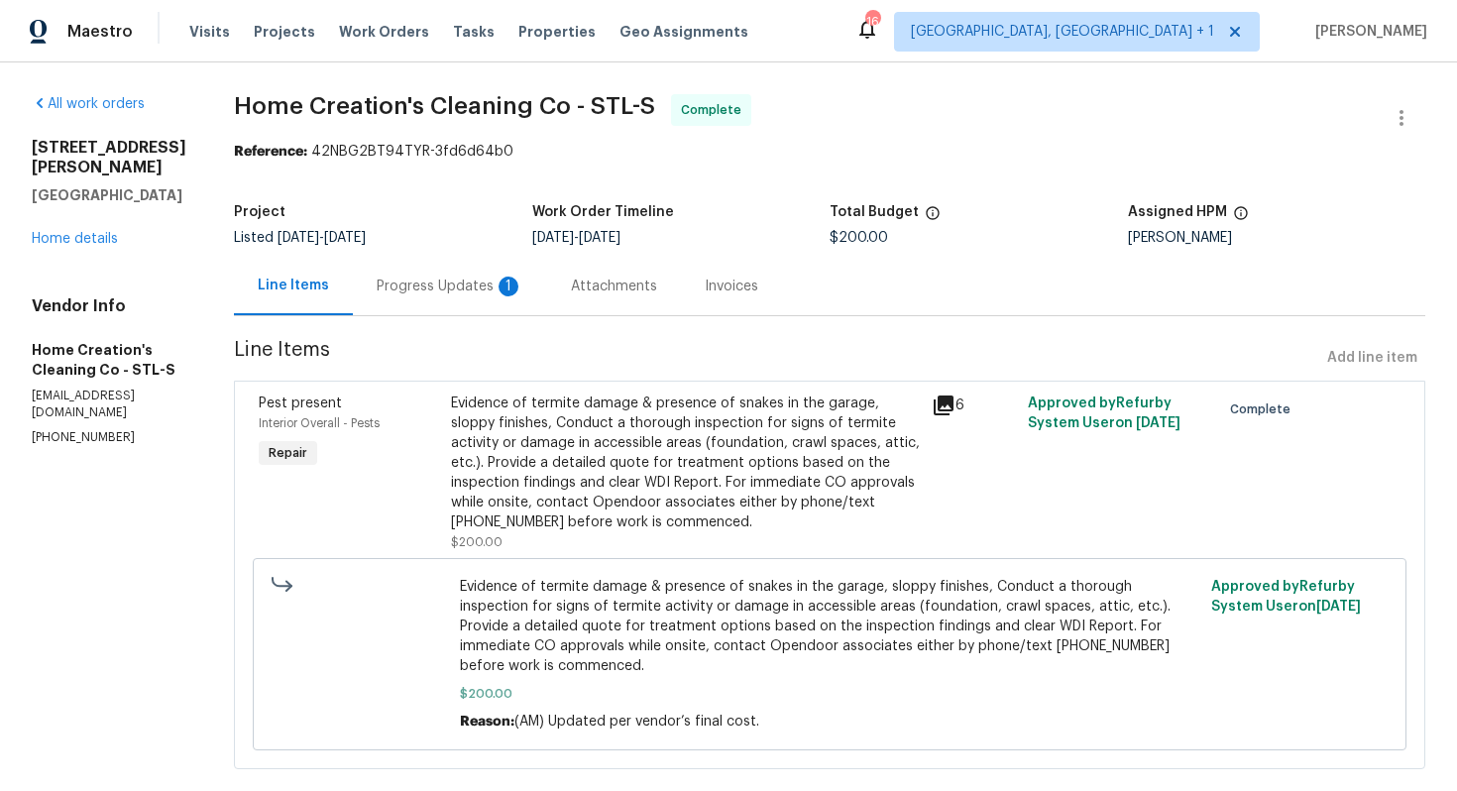
click at [446, 292] on div "Progress Updates 1" at bounding box center [450, 287] width 147 height 20
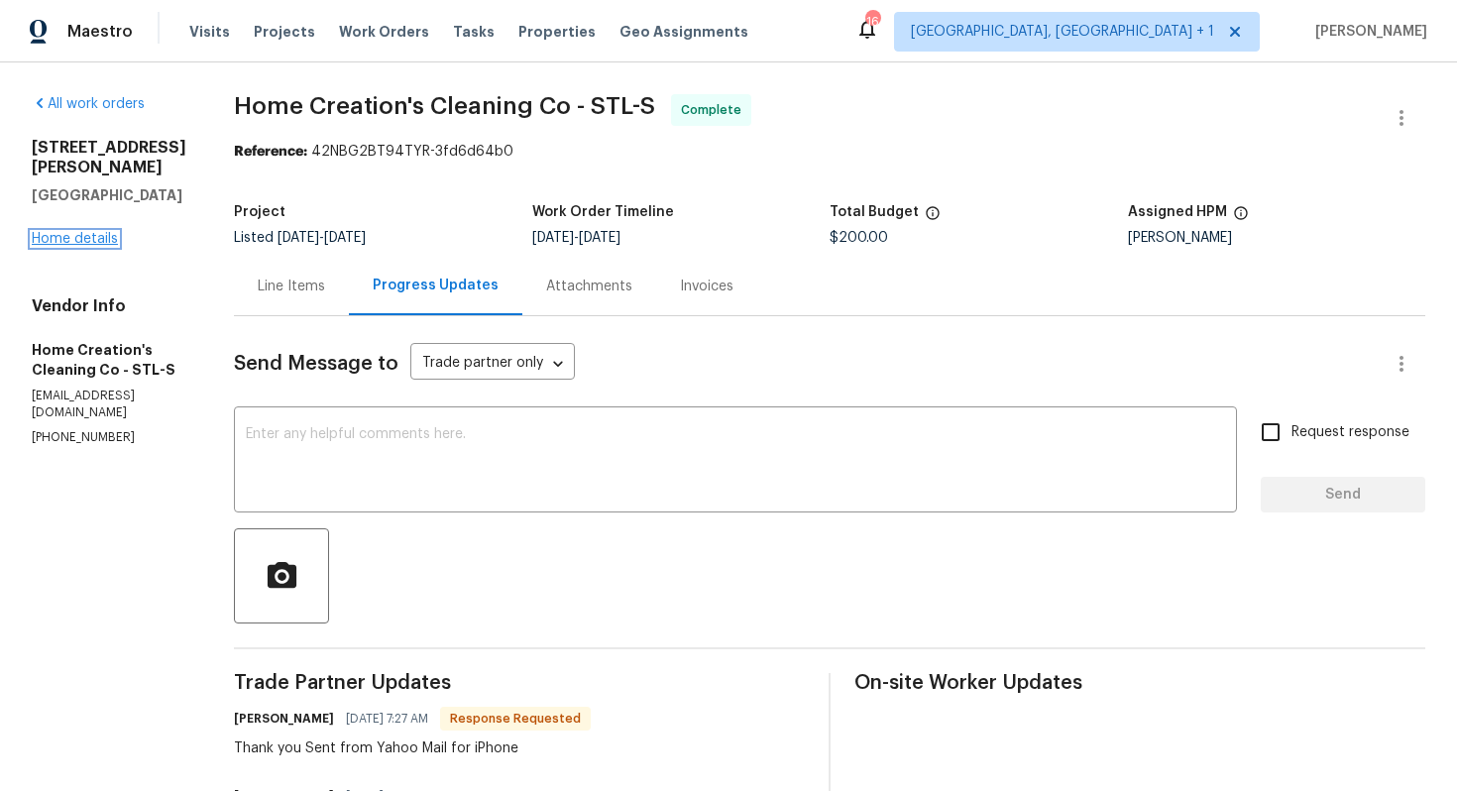
click at [88, 232] on link "Home details" at bounding box center [75, 239] width 86 height 14
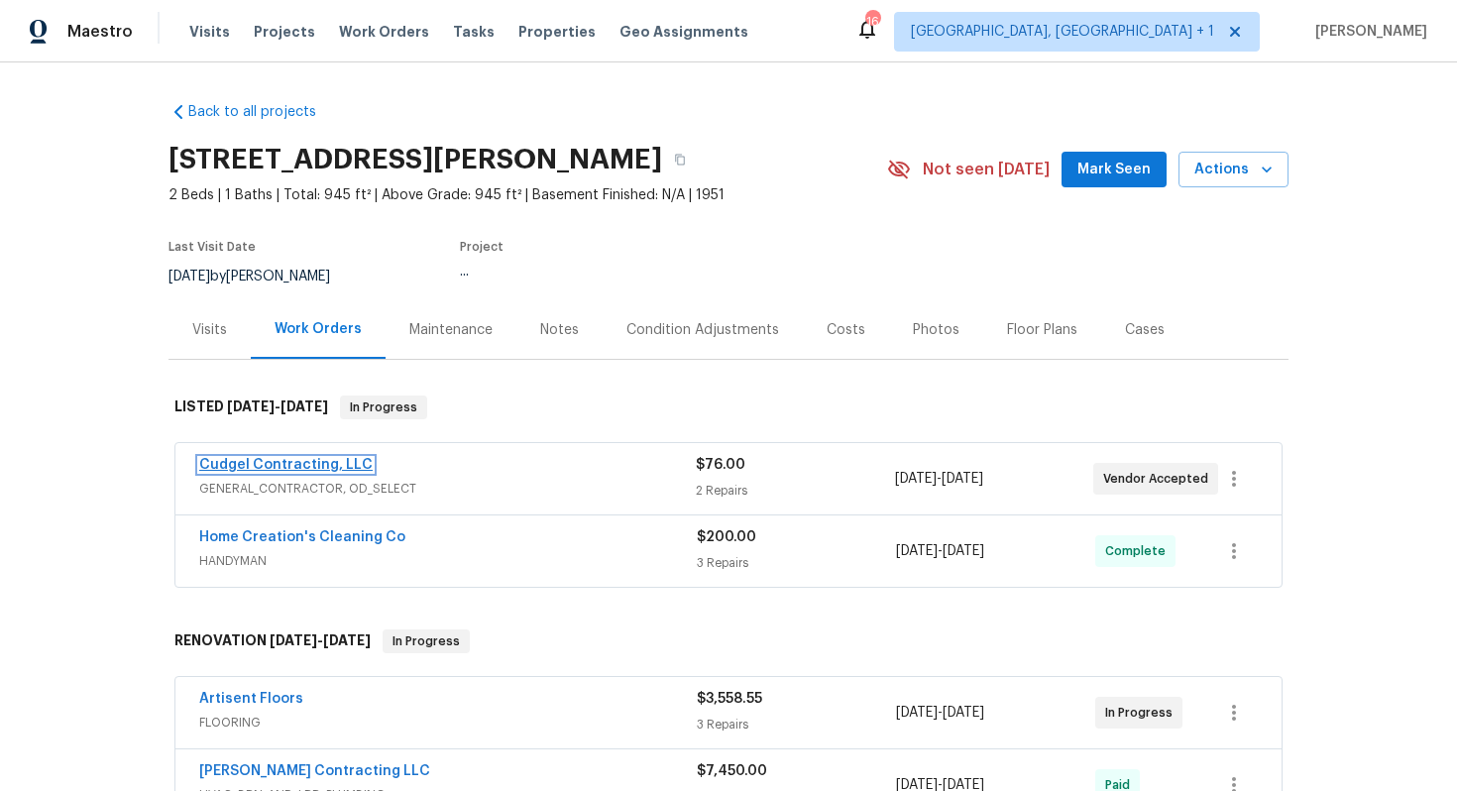
click at [281, 463] on link "Cudgel Contracting, LLC" at bounding box center [285, 465] width 173 height 14
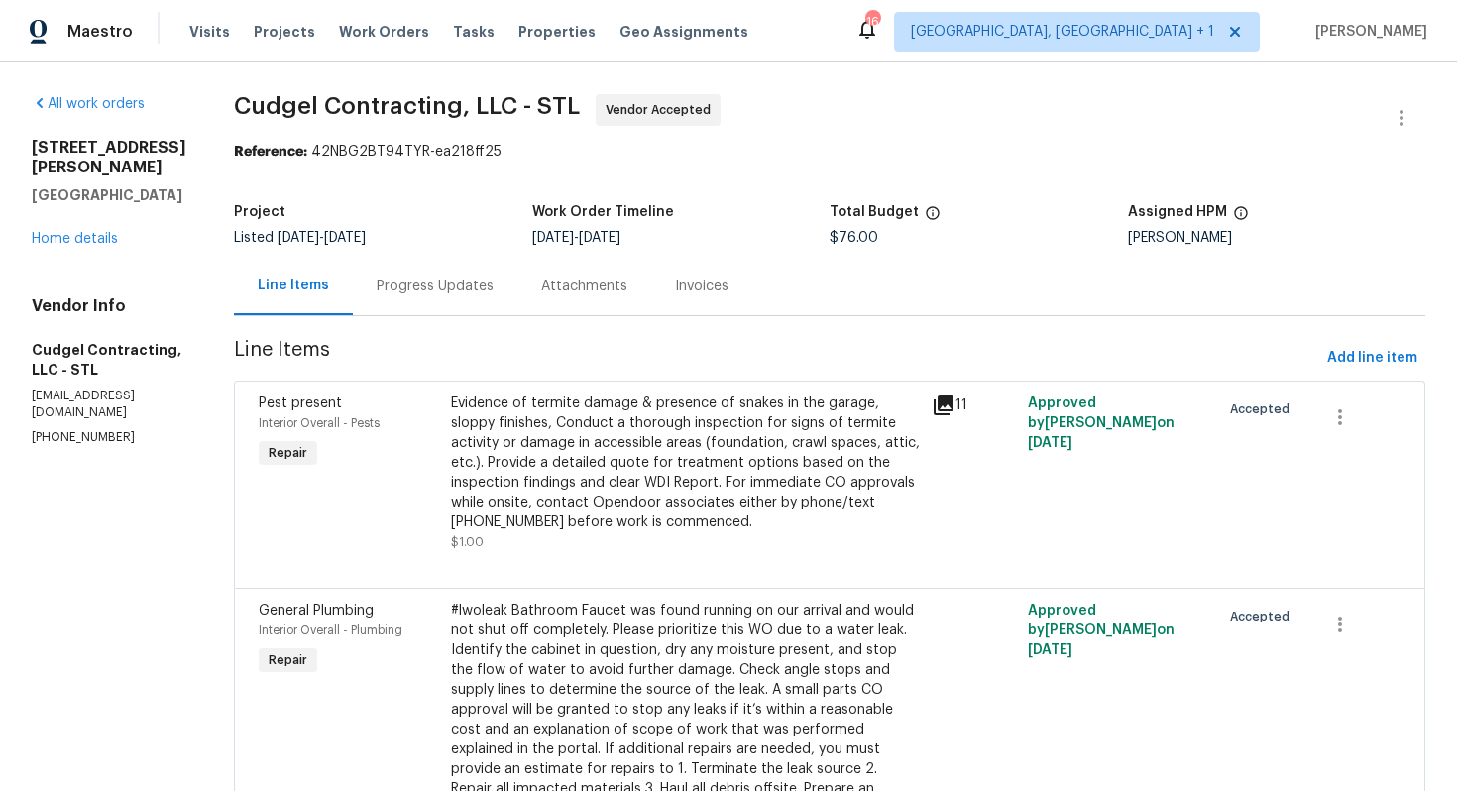
click at [466, 291] on div "Progress Updates" at bounding box center [435, 287] width 117 height 20
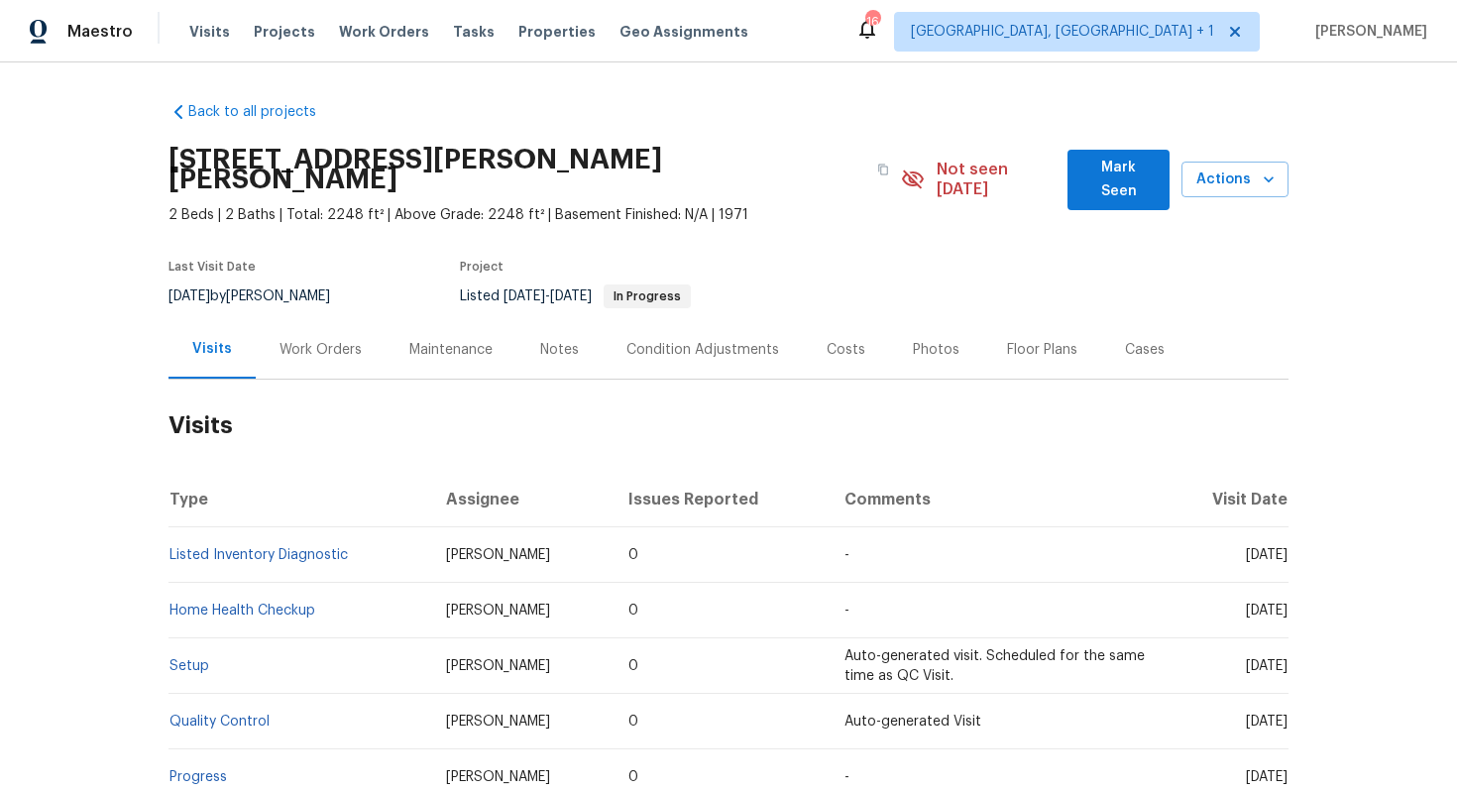
click at [344, 348] on div "Work Orders" at bounding box center [321, 349] width 130 height 58
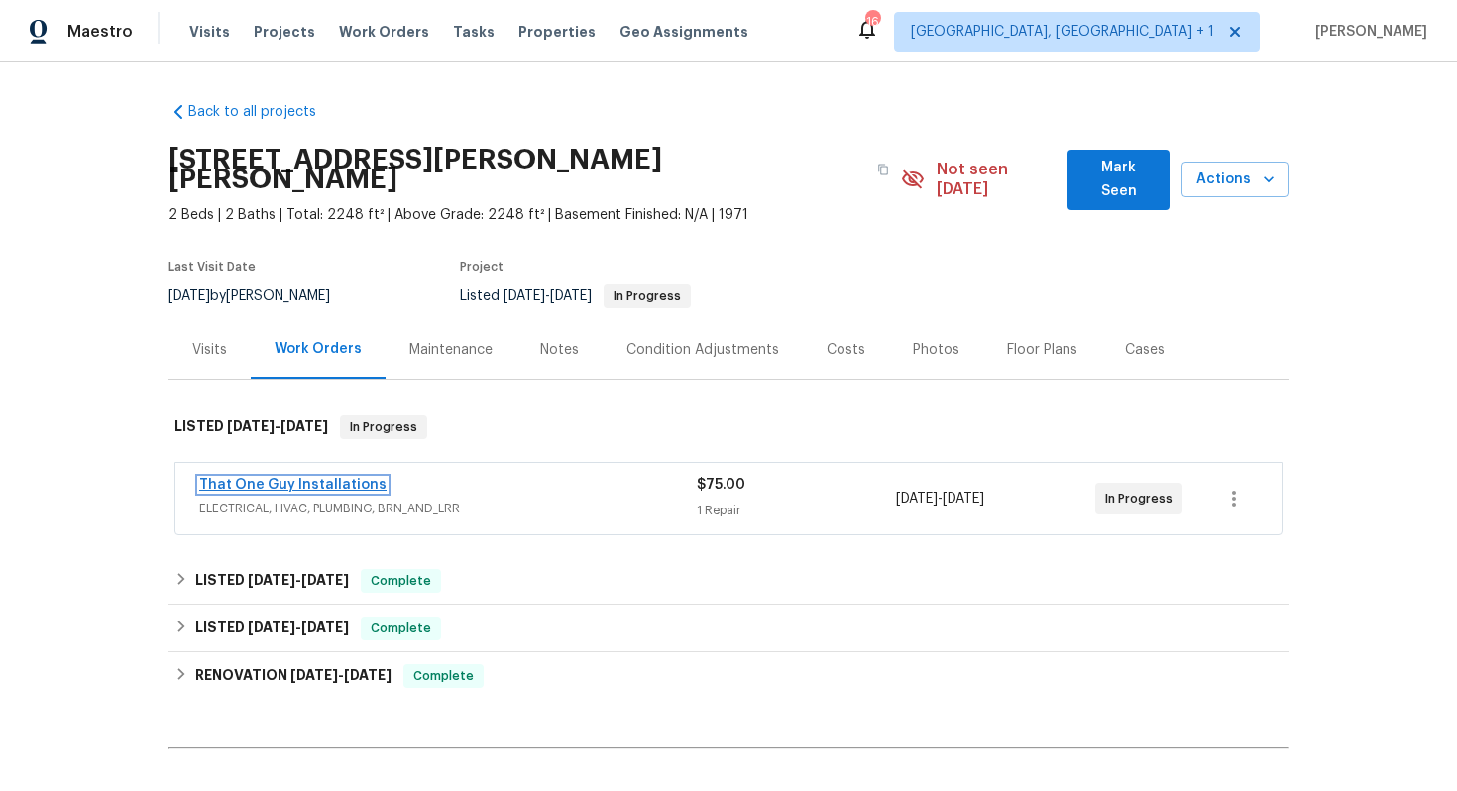
click at [277, 478] on link "That One Guy Installations" at bounding box center [292, 485] width 187 height 14
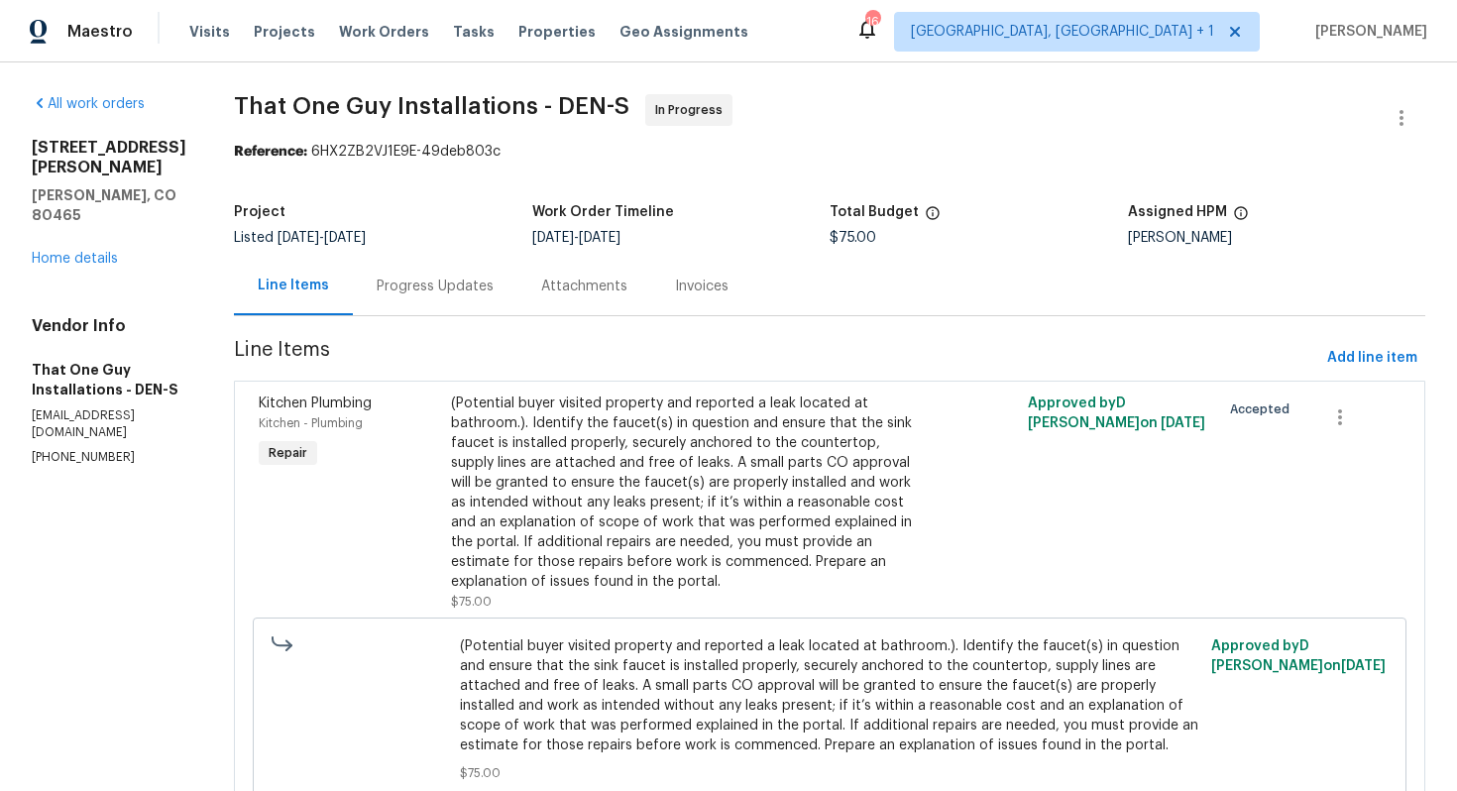
click at [393, 291] on div "Progress Updates" at bounding box center [435, 287] width 117 height 20
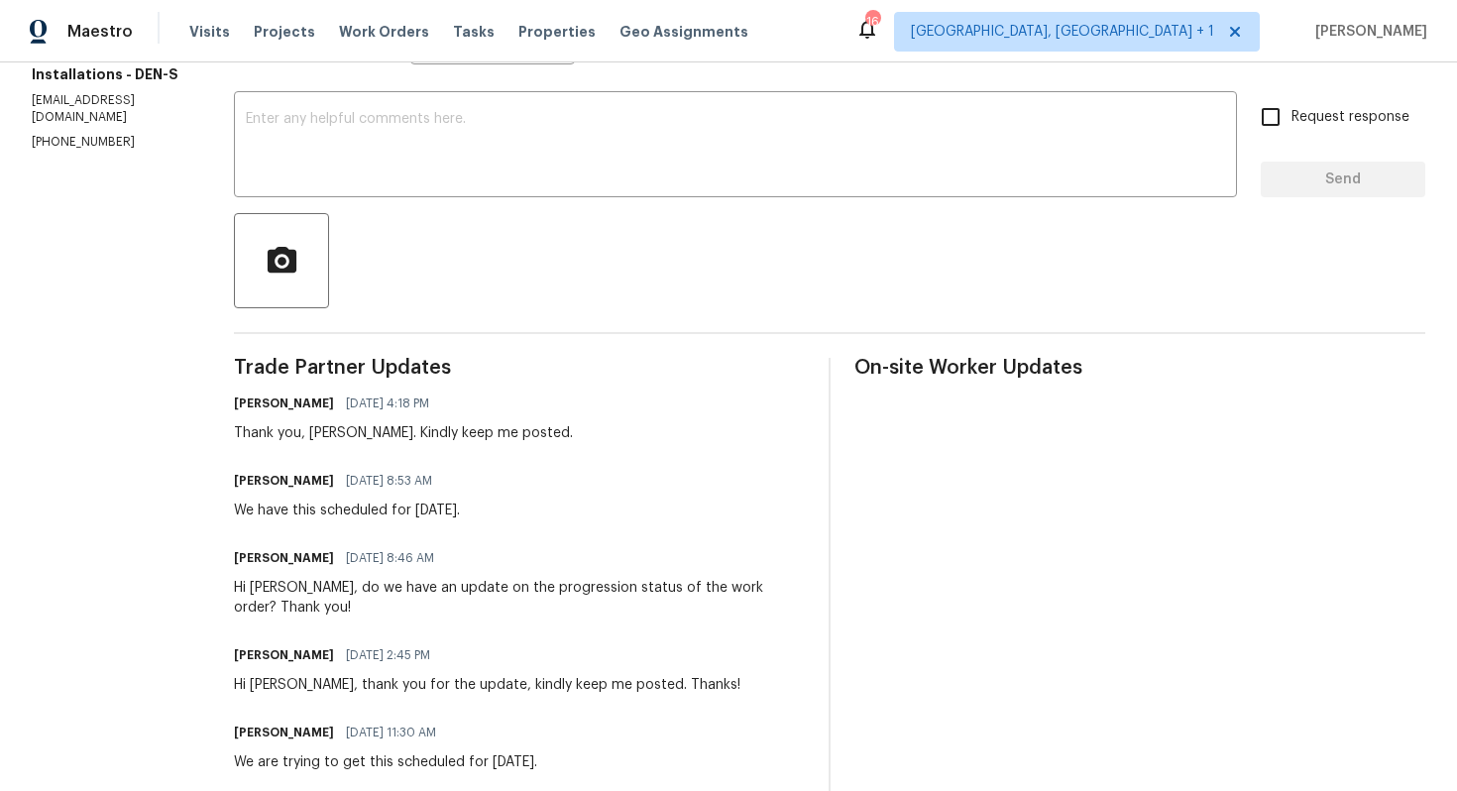
scroll to position [336, 0]
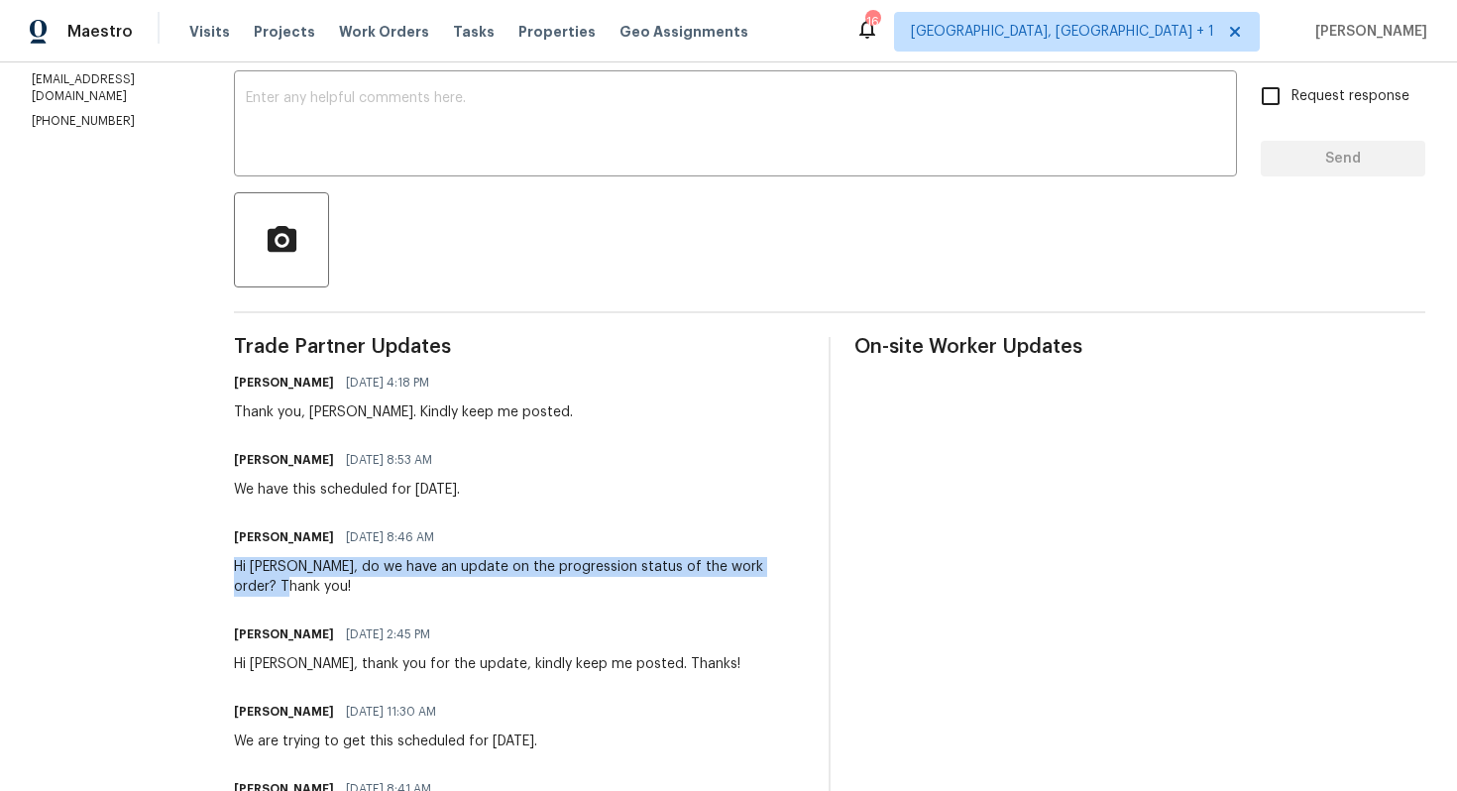
drag, startPoint x: 224, startPoint y: 563, endPoint x: 803, endPoint y: 577, distance: 579.1
click at [804, 577] on div "All work orders 4416 S Vivian St Morrison, CO 80465 Home details Vendor Info Th…" at bounding box center [728, 423] width 1457 height 1394
copy div "Hi [PERSON_NAME], do we have an update on the progression status of the work or…"
click at [712, 139] on textarea at bounding box center [735, 125] width 979 height 69
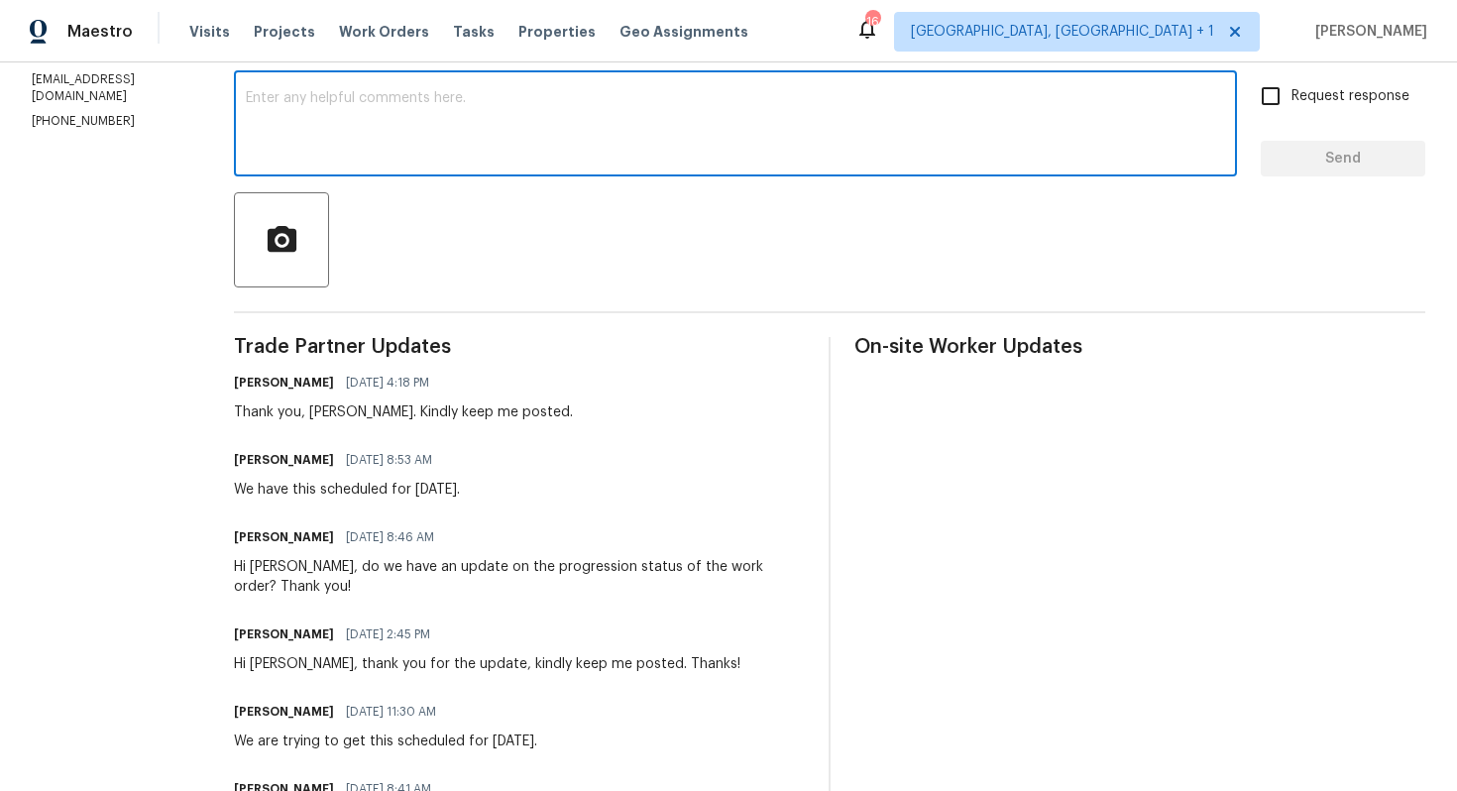
paste textarea "Hi [PERSON_NAME], do we have an update on the progression status of the work or…"
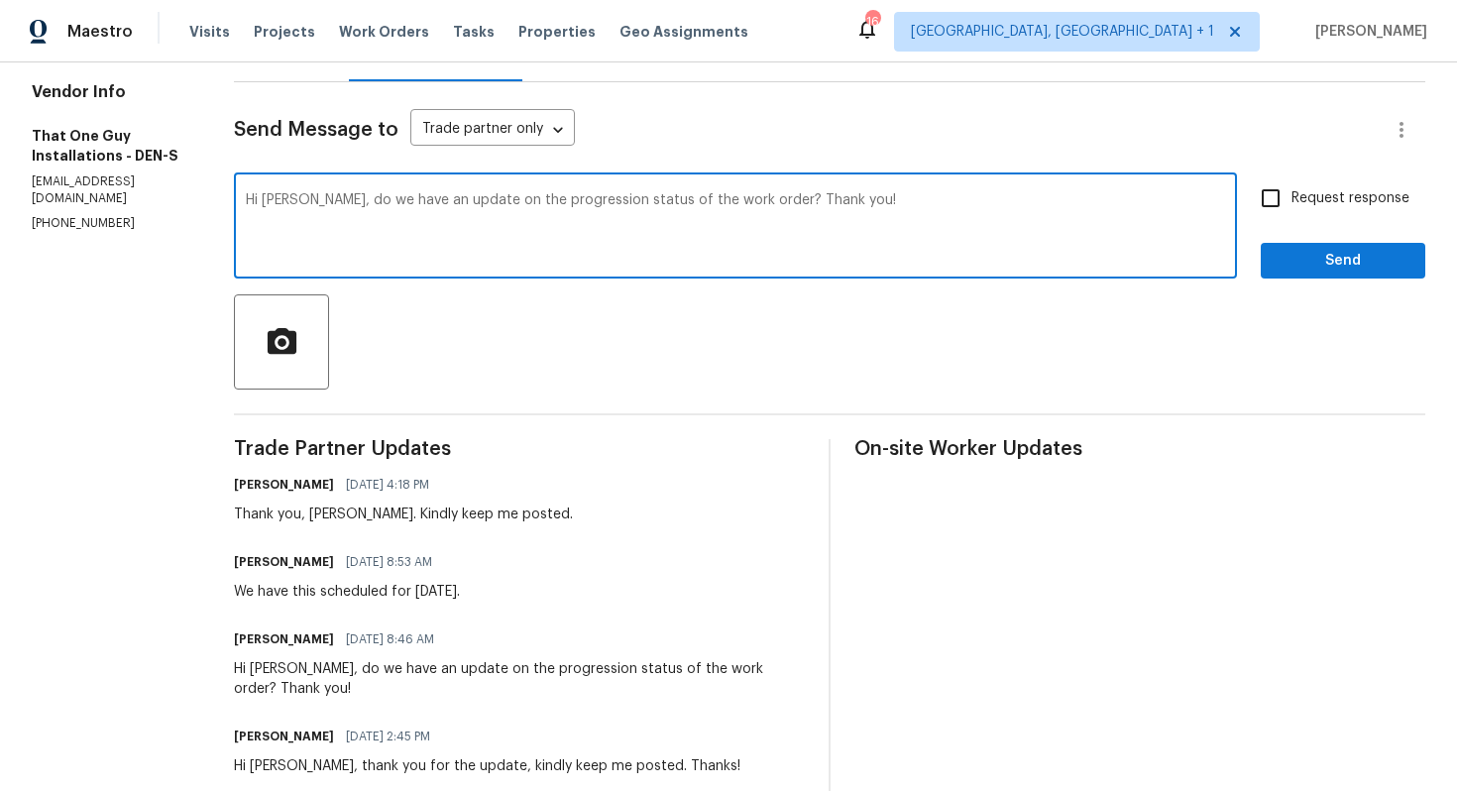
scroll to position [232, 0]
type textarea "Hi [PERSON_NAME], do we have an update on the progression status of the work or…"
click at [1277, 194] on input "Request response" at bounding box center [1271, 200] width 42 height 42
checkbox input "true"
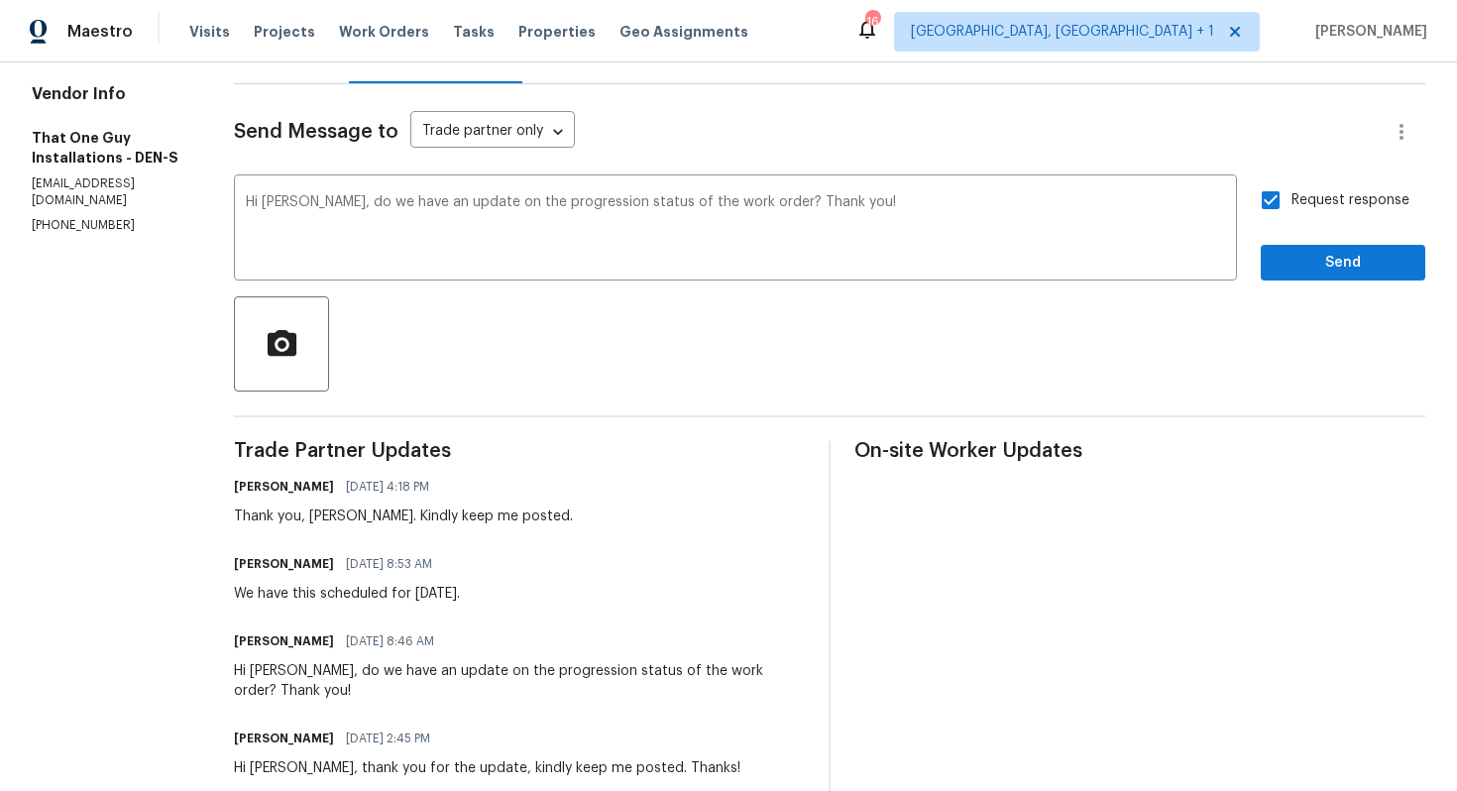
scroll to position [0, 0]
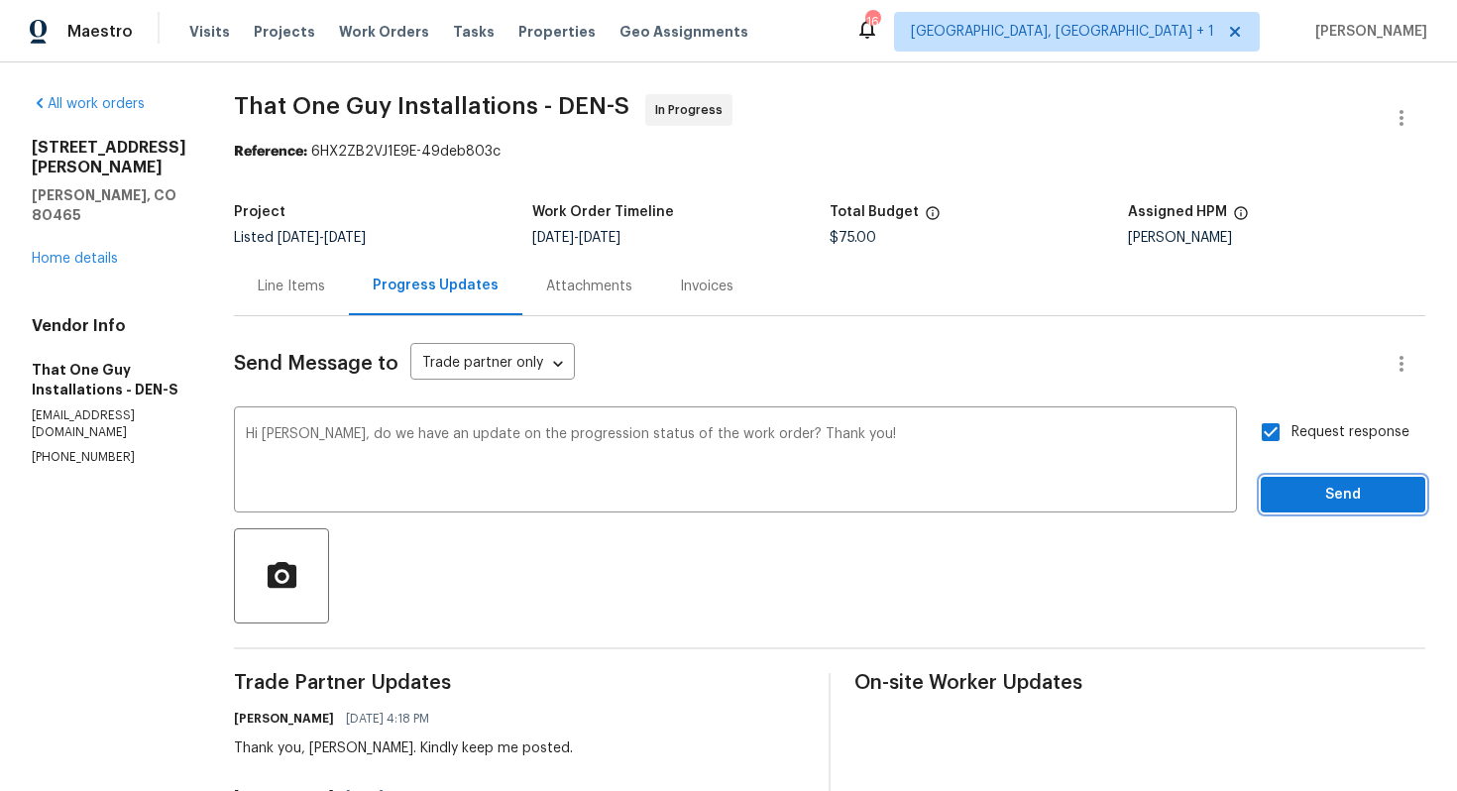
click at [1345, 504] on span "Send" at bounding box center [1343, 495] width 133 height 25
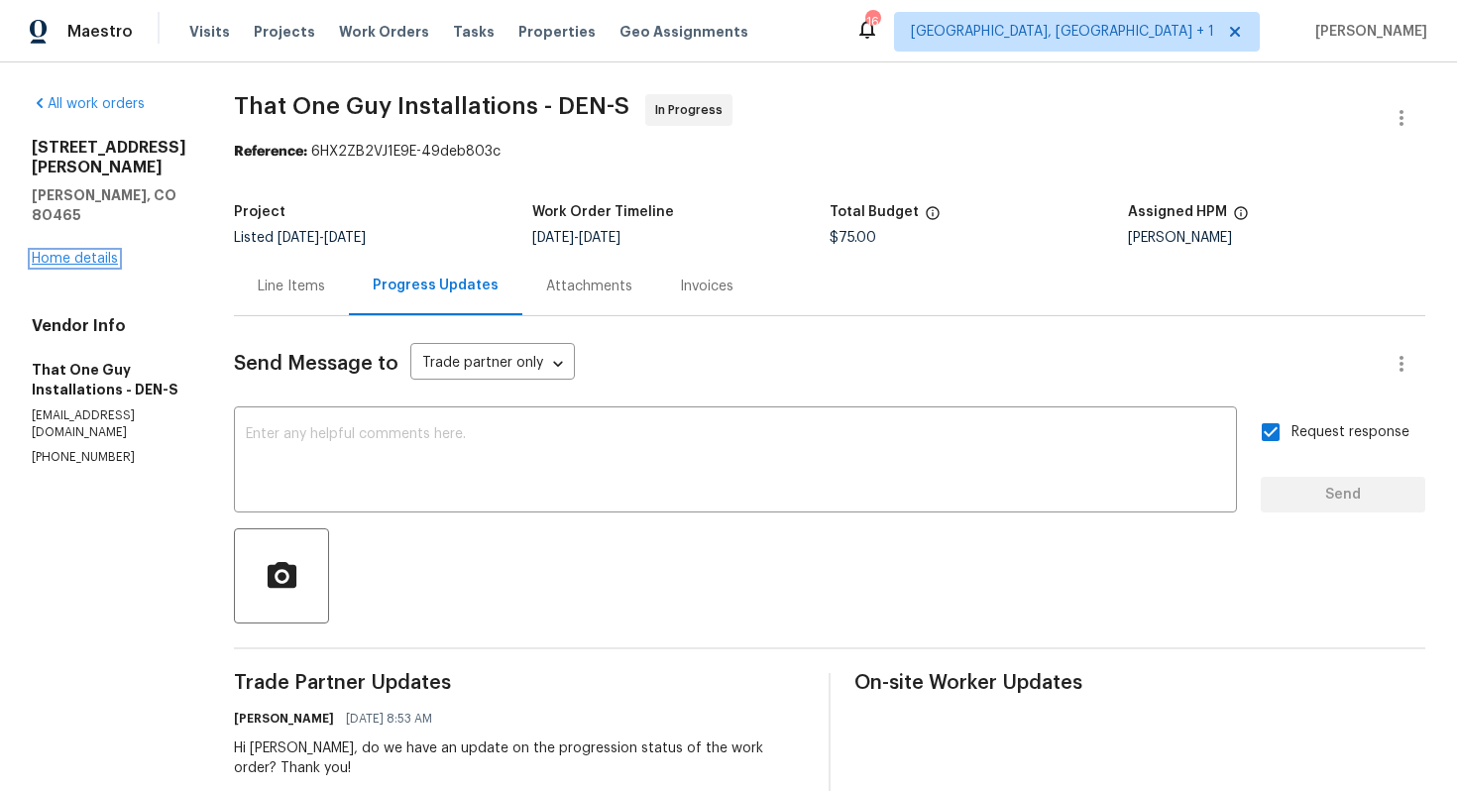
click at [108, 252] on link "Home details" at bounding box center [75, 259] width 86 height 14
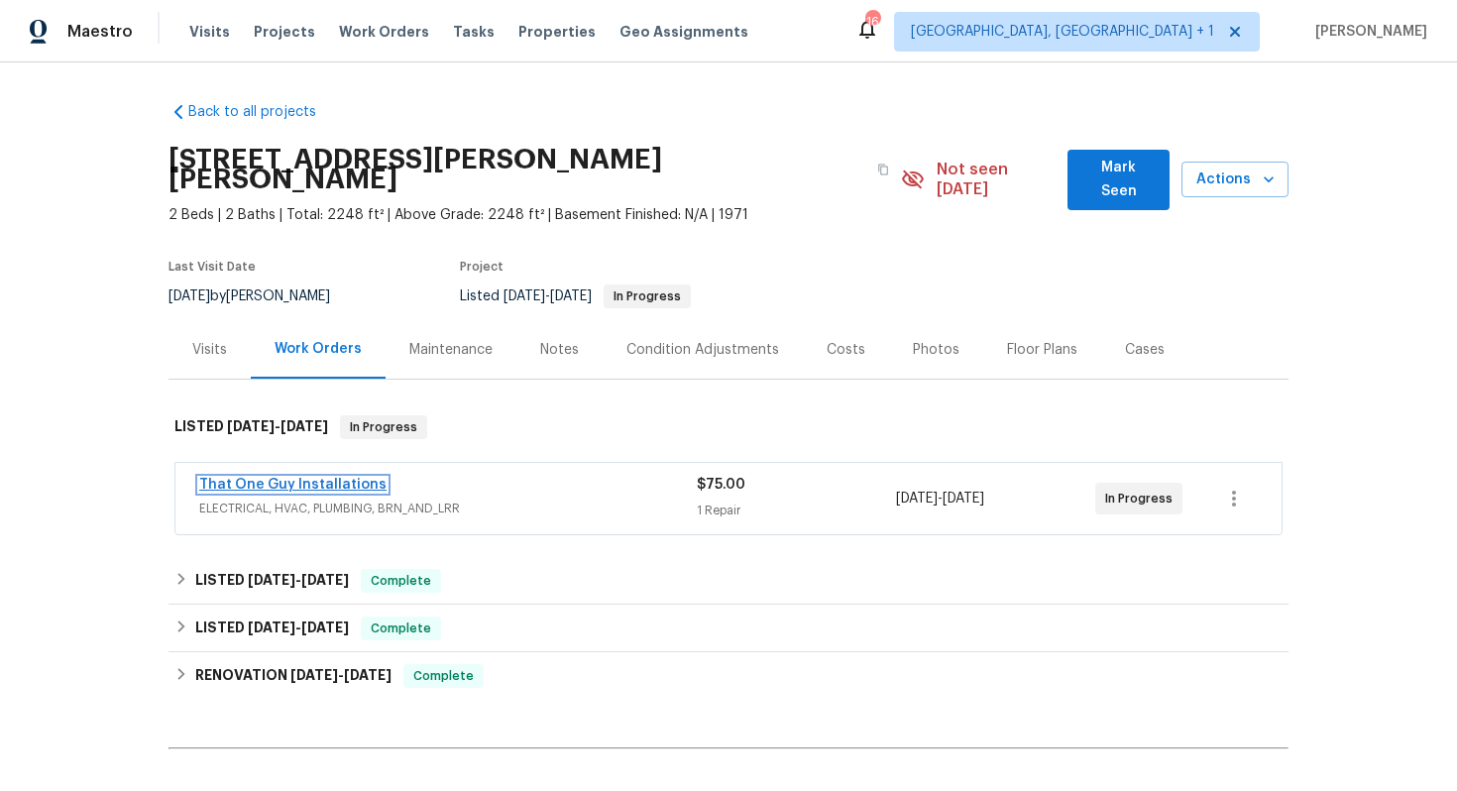
click at [272, 478] on link "That One Guy Installations" at bounding box center [292, 485] width 187 height 14
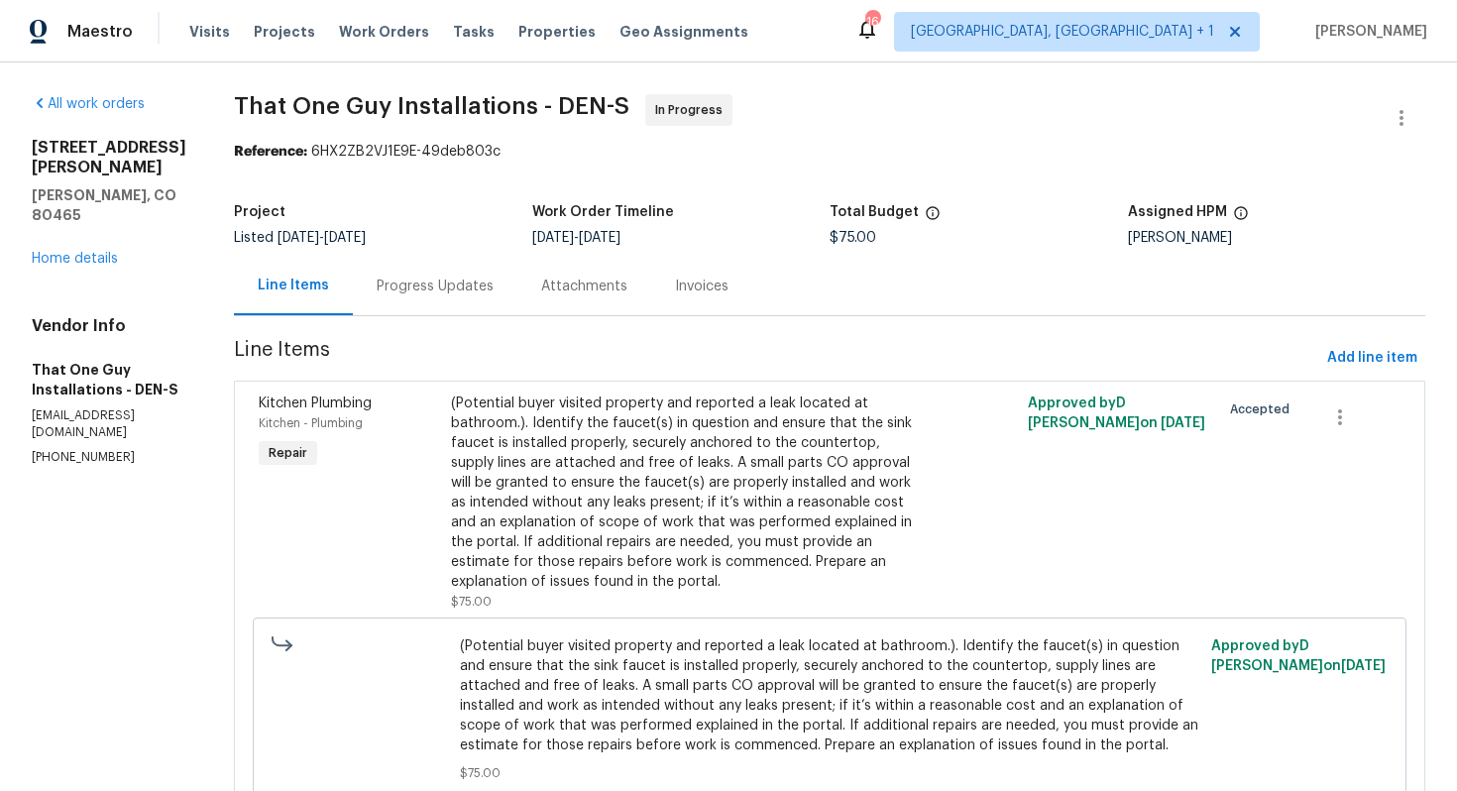
click at [397, 292] on div "Progress Updates" at bounding box center [435, 287] width 117 height 20
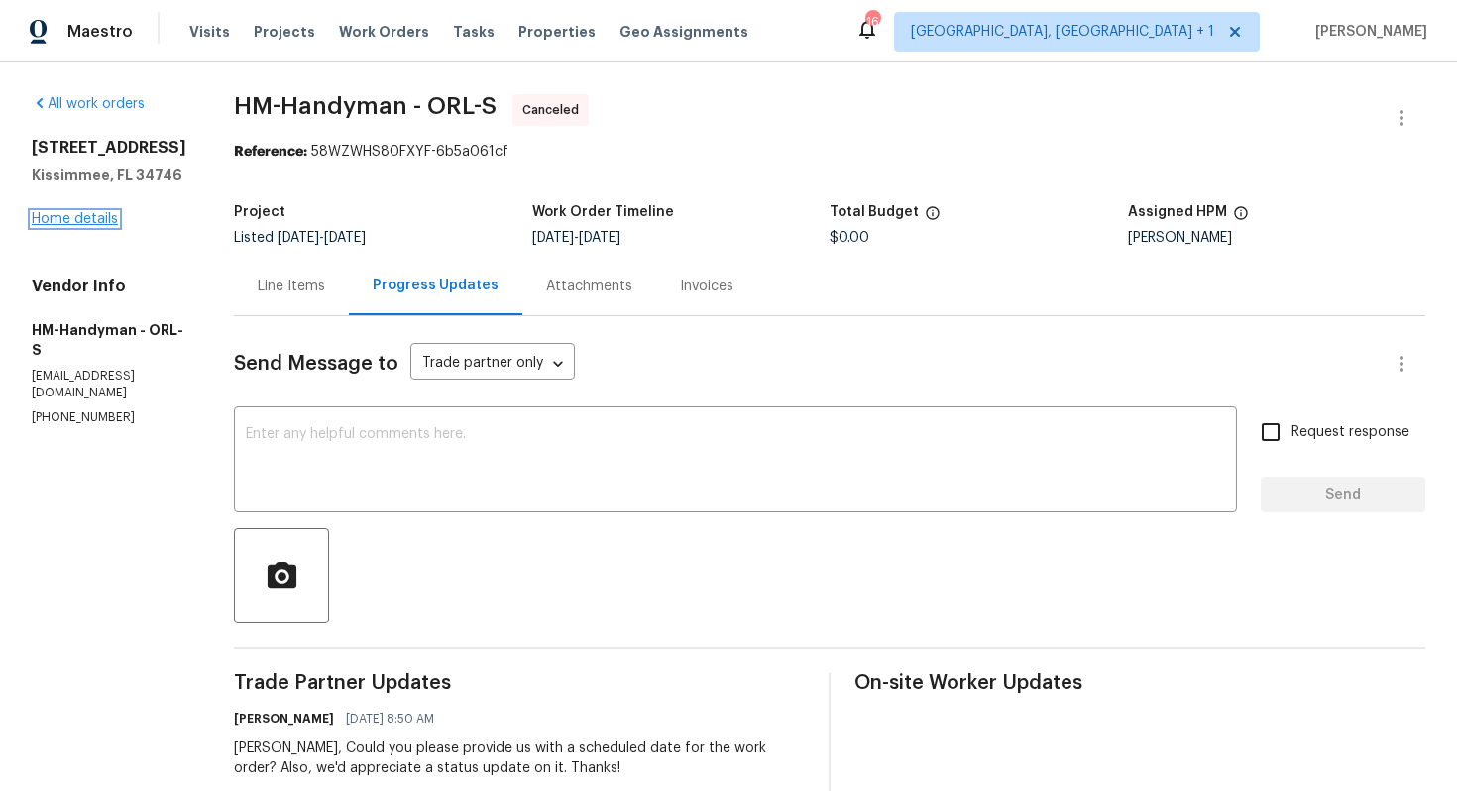
click at [99, 220] on link "Home details" at bounding box center [75, 219] width 86 height 14
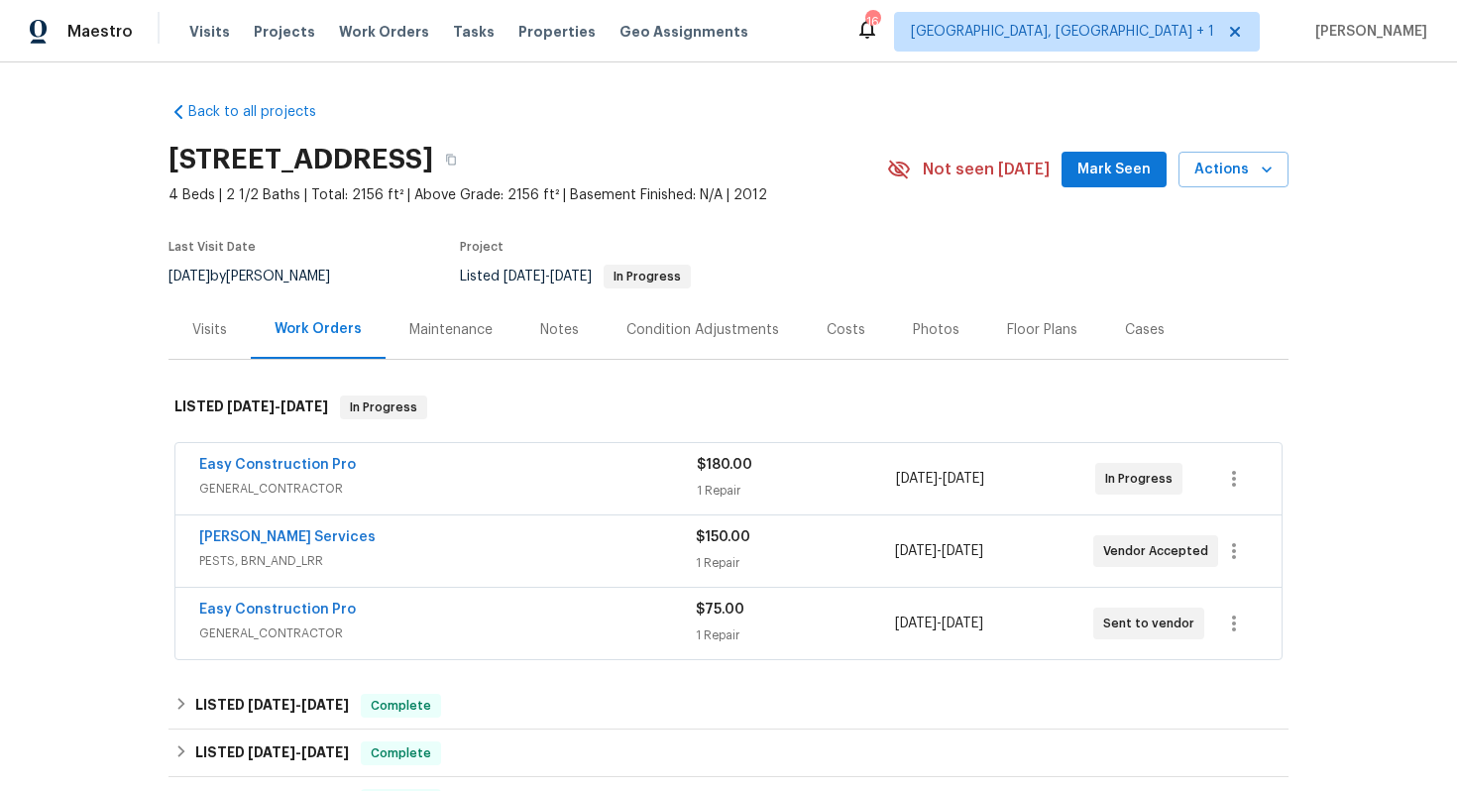
click at [401, 549] on div "Massey Services" at bounding box center [447, 539] width 497 height 24
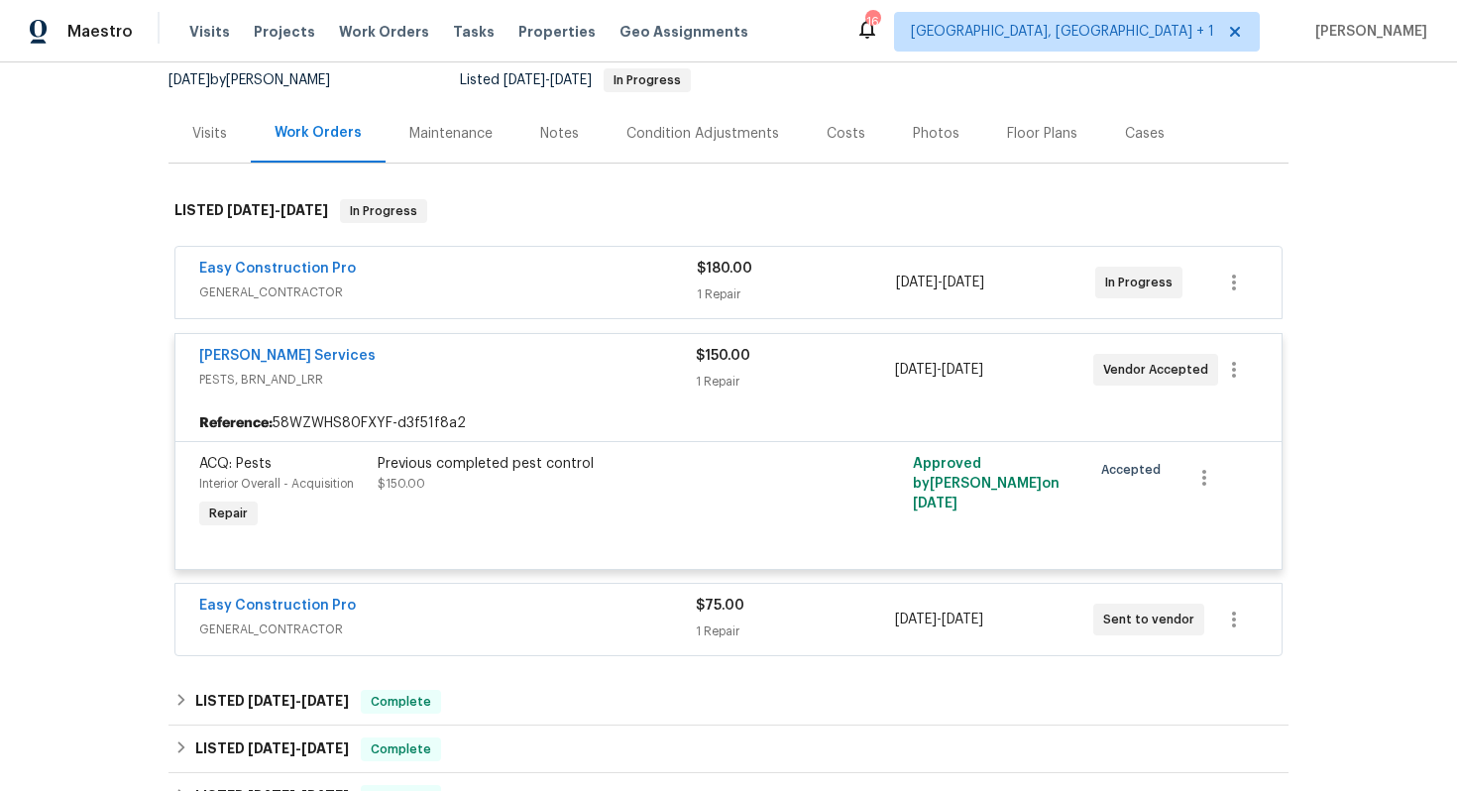
scroll to position [206, 0]
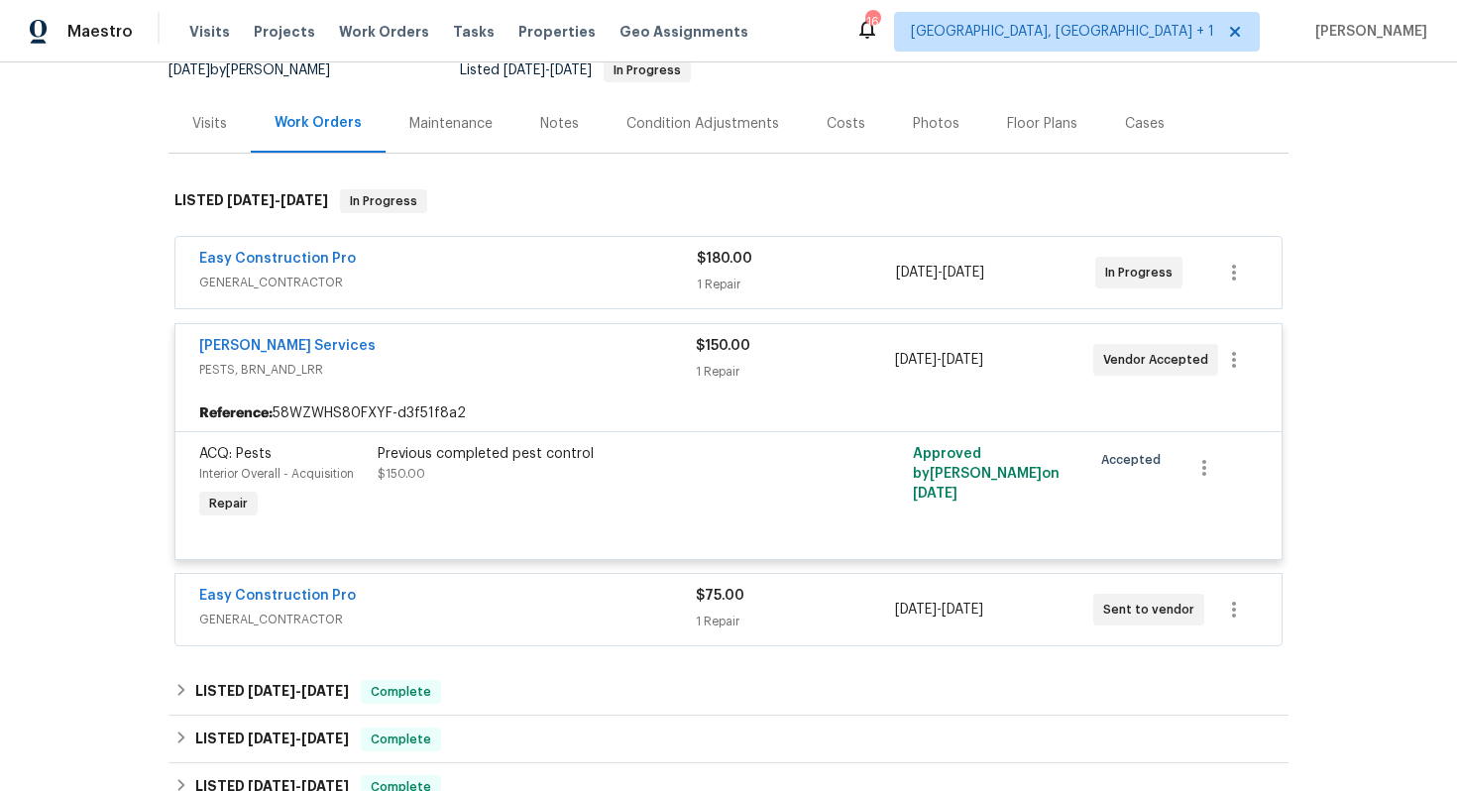
click at [396, 342] on div "Massey Services" at bounding box center [447, 348] width 497 height 24
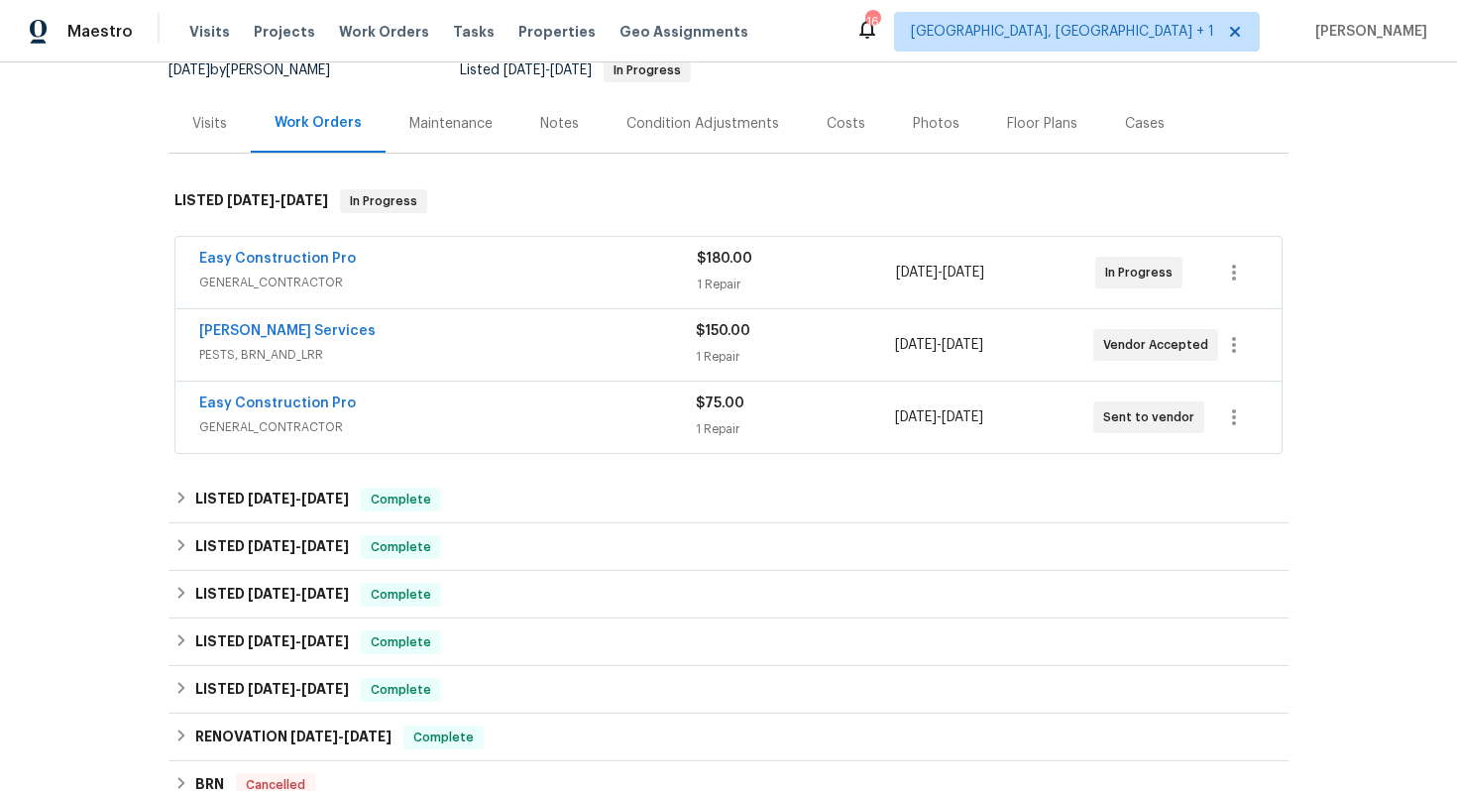
click at [414, 404] on div "Easy Construction Pro" at bounding box center [447, 406] width 497 height 24
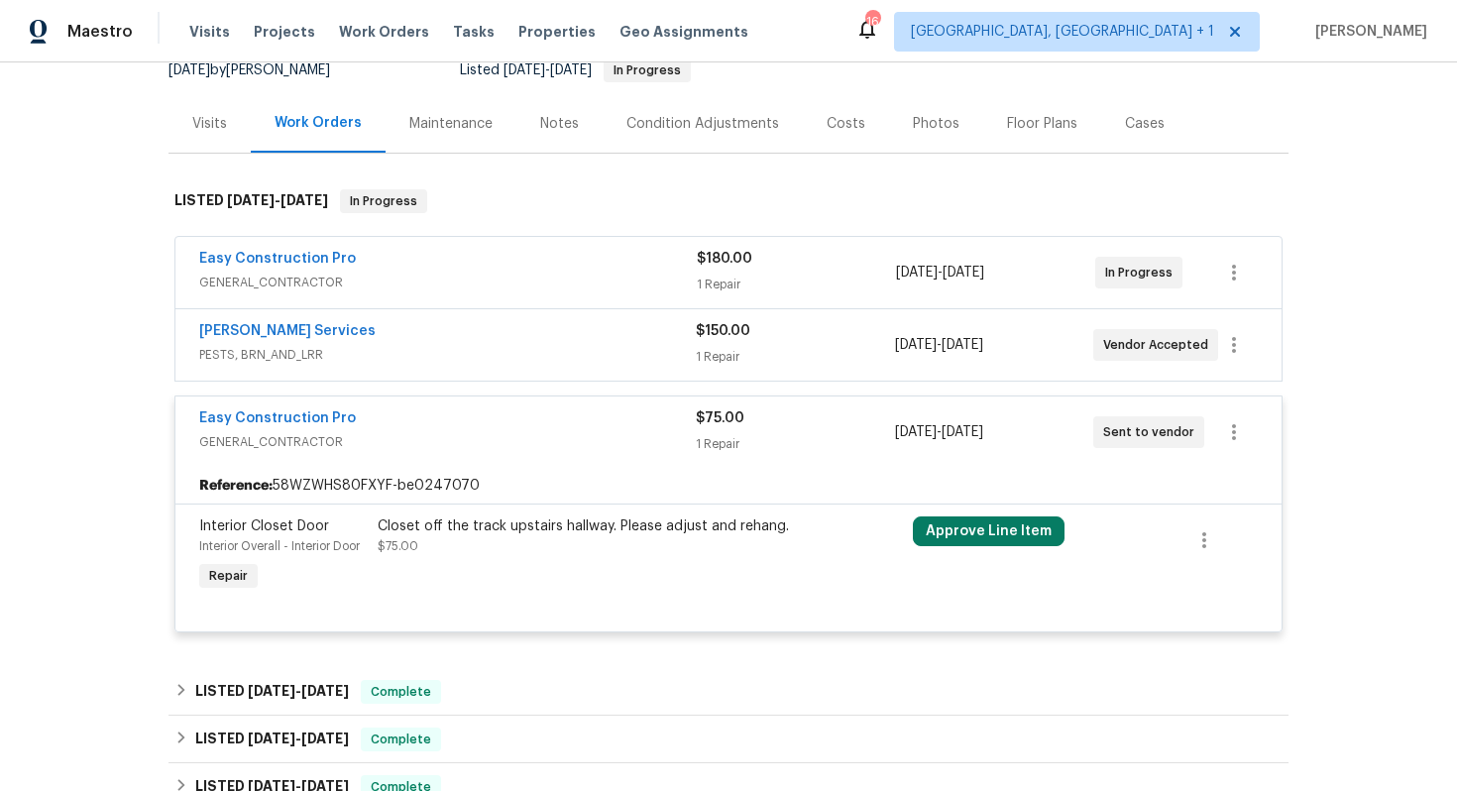
click at [401, 423] on div "Easy Construction Pro" at bounding box center [447, 420] width 497 height 24
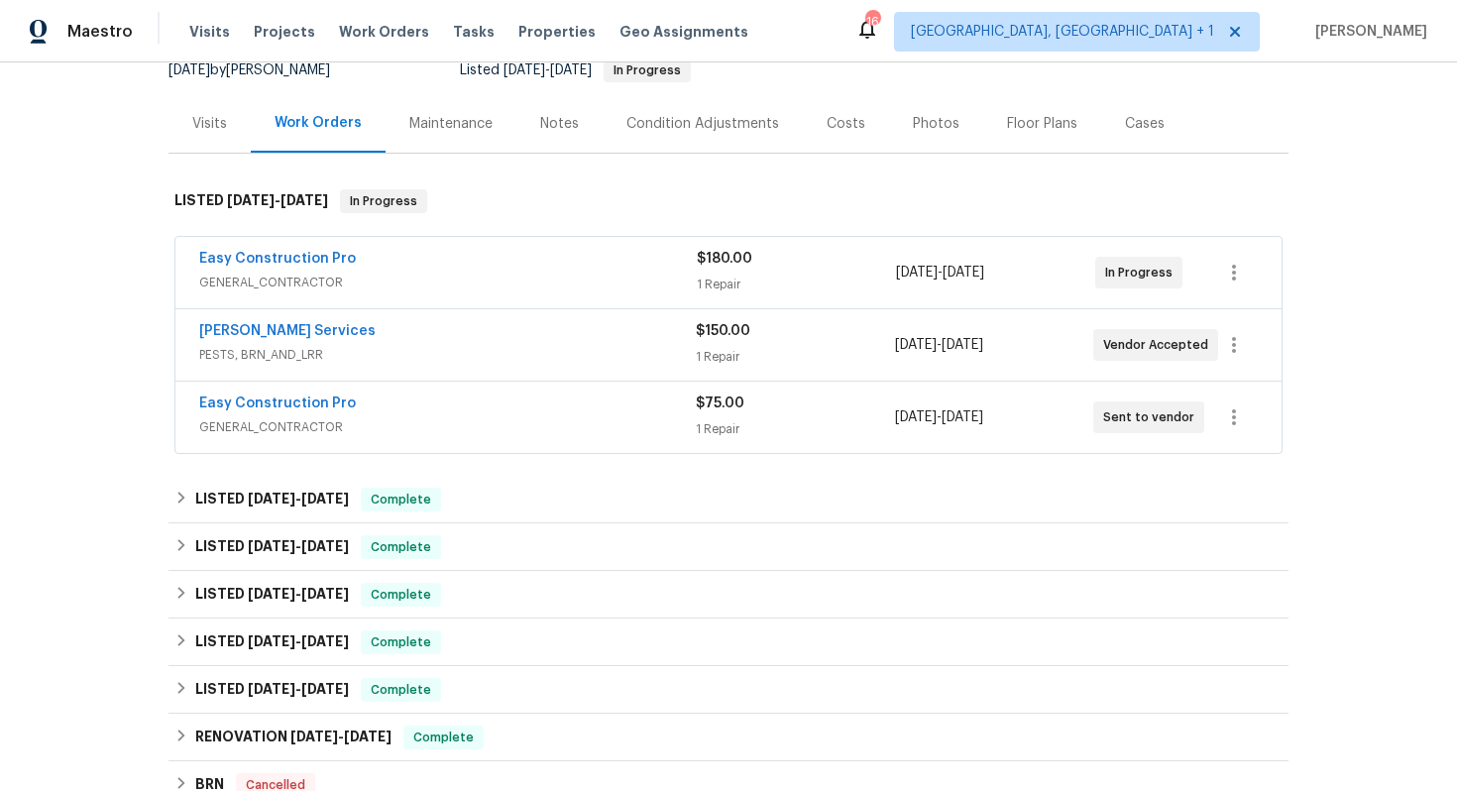
click at [400, 257] on div "Easy Construction Pro" at bounding box center [448, 261] width 498 height 24
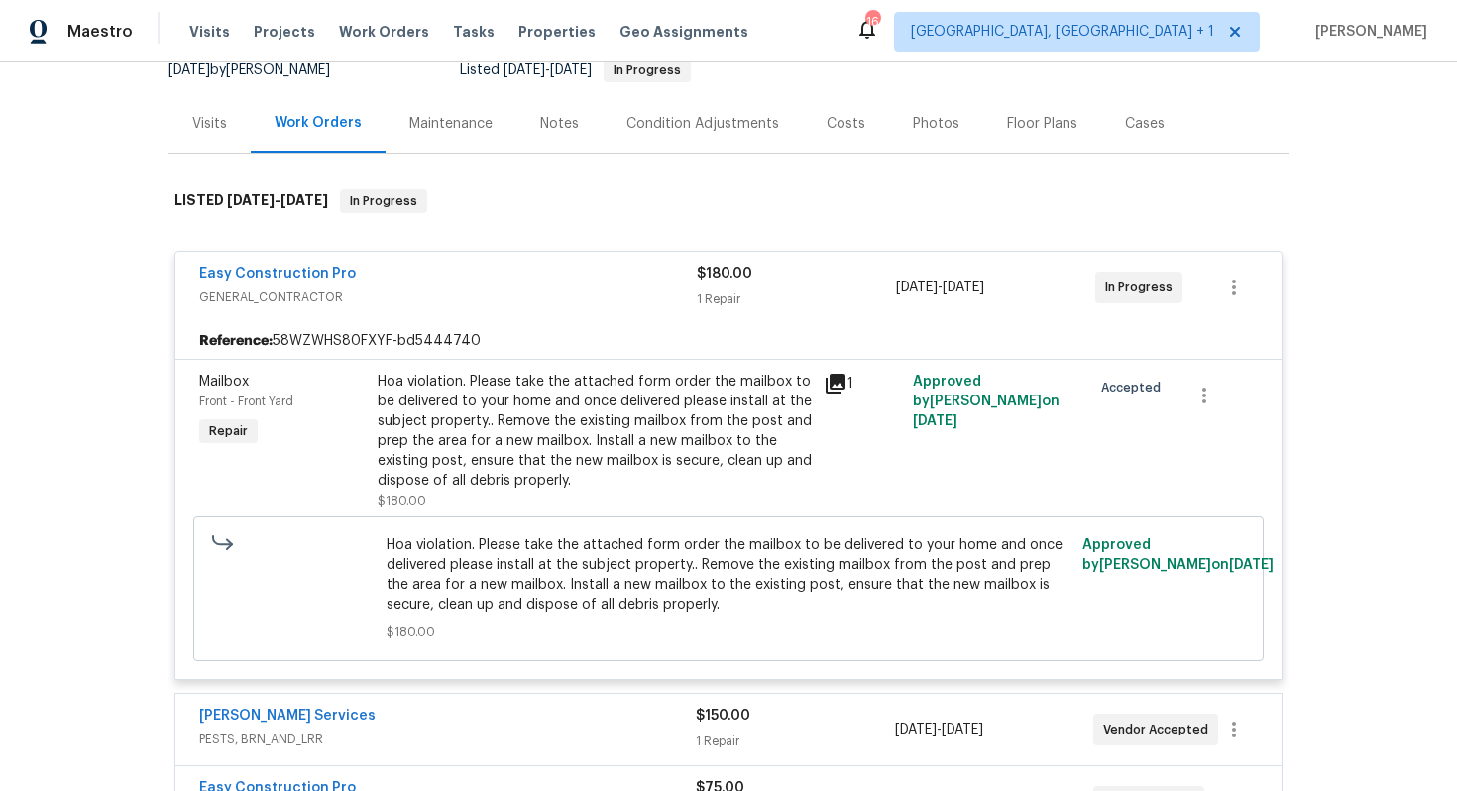
click at [388, 275] on div "Easy Construction Pro" at bounding box center [448, 276] width 498 height 24
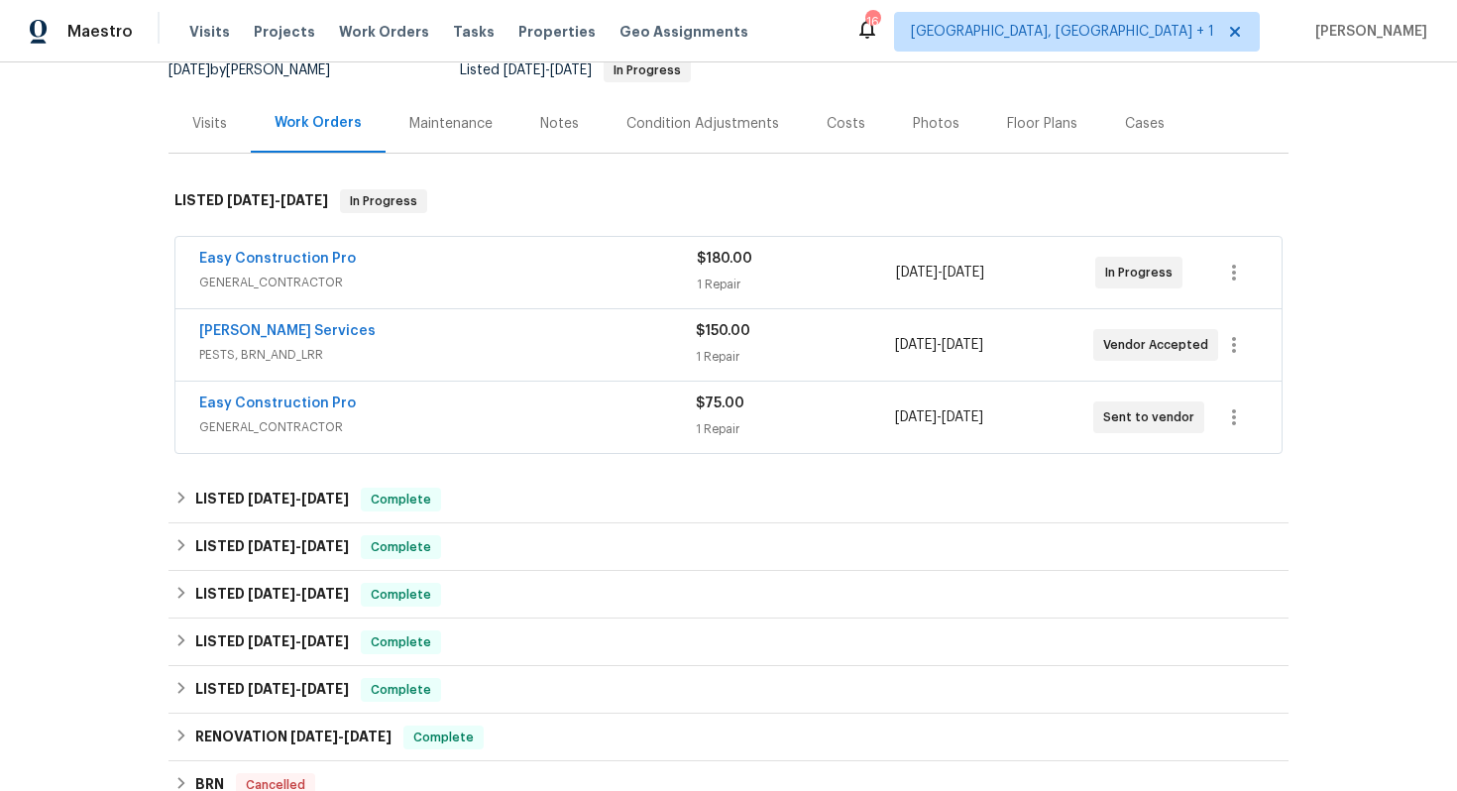
click at [404, 329] on div "Massey Services" at bounding box center [447, 333] width 497 height 24
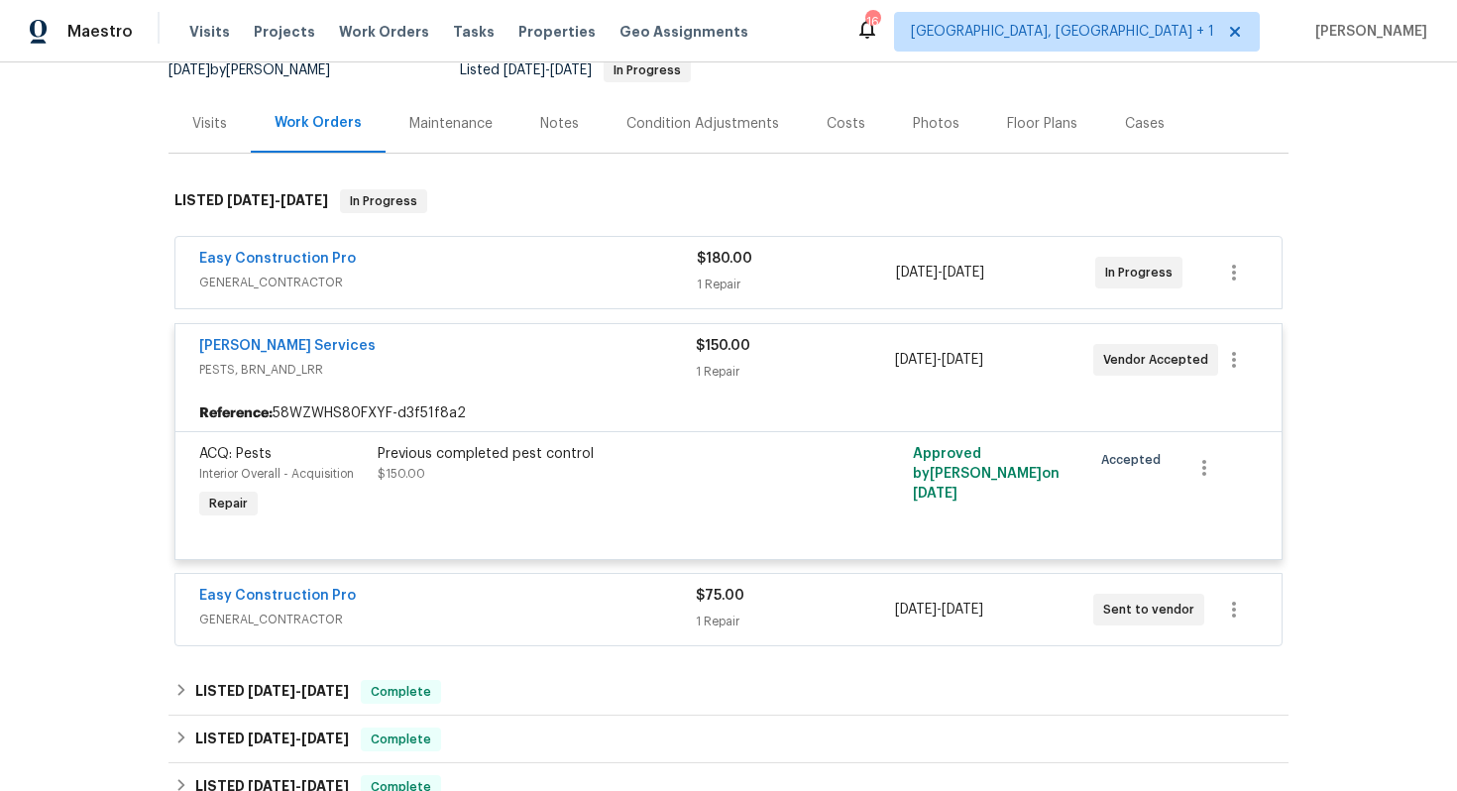
click at [400, 348] on div "Massey Services" at bounding box center [447, 348] width 497 height 24
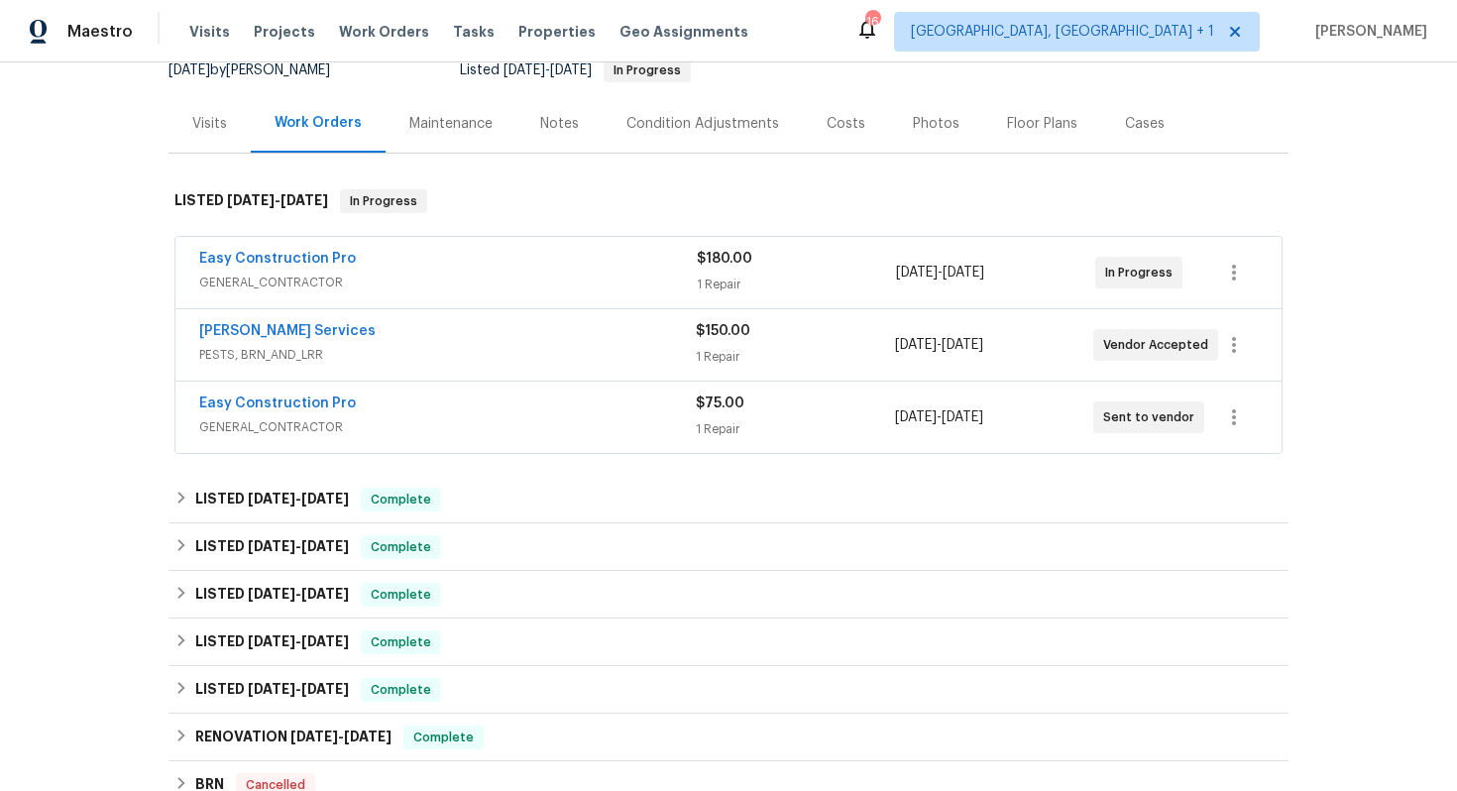
click at [402, 399] on div "Easy Construction Pro" at bounding box center [447, 406] width 497 height 24
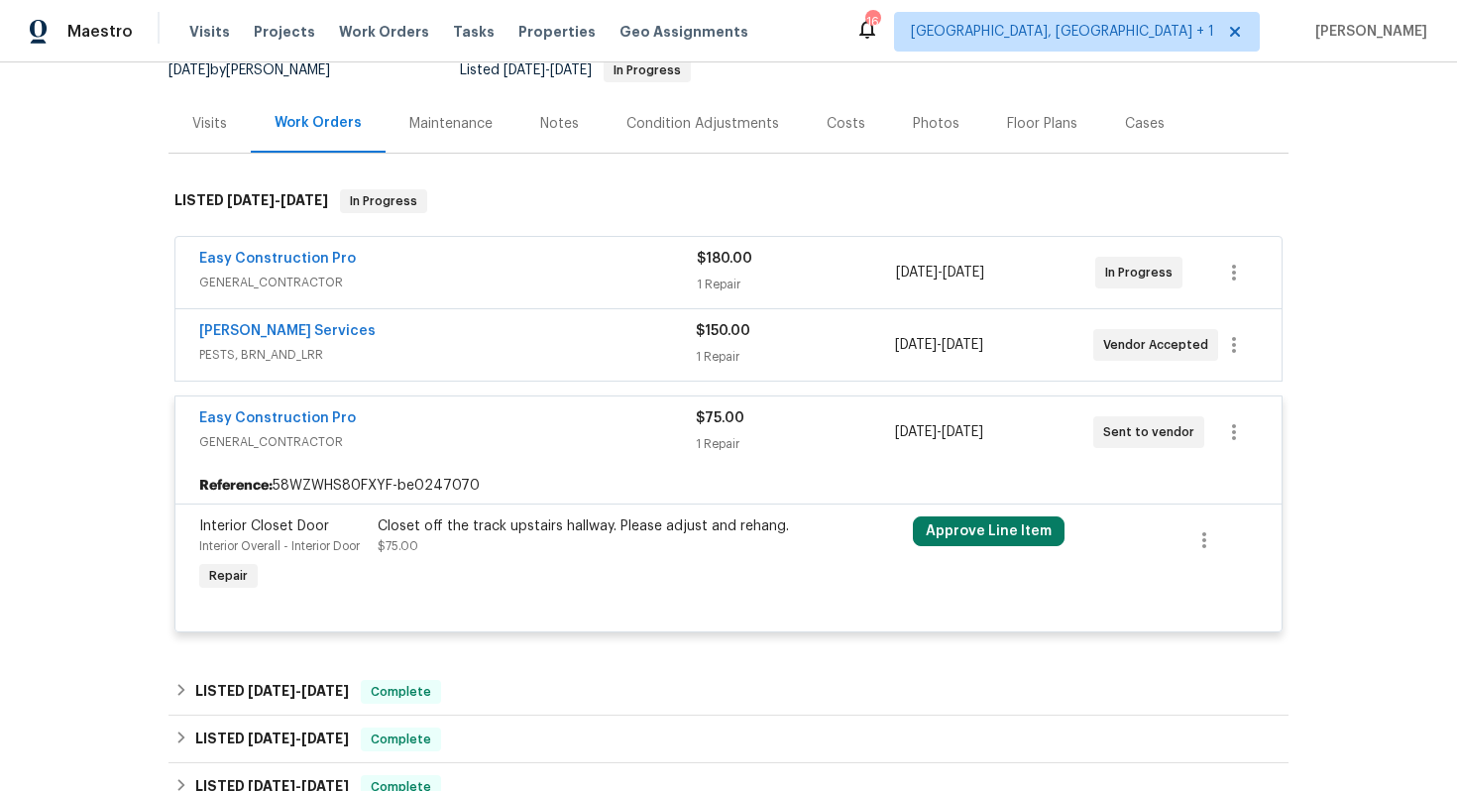
click at [414, 422] on div "Easy Construction Pro" at bounding box center [447, 420] width 497 height 24
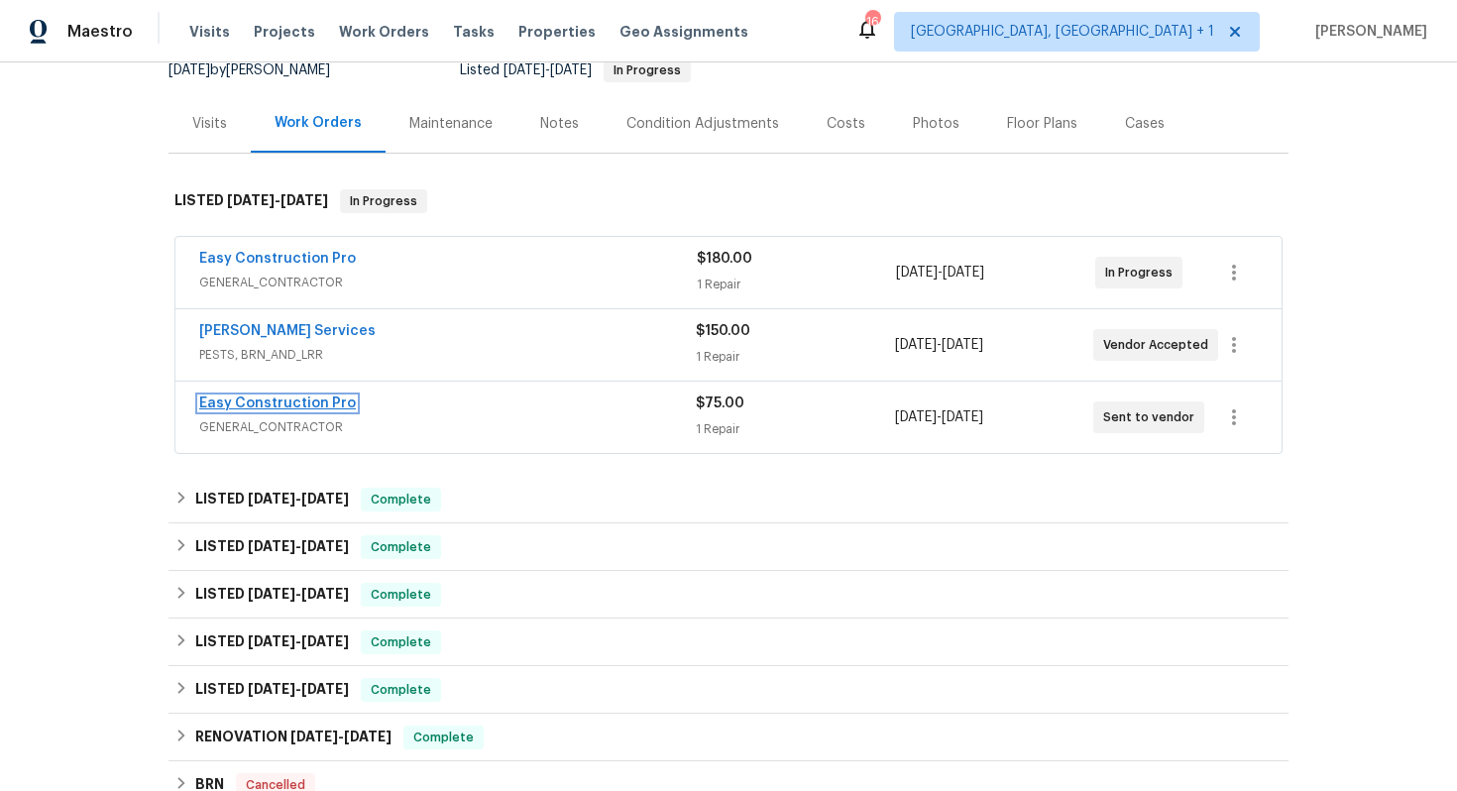
click at [260, 402] on link "Easy Construction Pro" at bounding box center [277, 404] width 157 height 14
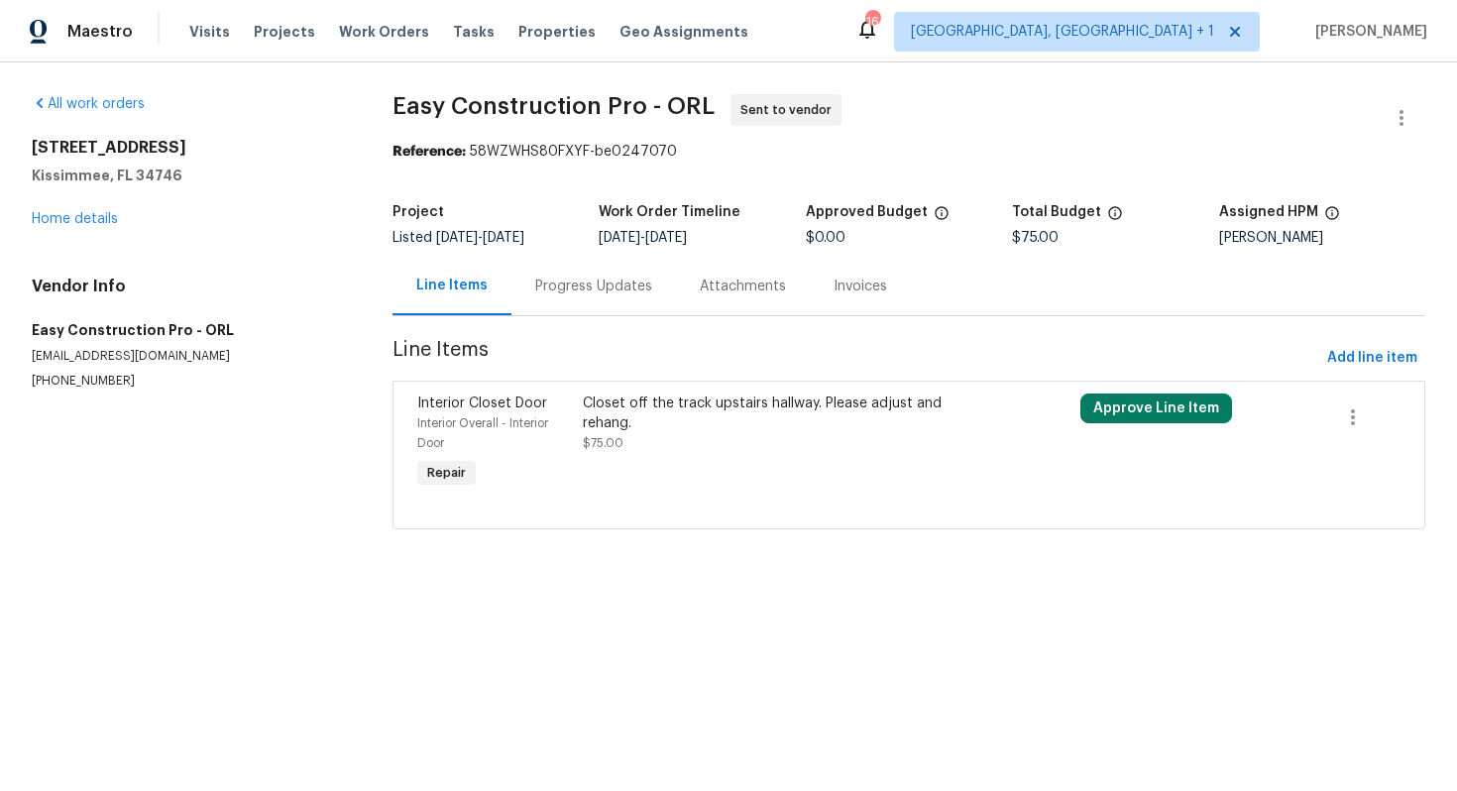
click at [556, 301] on div "Progress Updates" at bounding box center [593, 286] width 165 height 58
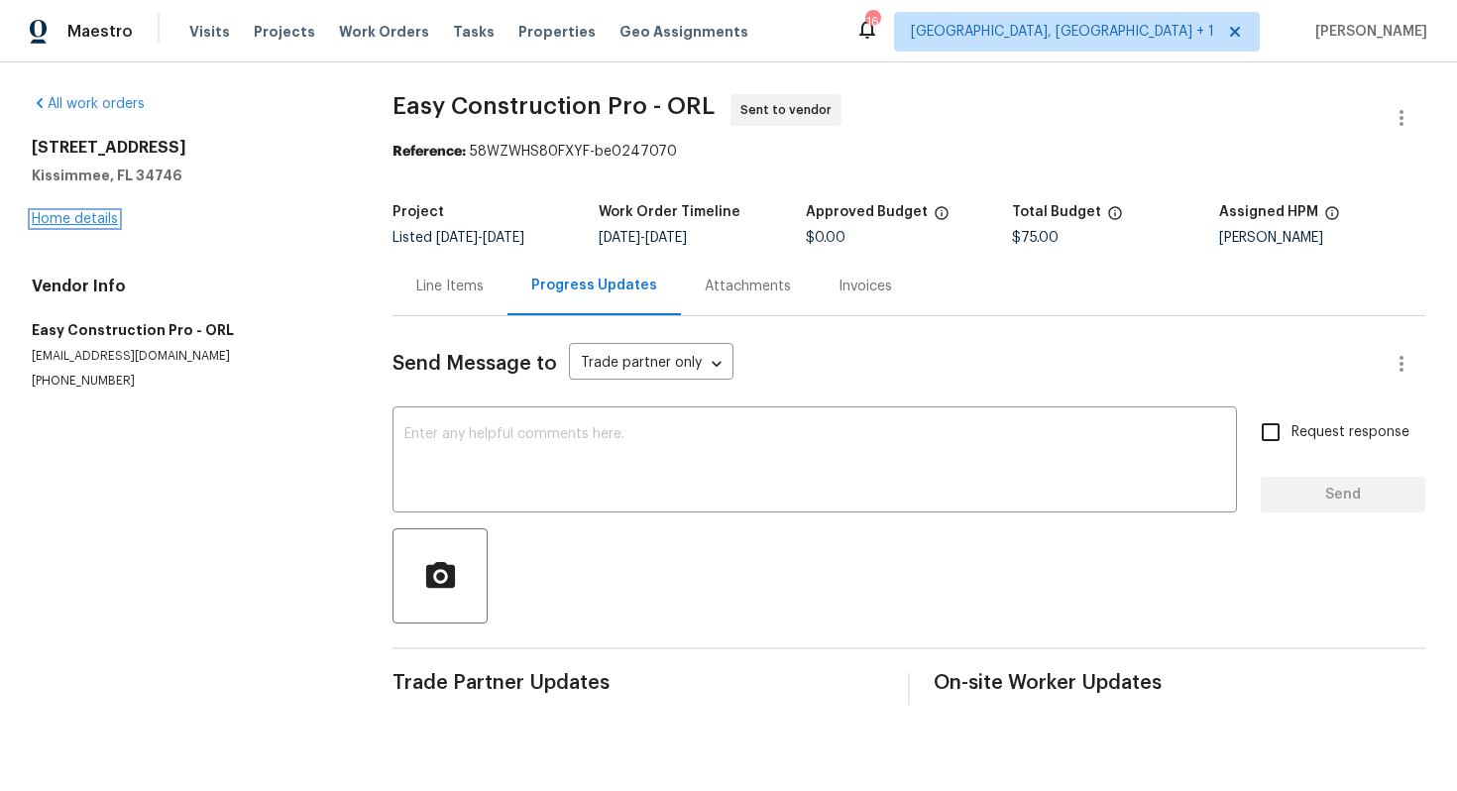
click at [79, 223] on link "Home details" at bounding box center [75, 219] width 86 height 14
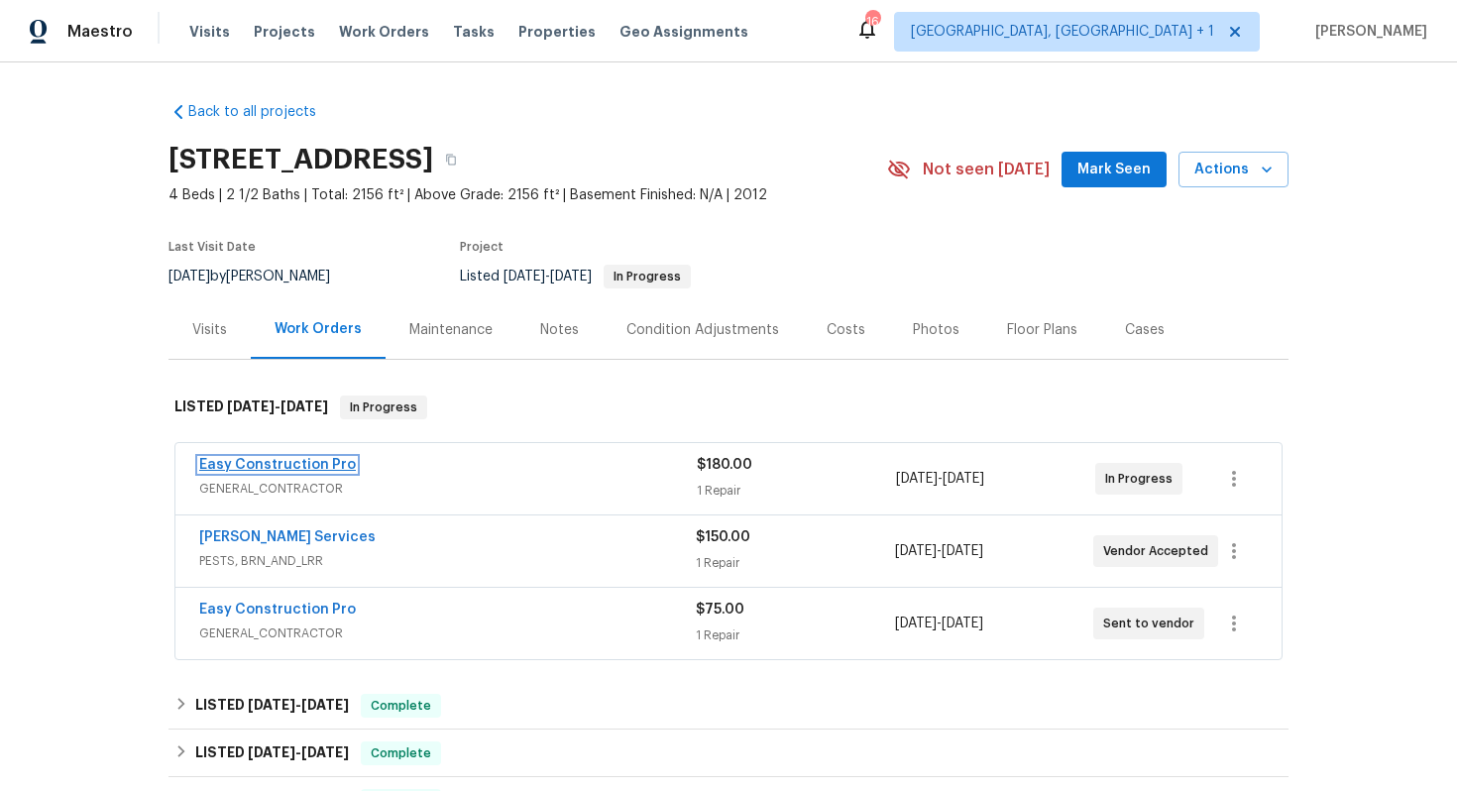
click at [295, 466] on link "Easy Construction Pro" at bounding box center [277, 465] width 157 height 14
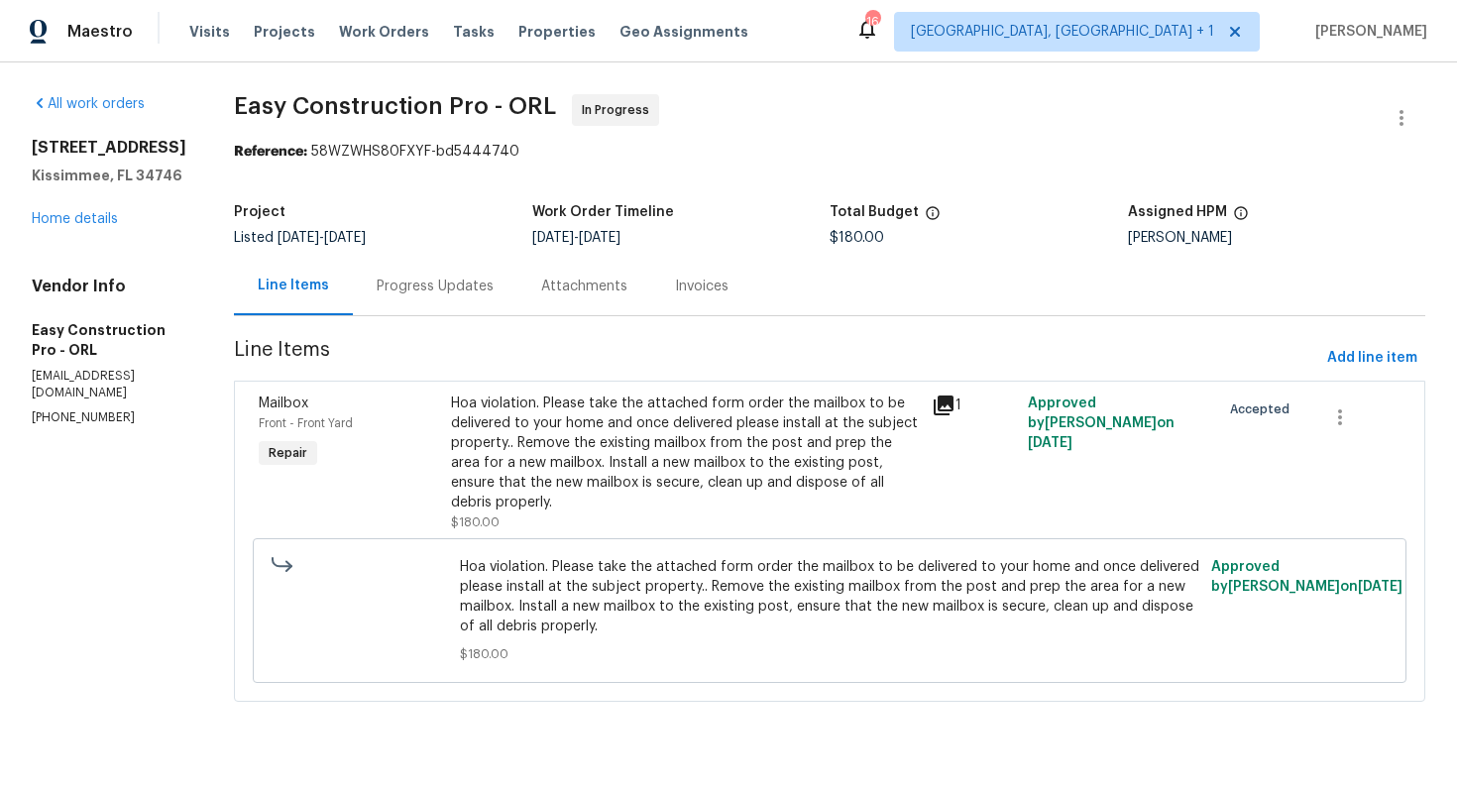
click at [457, 290] on div "Progress Updates" at bounding box center [435, 287] width 117 height 20
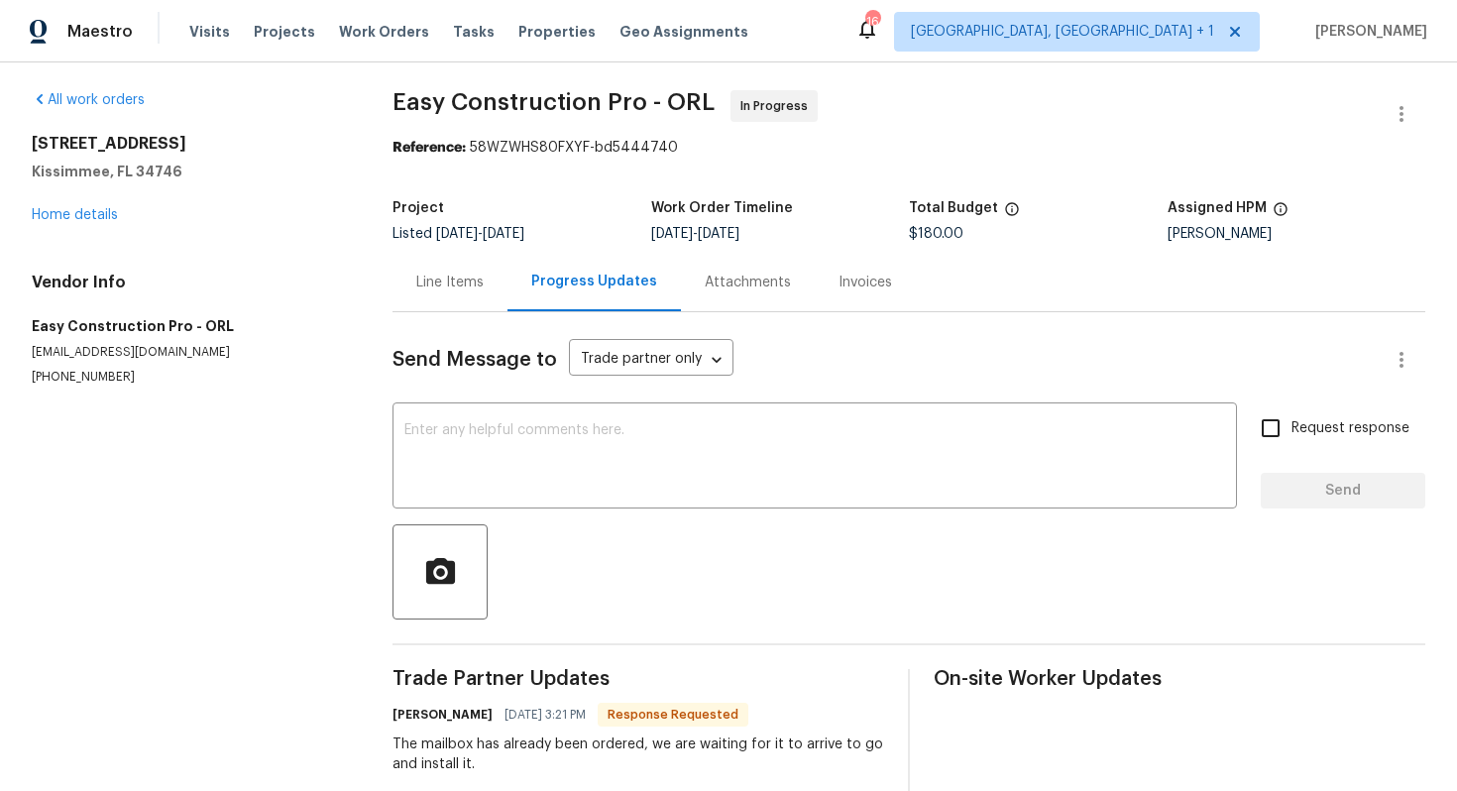
scroll to position [120, 0]
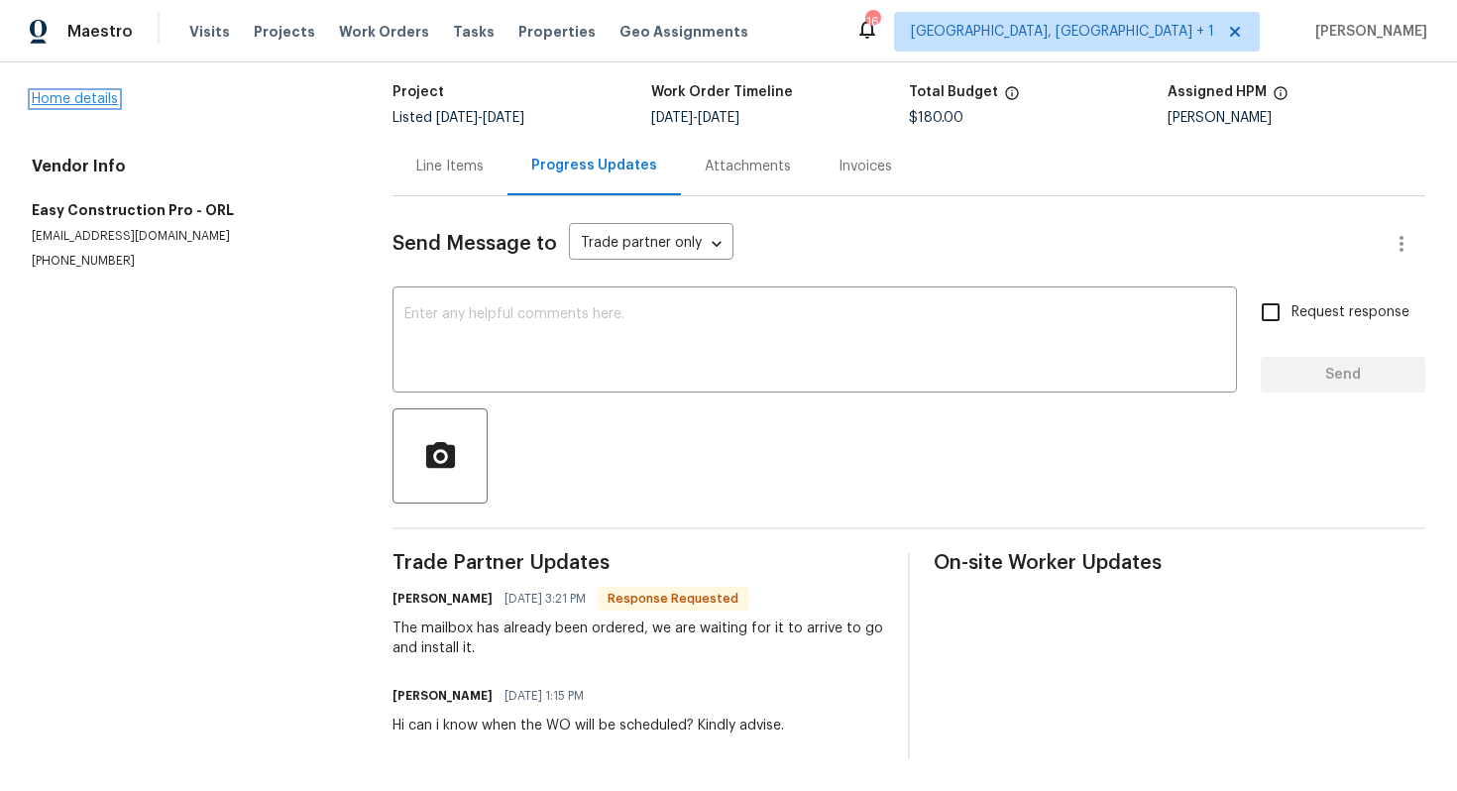
click at [73, 102] on link "Home details" at bounding box center [75, 99] width 86 height 14
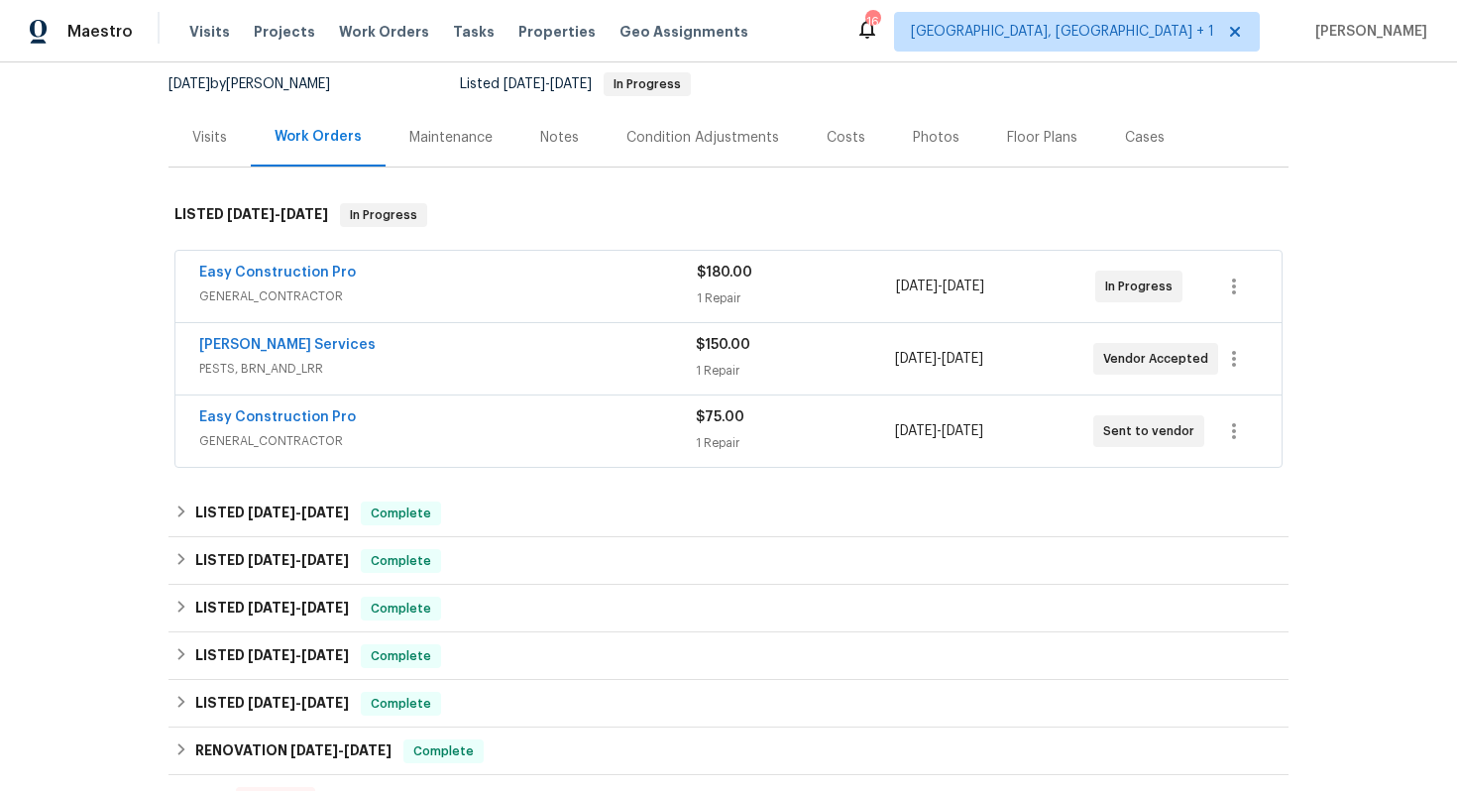
scroll to position [196, 0]
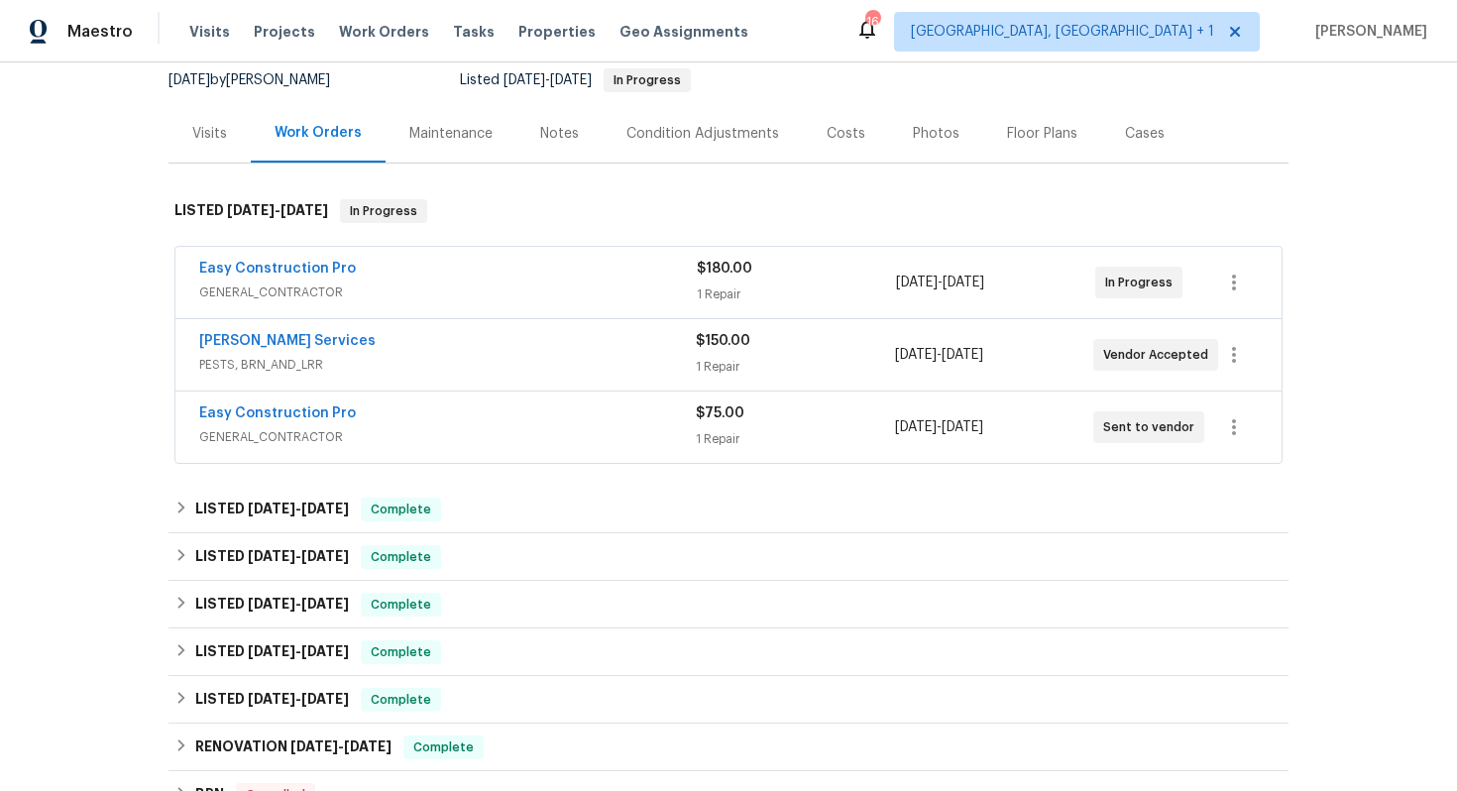
click at [418, 431] on span "GENERAL_CONTRACTOR" at bounding box center [447, 437] width 497 height 20
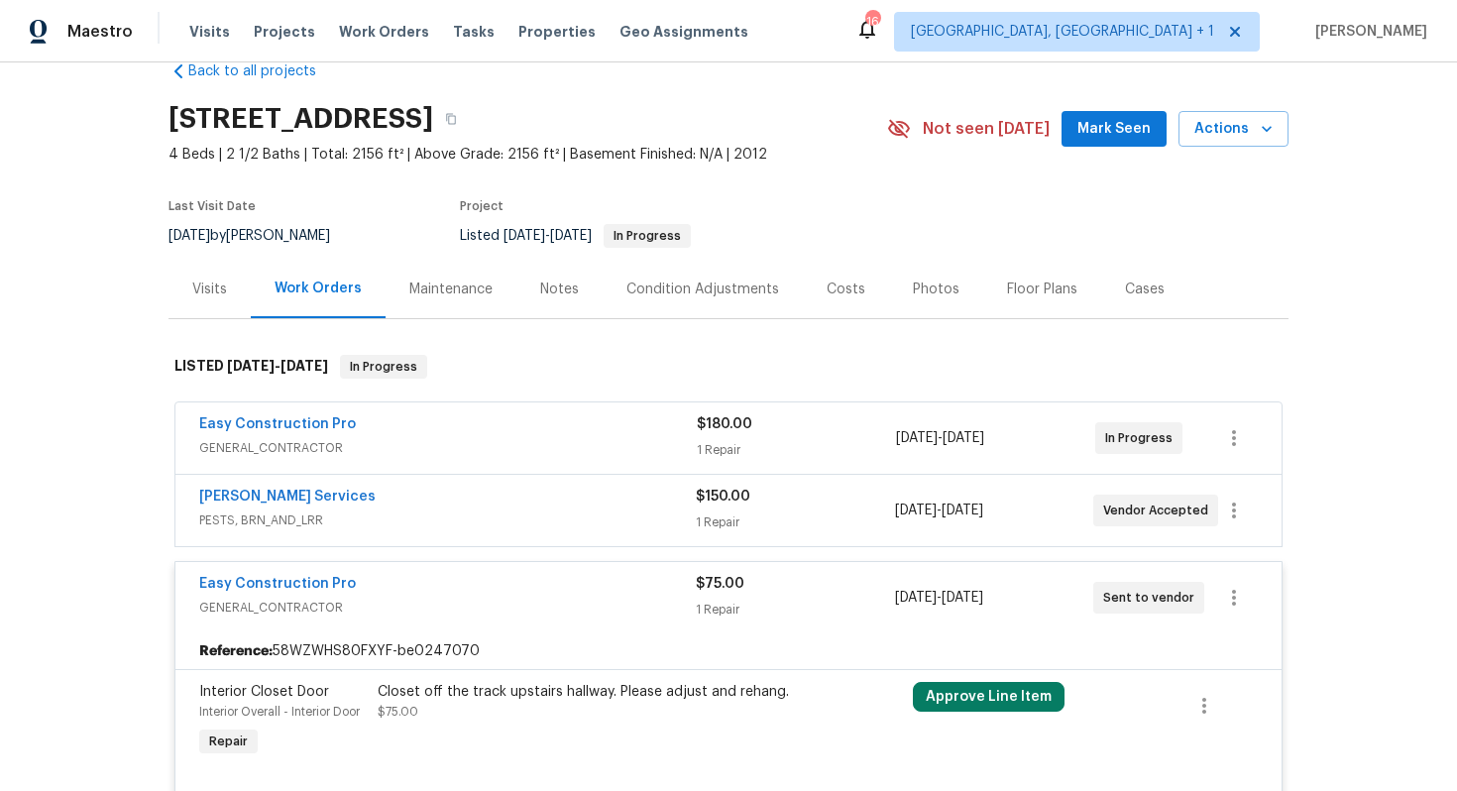
scroll to position [0, 0]
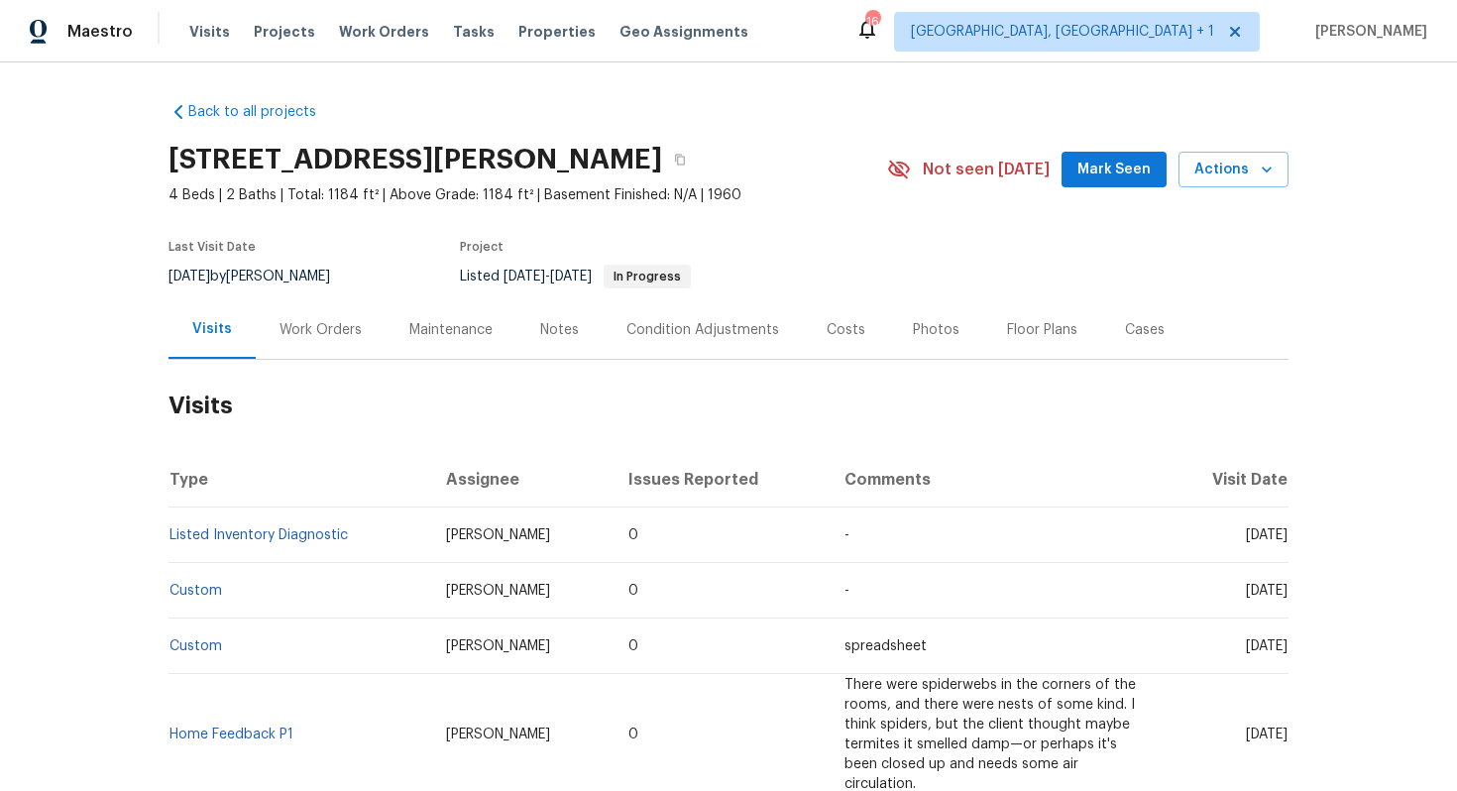
click at [318, 348] on div "Work Orders" at bounding box center [321, 329] width 130 height 58
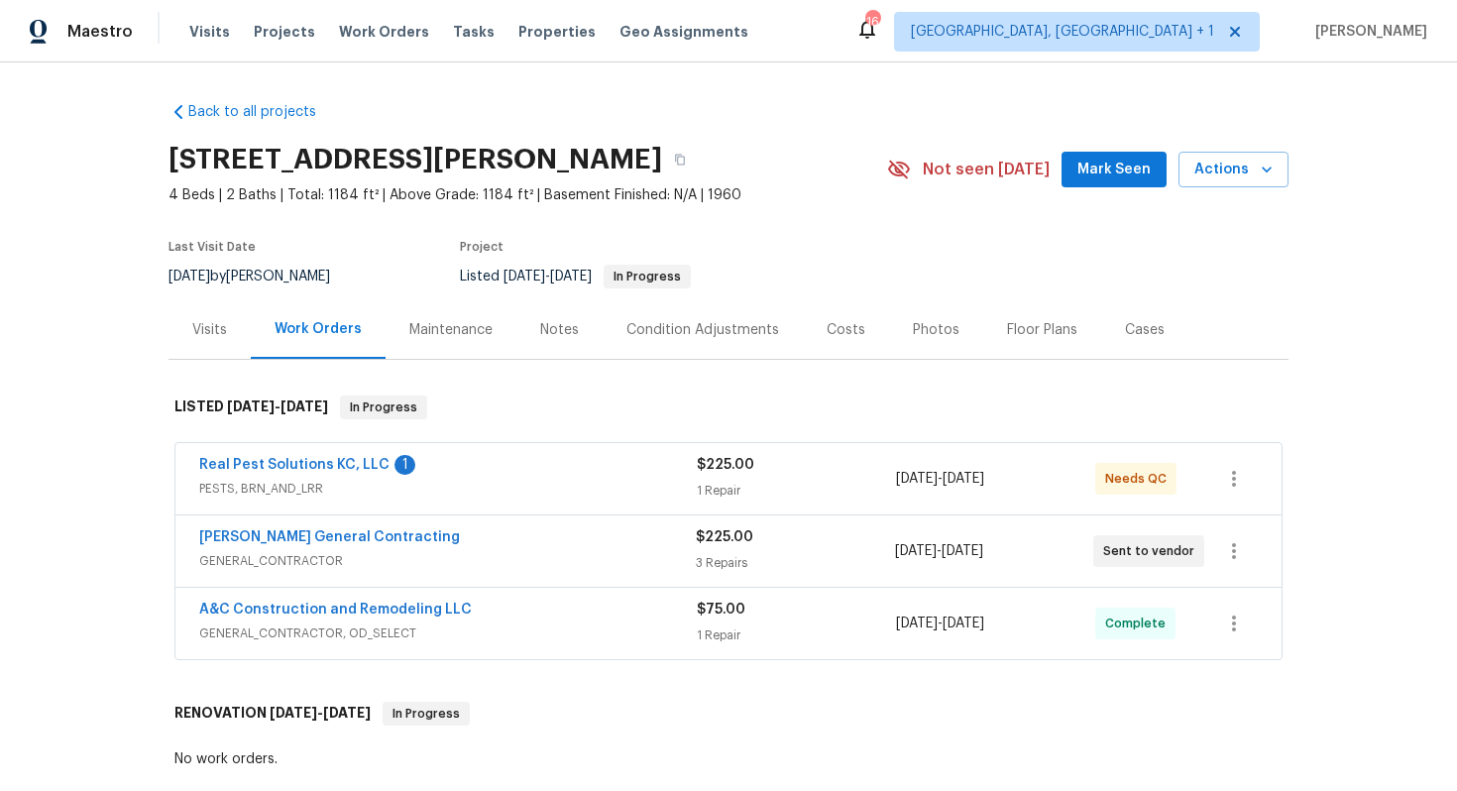
click at [444, 533] on div "[PERSON_NAME] General Contracting" at bounding box center [447, 539] width 497 height 24
